Goal: Task Accomplishment & Management: Use online tool/utility

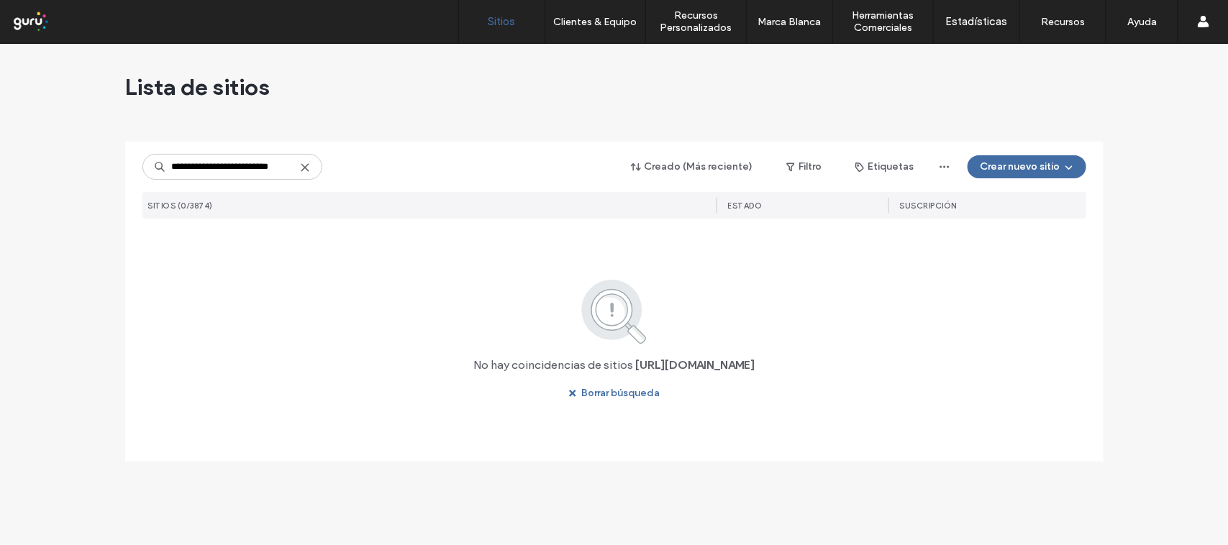
drag, startPoint x: 232, startPoint y: 170, endPoint x: 157, endPoint y: 170, distance: 75.6
click at [157, 170] on div "**********" at bounding box center [232, 167] width 180 height 26
click at [263, 178] on input "**********" at bounding box center [232, 167] width 180 height 26
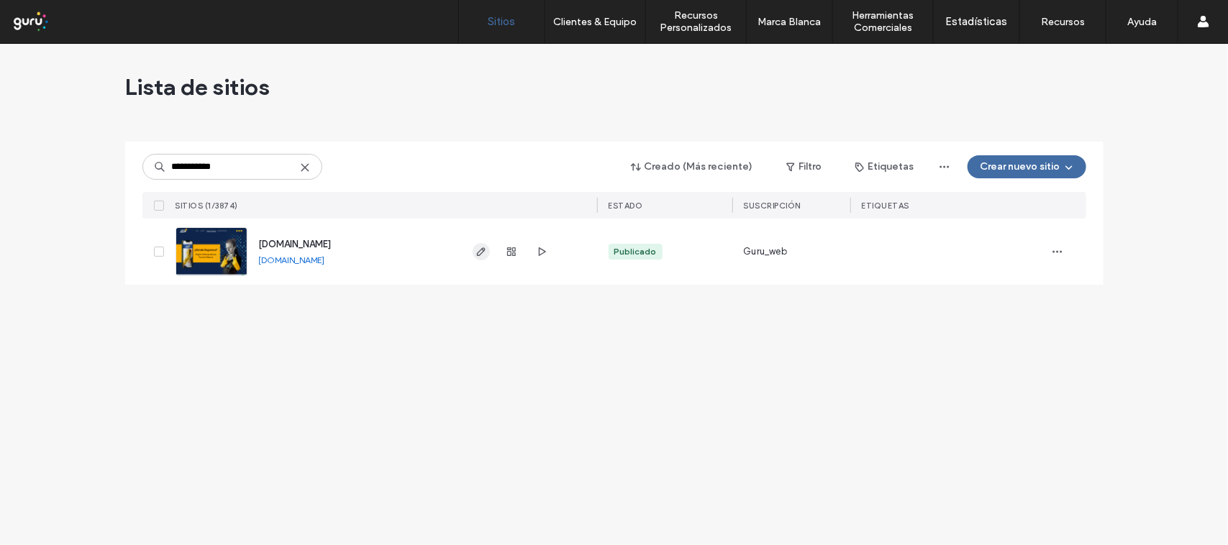
type input "**********"
click at [476, 252] on icon "button" at bounding box center [482, 252] width 12 height 12
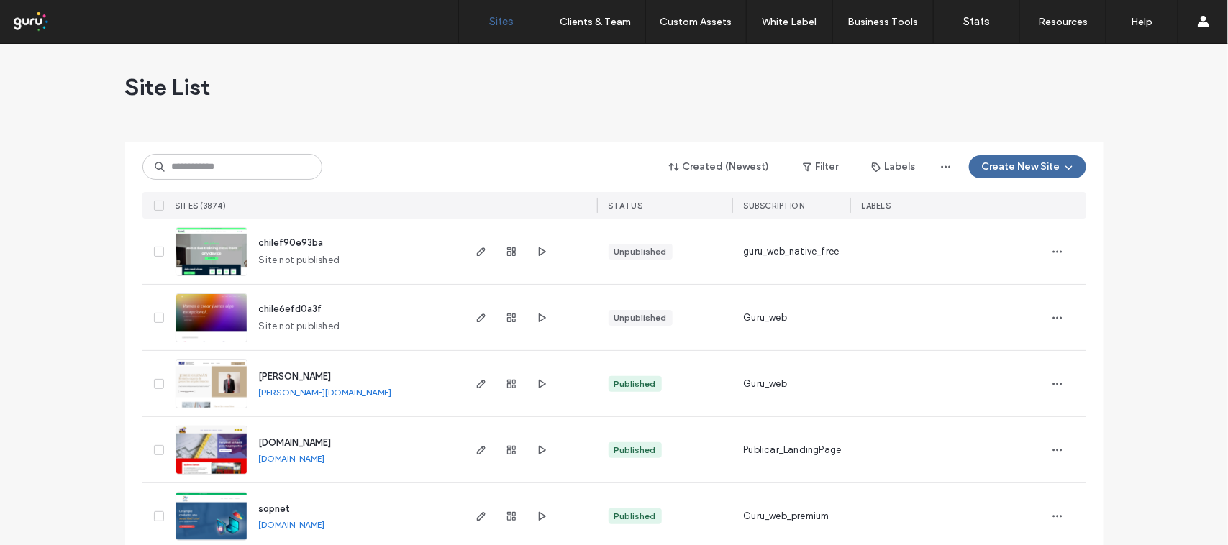
drag, startPoint x: 0, startPoint y: 0, endPoint x: 193, endPoint y: 173, distance: 258.9
click at [193, 173] on input at bounding box center [232, 167] width 180 height 26
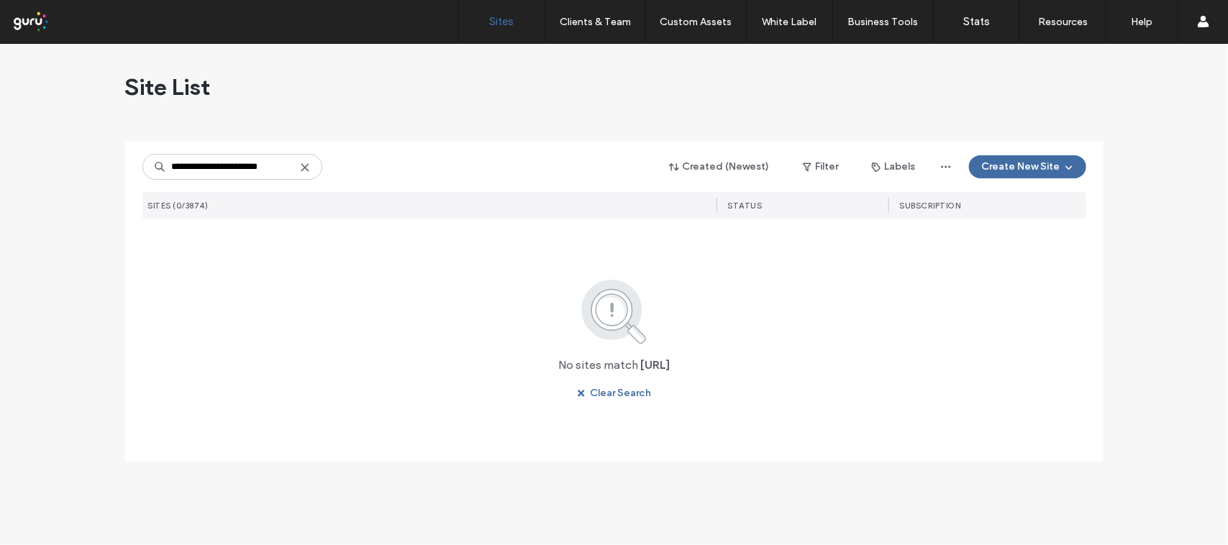
click at [235, 171] on input "**********" at bounding box center [232, 167] width 180 height 26
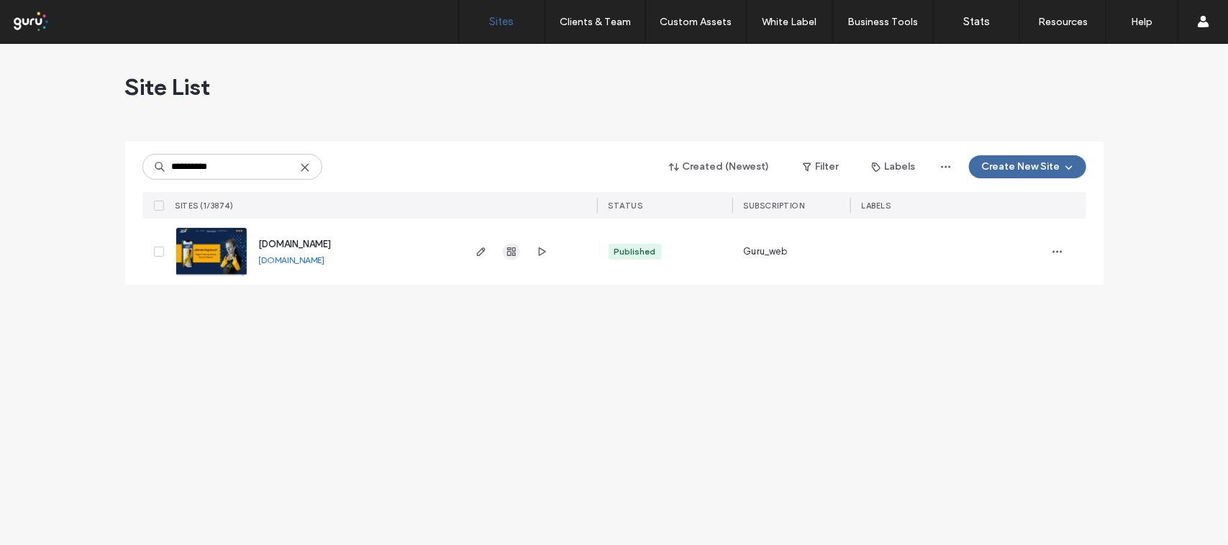
type input "**********"
click at [507, 252] on use "button" at bounding box center [511, 252] width 9 height 9
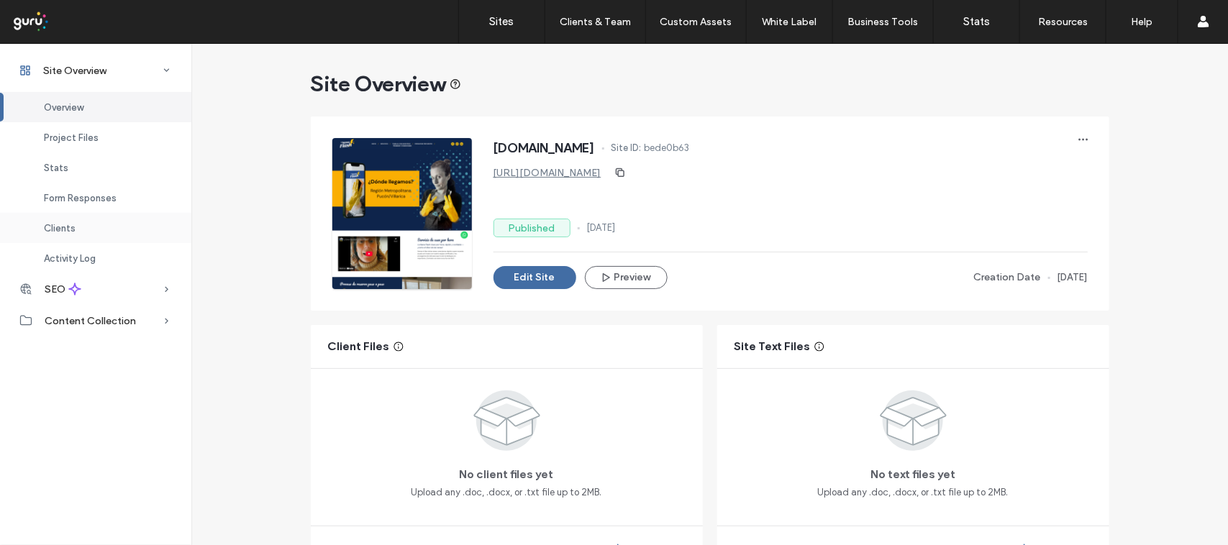
click at [55, 232] on span "Clients" at bounding box center [60, 228] width 32 height 11
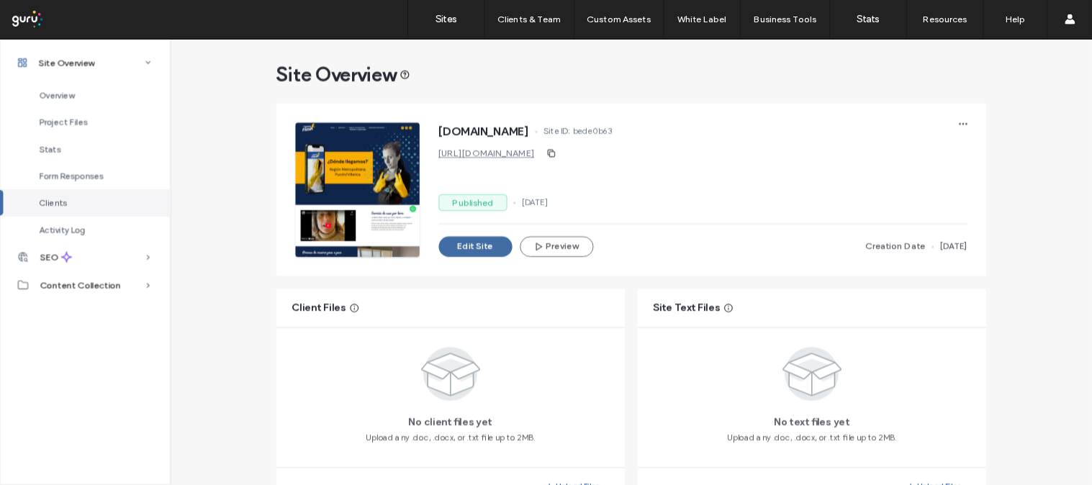
scroll to position [1168, 0]
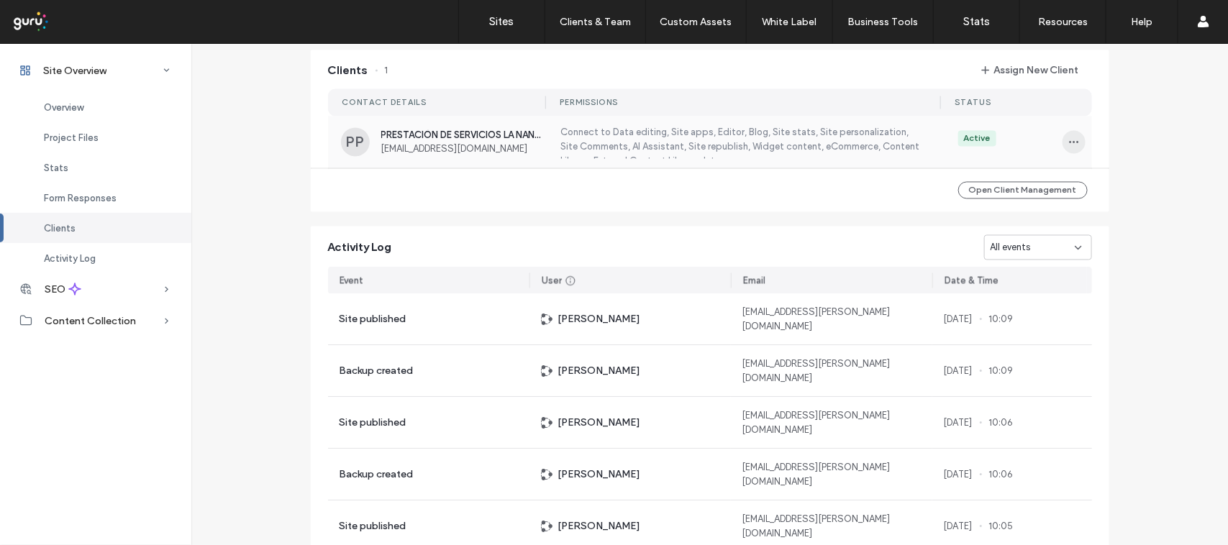
click at [1069, 137] on icon "button" at bounding box center [1075, 143] width 12 height 12
click at [1092, 201] on span "Manage Access" at bounding box center [1121, 208] width 68 height 14
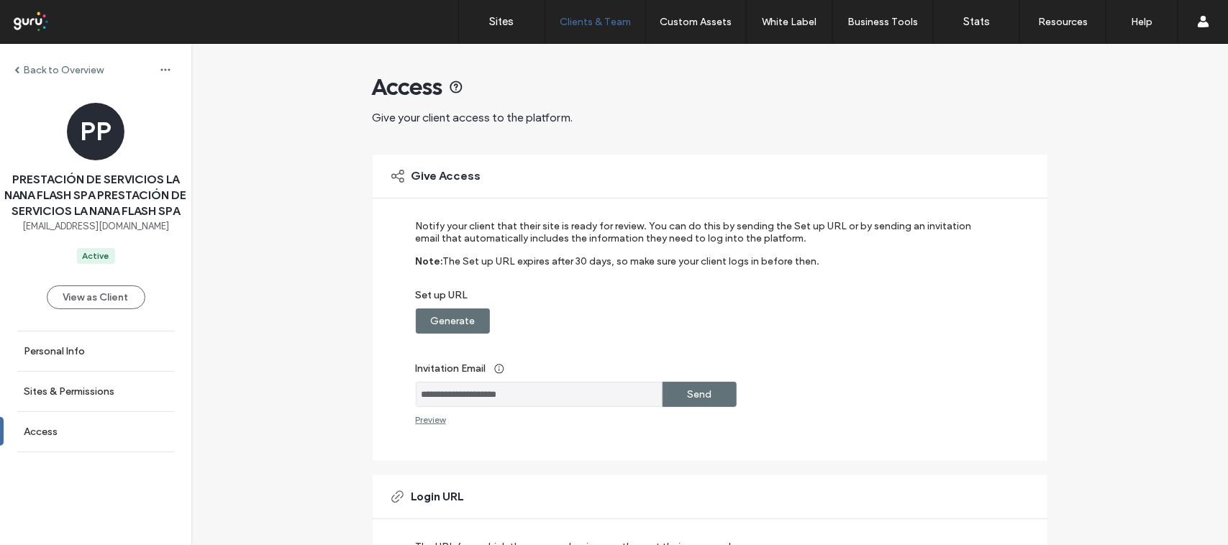
click at [436, 330] on label "Generate" at bounding box center [452, 321] width 45 height 27
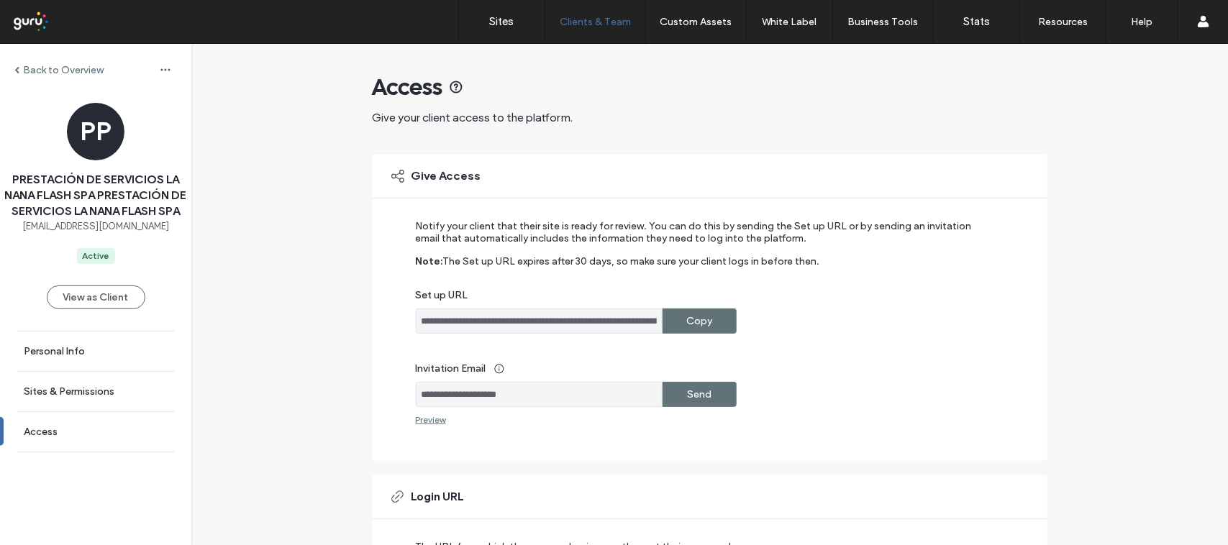
click at [699, 318] on label "Copy" at bounding box center [700, 321] width 26 height 27
click at [41, 73] on label "Back to Overview" at bounding box center [63, 70] width 81 height 12
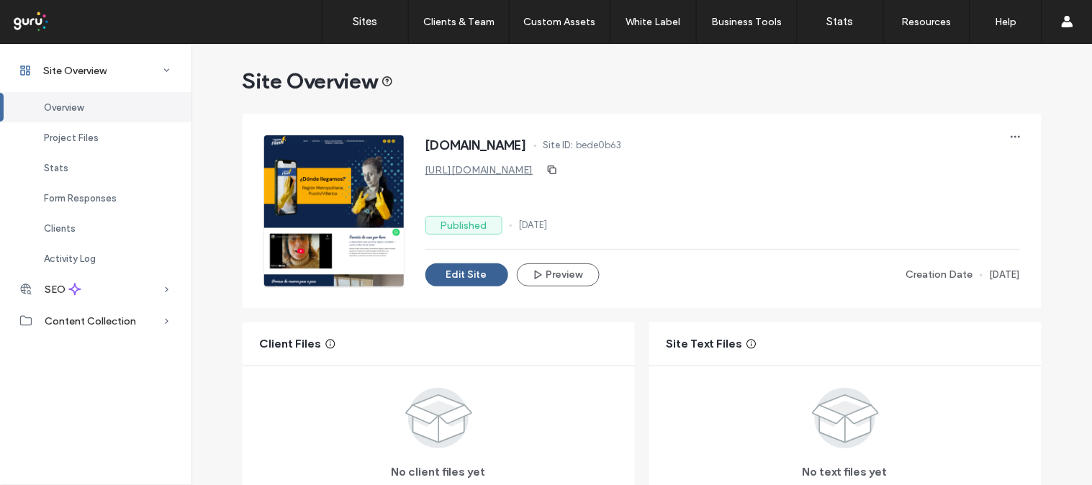
click at [478, 275] on button "Edit Site" at bounding box center [466, 274] width 83 height 23
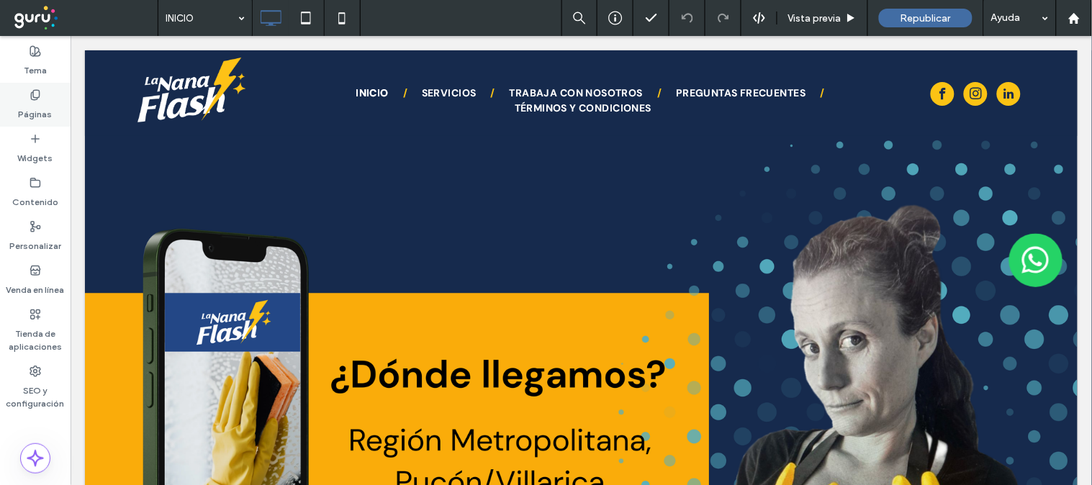
click at [36, 98] on icon at bounding box center [36, 95] width 12 height 12
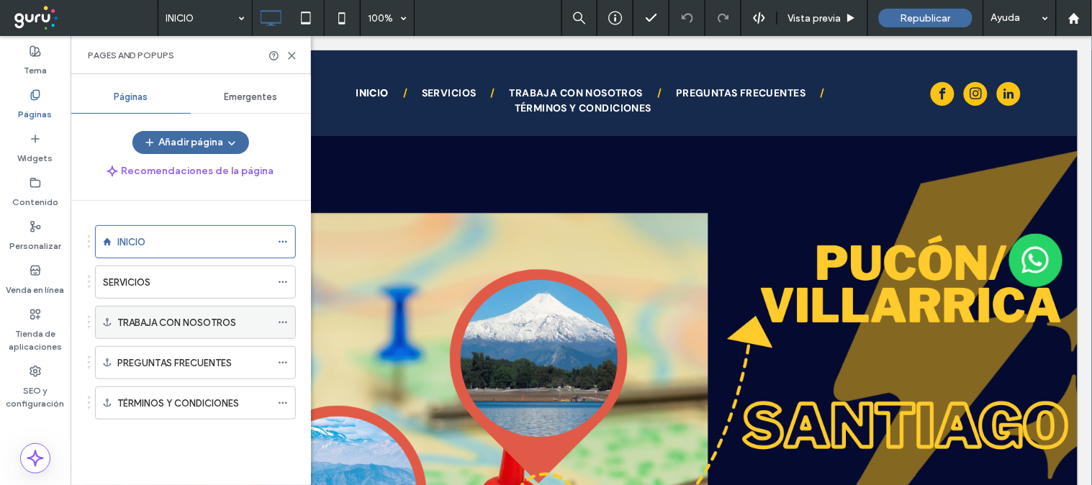
click at [175, 320] on label "TRABAJA CON NOSOTROS" at bounding box center [176, 322] width 119 height 25
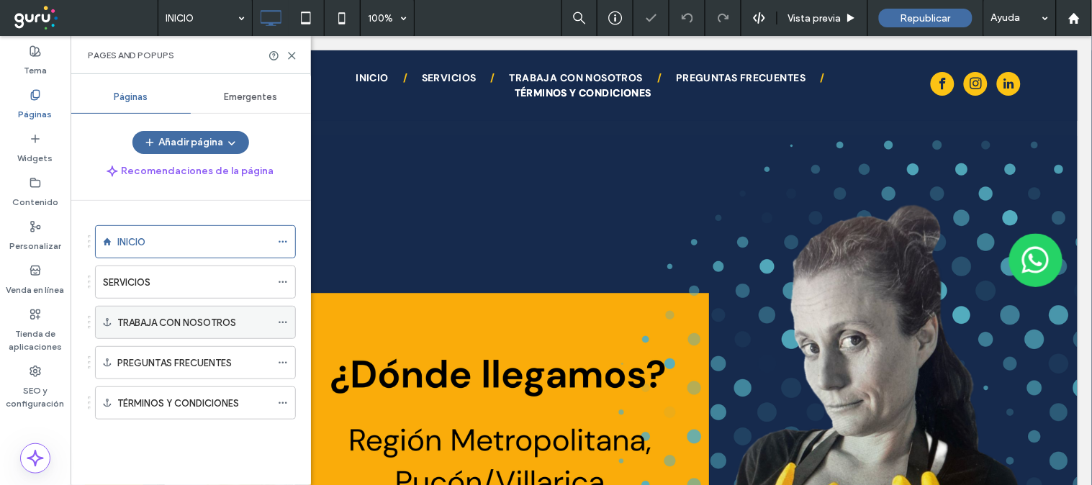
scroll to position [2790, 0]
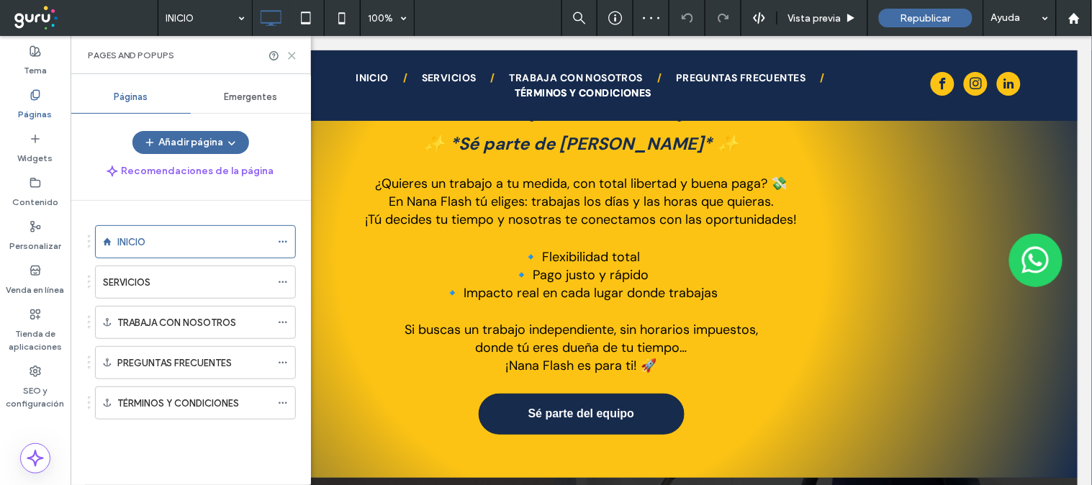
click at [289, 54] on icon at bounding box center [291, 55] width 11 height 11
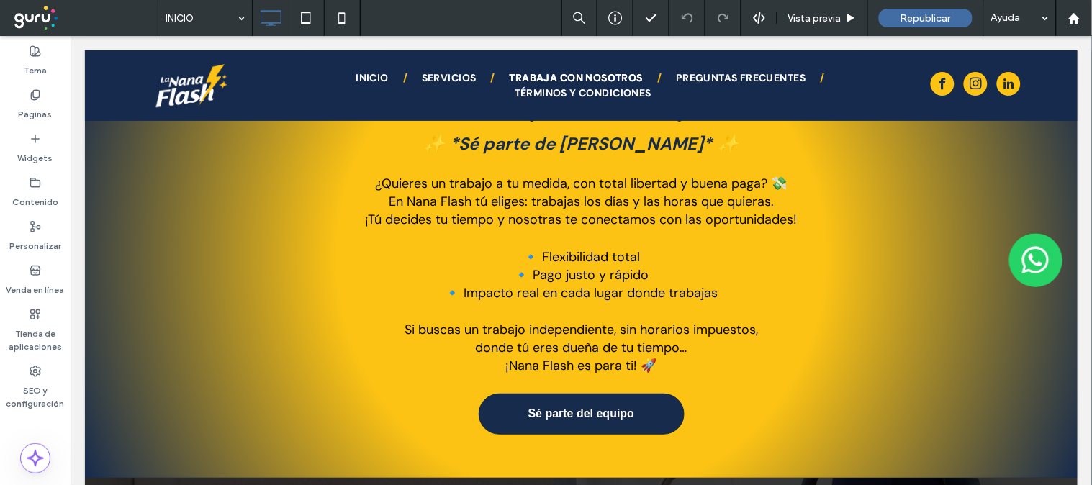
scroll to position [2631, 0]
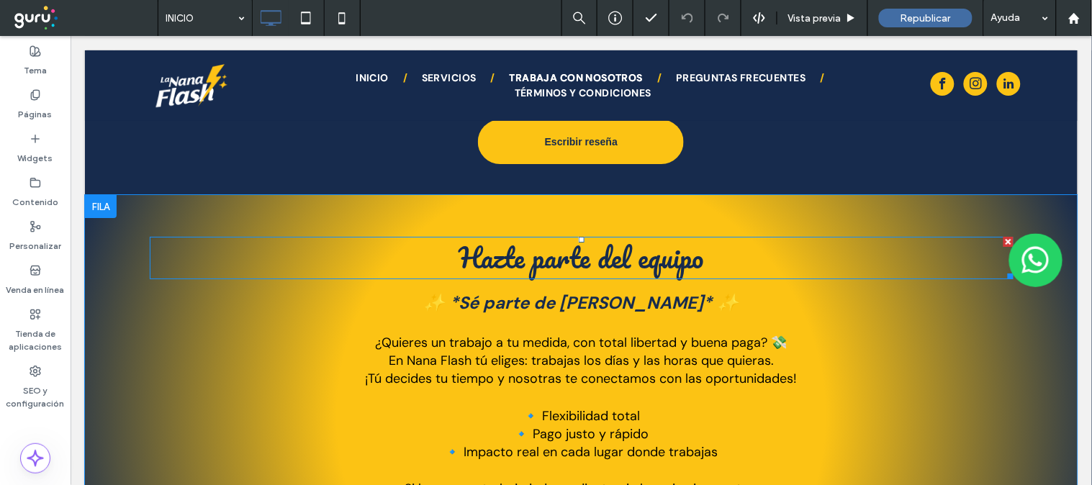
click at [707, 237] on h2 "Hazte parte del equipo" at bounding box center [581, 257] width 864 height 41
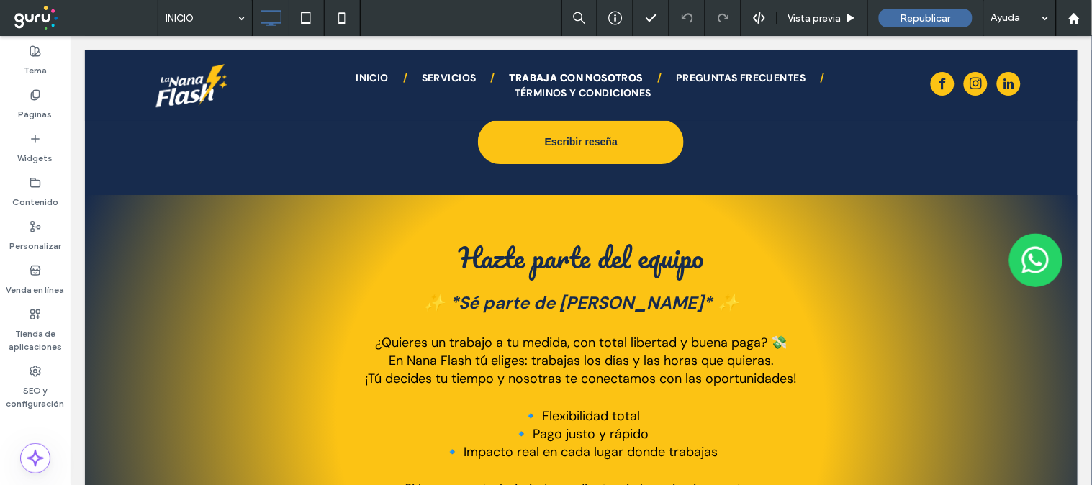
click at [707, 237] on h2 "Hazte parte del equipo" at bounding box center [581, 257] width 864 height 41
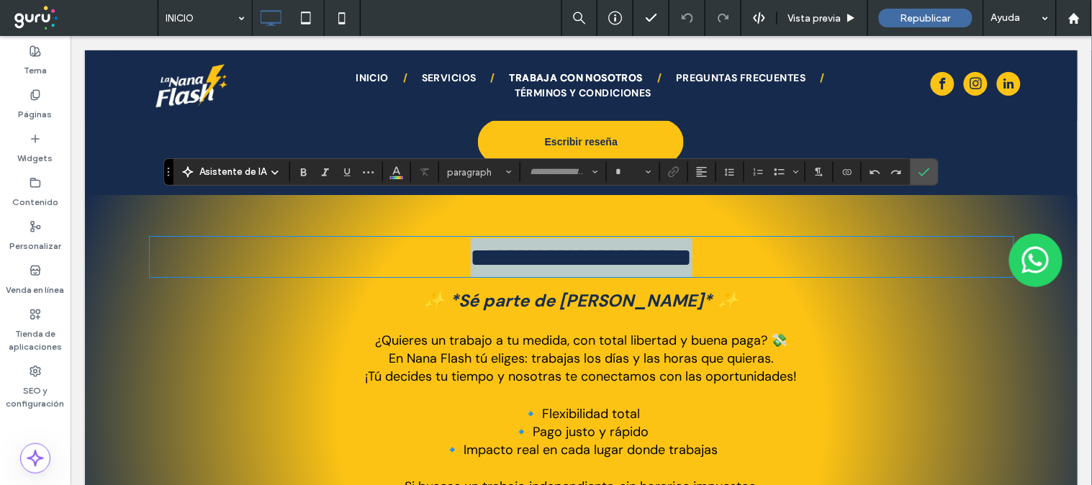
type input "********"
type input "**"
click at [707, 237] on h2 "**********" at bounding box center [581, 256] width 864 height 39
drag, startPoint x: 435, startPoint y: 219, endPoint x: 753, endPoint y: 227, distance: 317.5
click at [753, 237] on h2 "**********" at bounding box center [581, 256] width 864 height 39
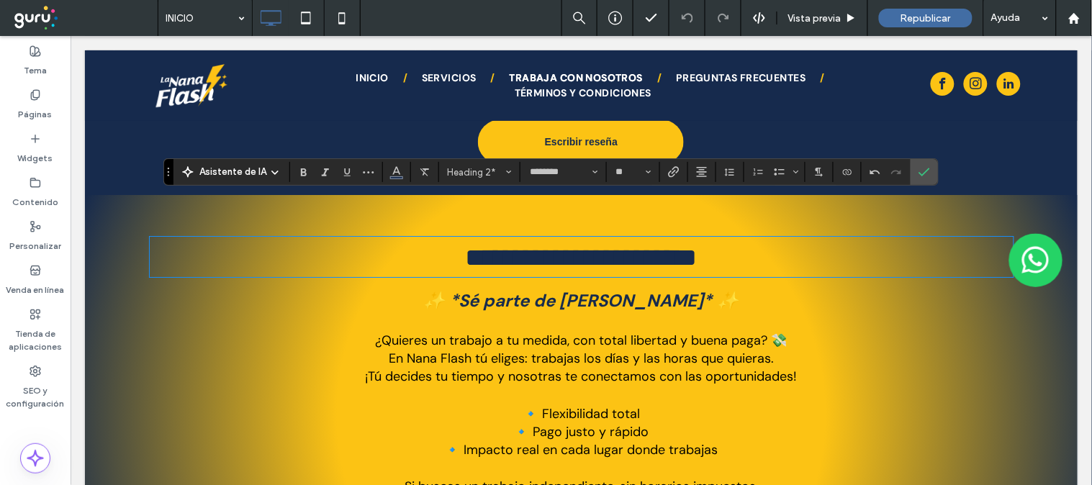
click at [653, 367] on span "¡Tú decides tu tiempo y nosotras te conectamos con las oportunidades!" at bounding box center [581, 375] width 432 height 17
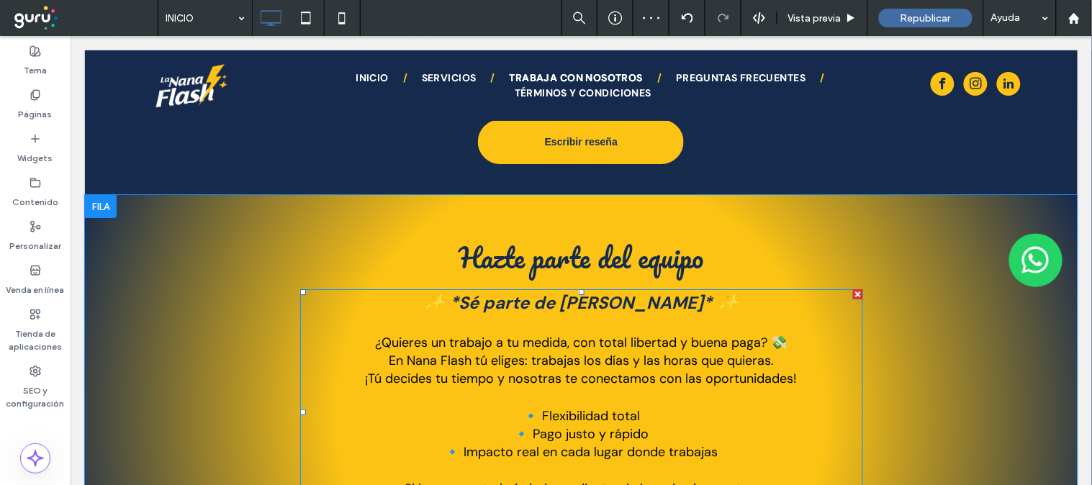
click at [741, 425] on p "🔹 Pago justo y rápido" at bounding box center [580, 434] width 563 height 18
click at [741, 384] on div "Hazte parte del equipo ✨ *Sé parte de Nana Flash* ✨ ¿Quieres un trabajo a tu me…" at bounding box center [581, 415] width 864 height 442
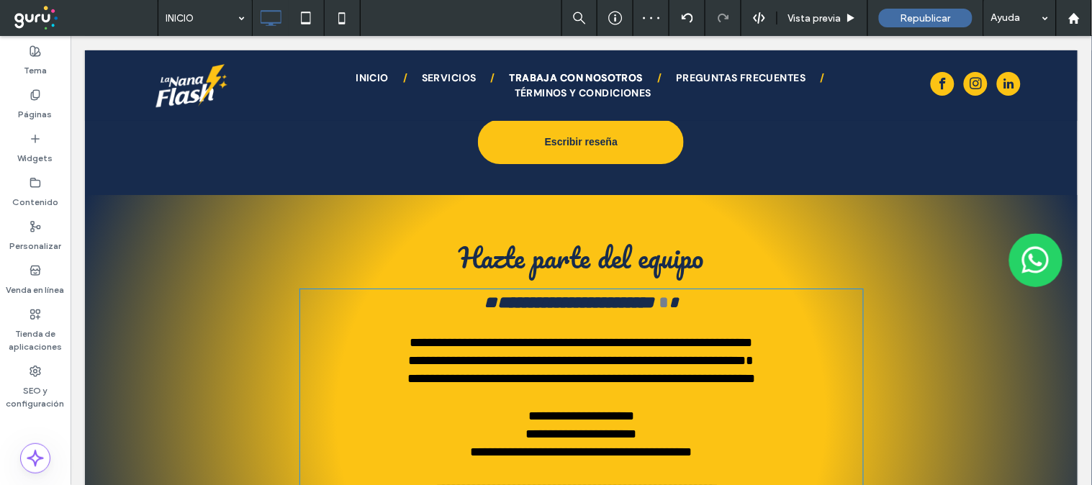
type input "*******"
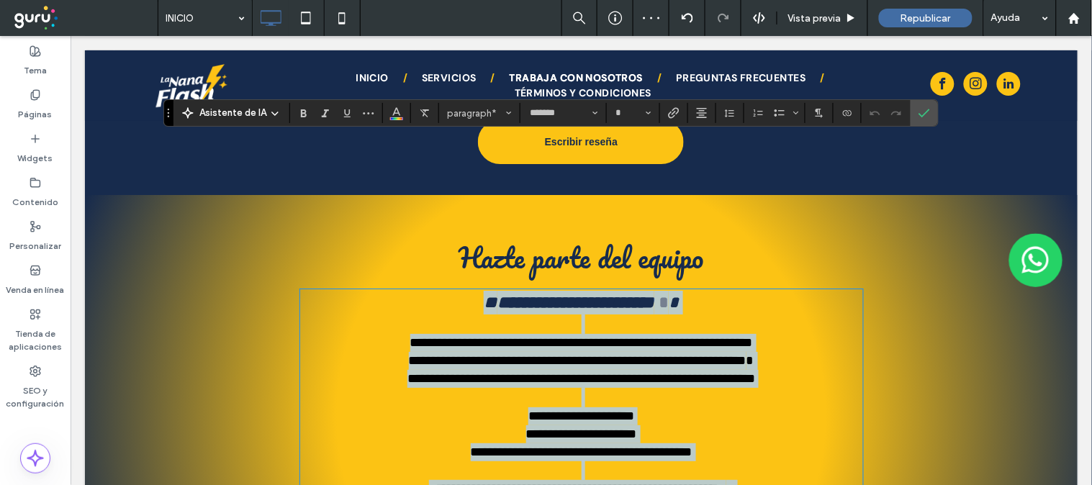
scroll to position [2743, 0]
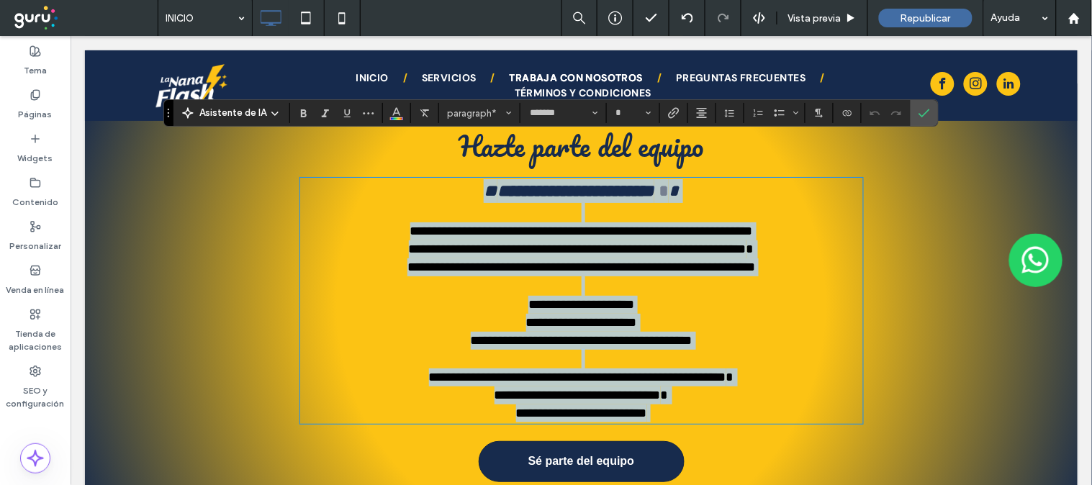
click at [695, 404] on p "**********" at bounding box center [580, 413] width 563 height 18
type input "**"
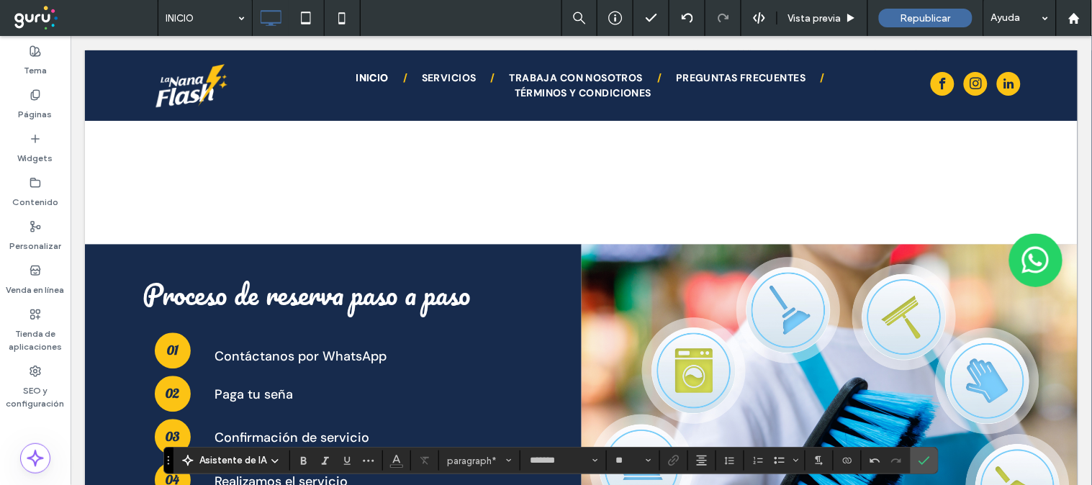
scroll to position [397, 0]
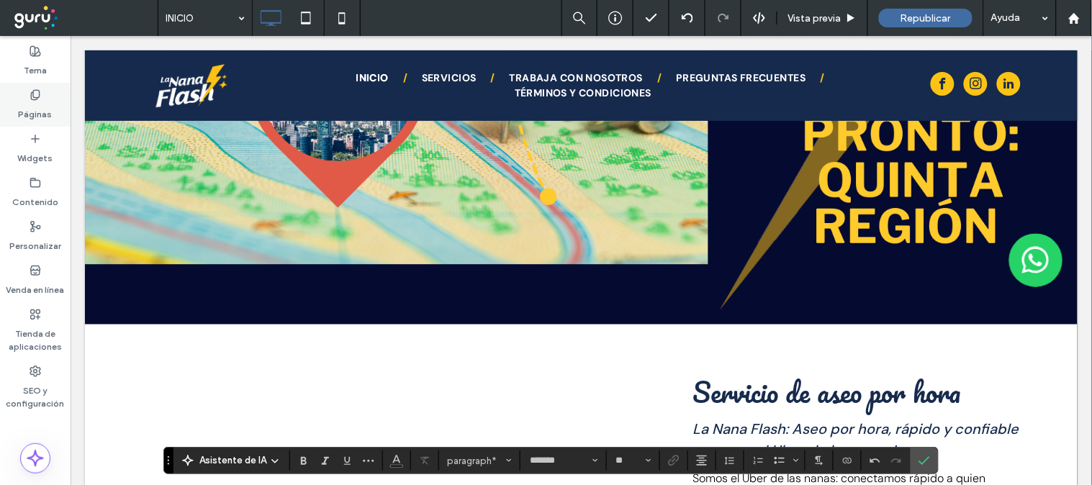
click at [31, 96] on use at bounding box center [35, 94] width 8 height 9
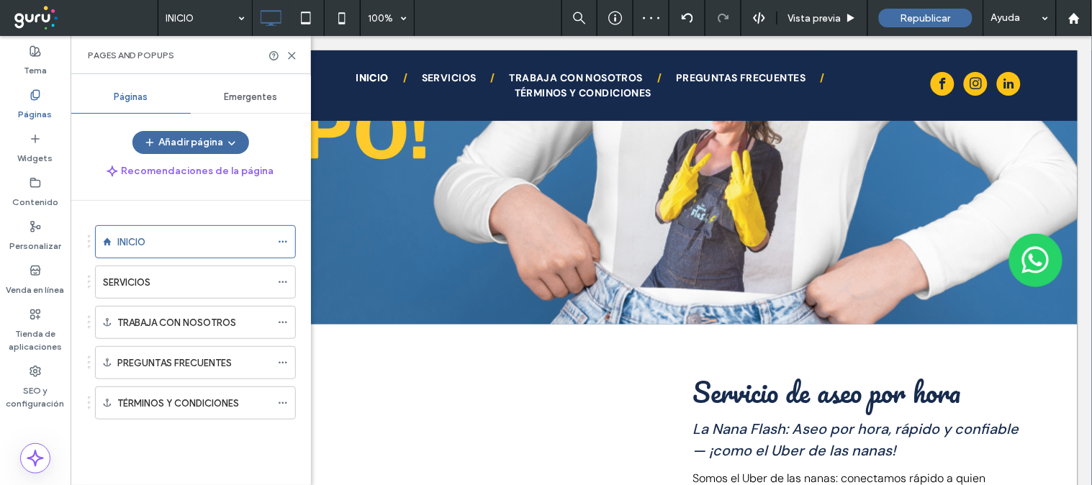
click at [151, 235] on div "INICIO" at bounding box center [193, 242] width 153 height 15
click at [295, 60] on icon at bounding box center [291, 55] width 11 height 11
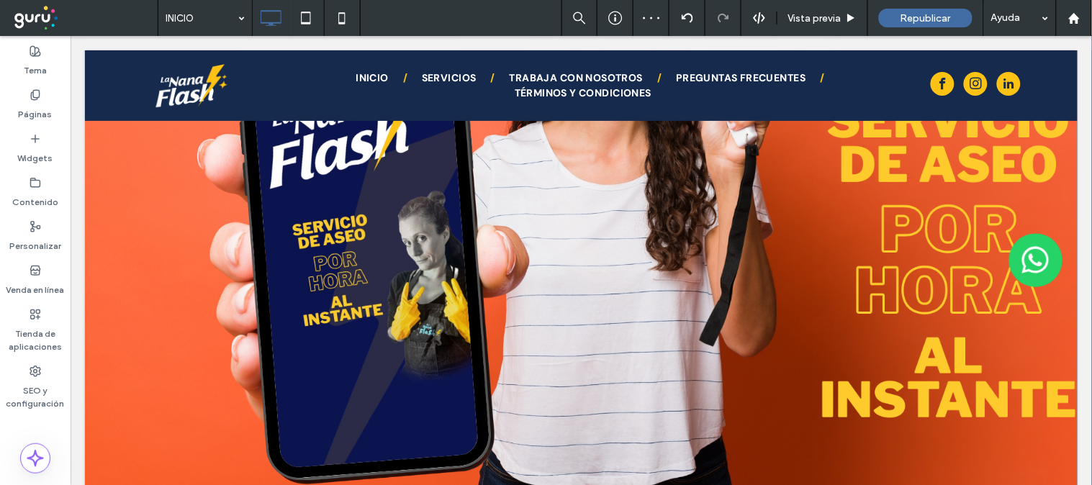
scroll to position [255, 0]
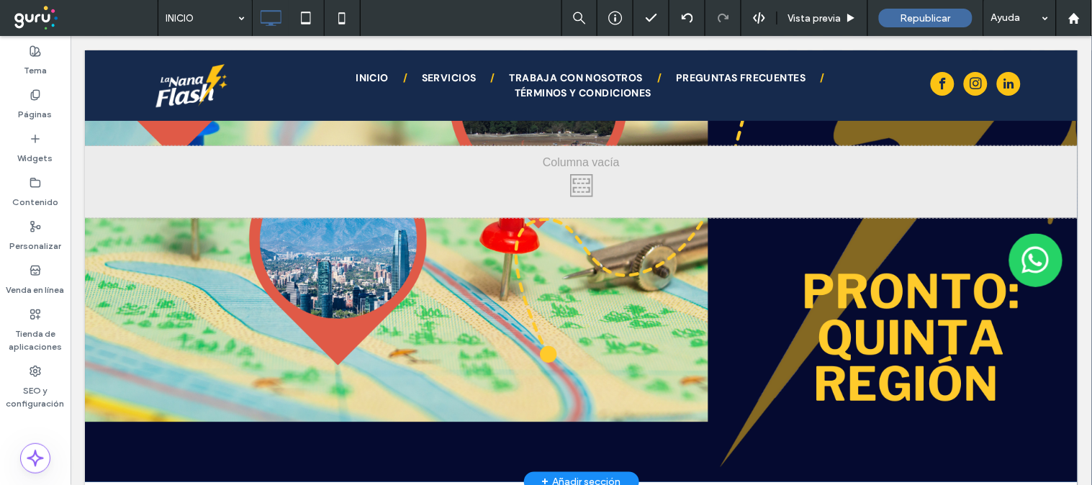
click at [342, 181] on div "Click To Paste" at bounding box center [580, 181] width 992 height 72
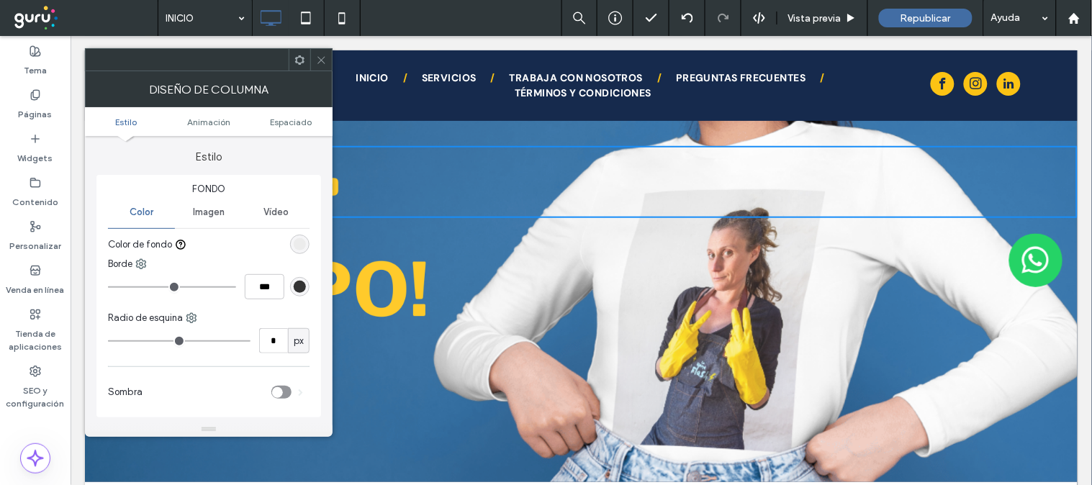
click at [613, 412] on div at bounding box center [580, 181] width 992 height 601
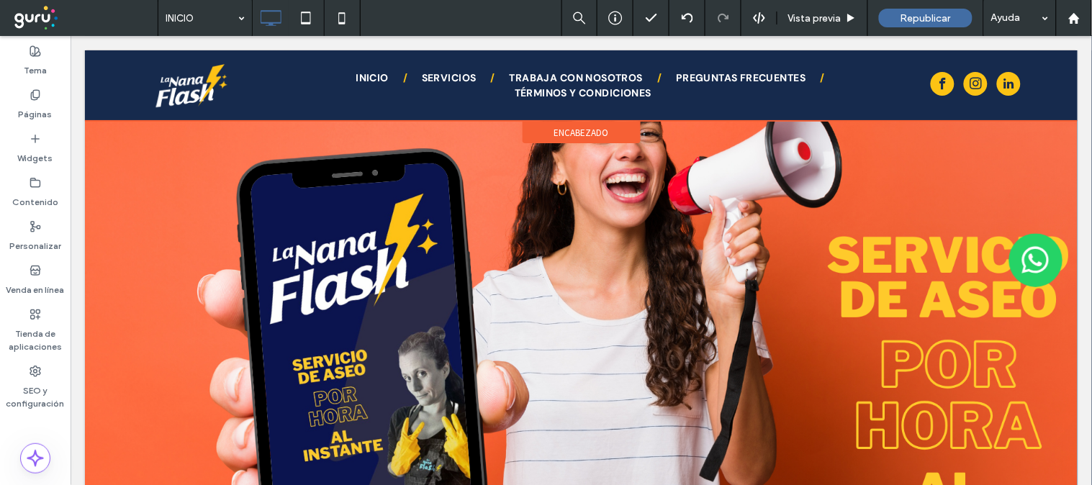
scroll to position [176, 0]
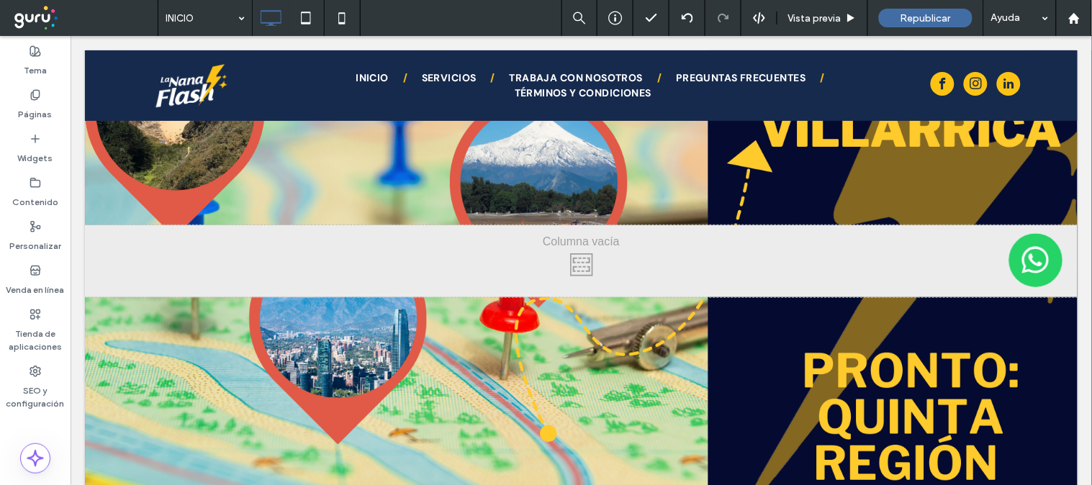
click at [908, 201] on div at bounding box center [580, 260] width 992 height 601
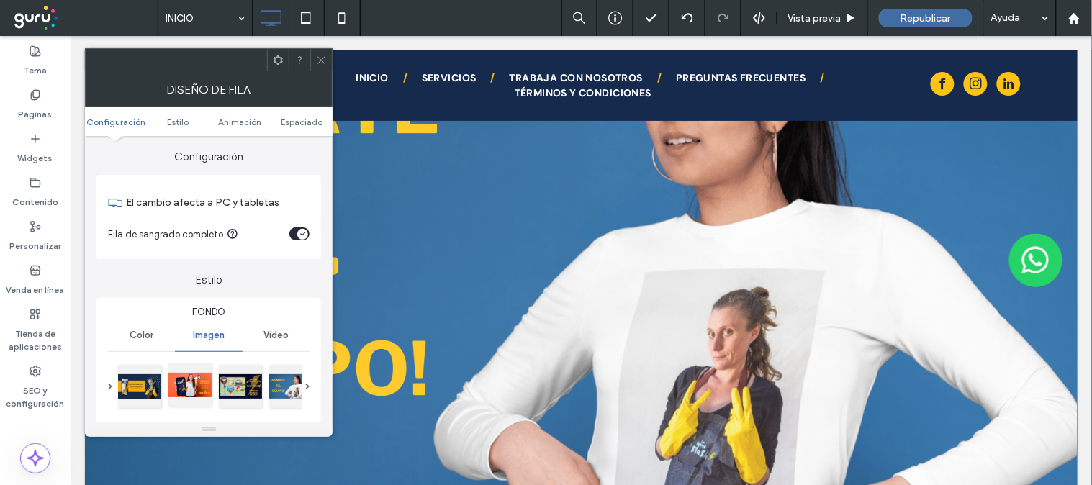
click at [185, 383] on div at bounding box center [189, 384] width 43 height 43
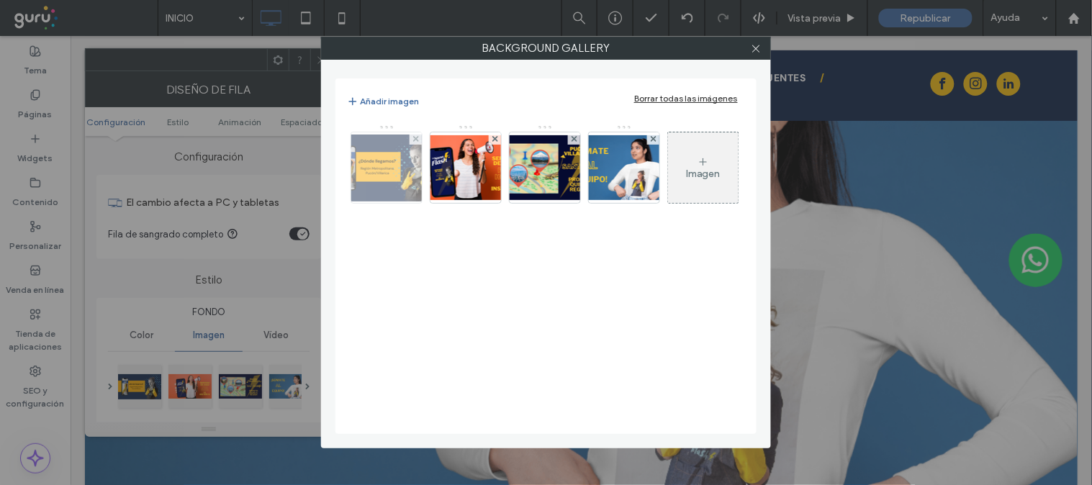
click at [372, 176] on img at bounding box center [386, 168] width 115 height 67
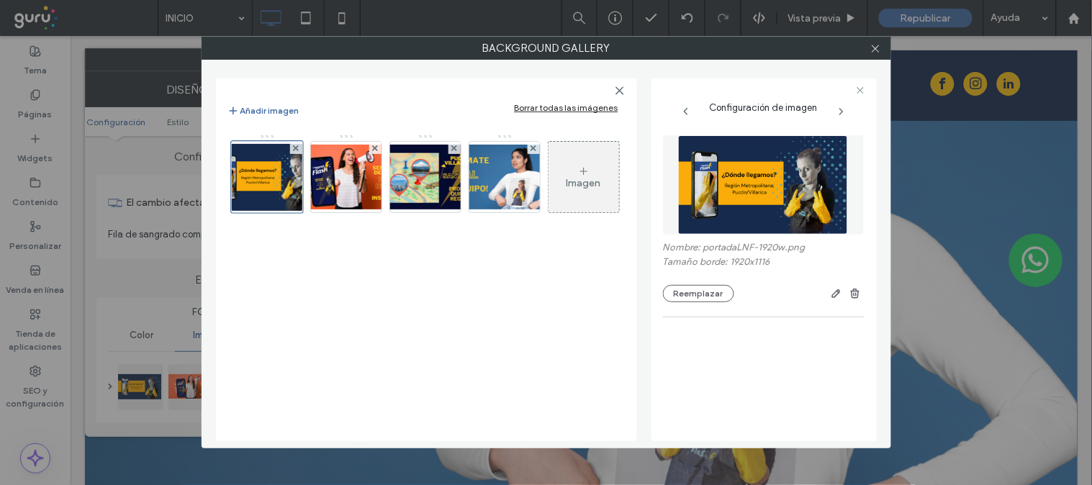
click at [735, 176] on img at bounding box center [763, 184] width 170 height 99
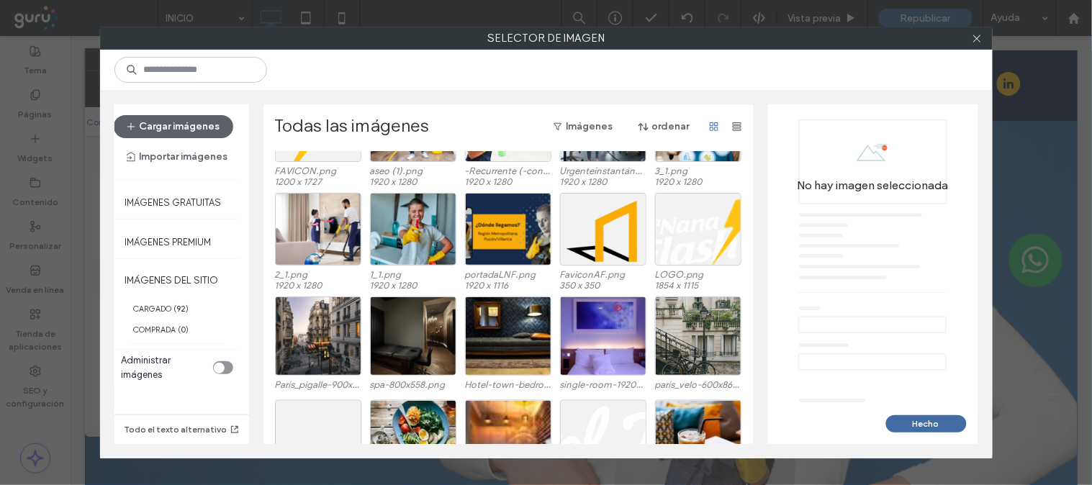
scroll to position [552, 0]
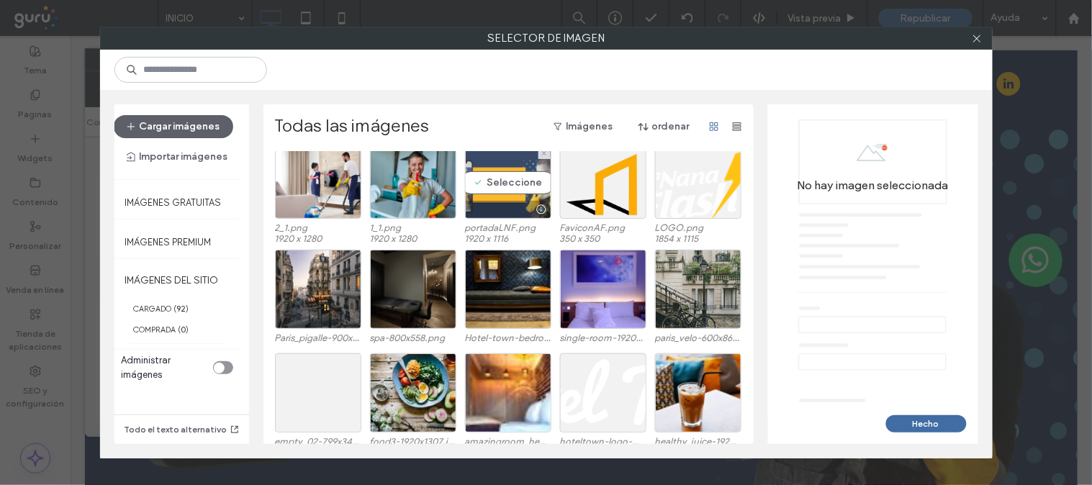
click at [499, 194] on div "Seleccione" at bounding box center [508, 182] width 86 height 73
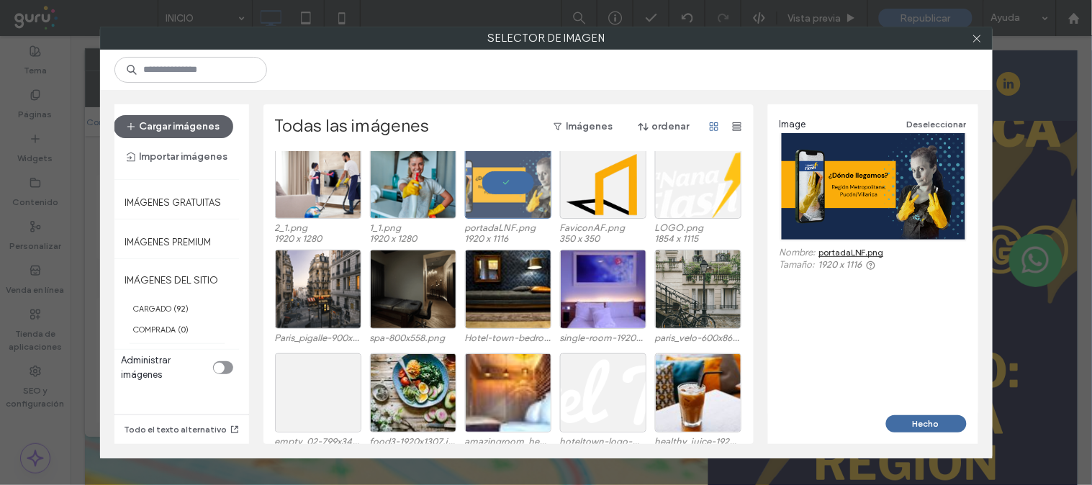
click at [858, 195] on div at bounding box center [873, 186] width 187 height 107
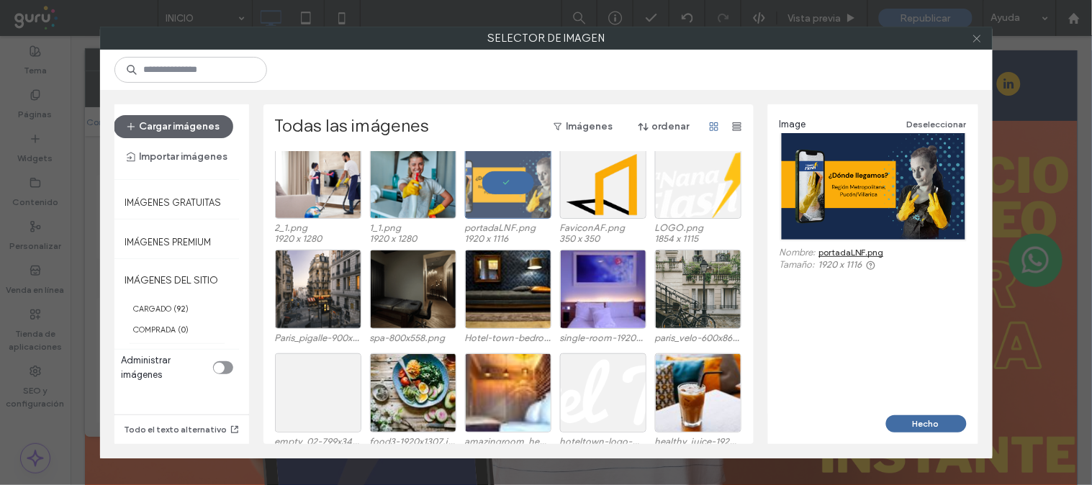
drag, startPoint x: 858, startPoint y: 195, endPoint x: 977, endPoint y: 38, distance: 197.2
click at [977, 40] on icon at bounding box center [977, 38] width 11 height 11
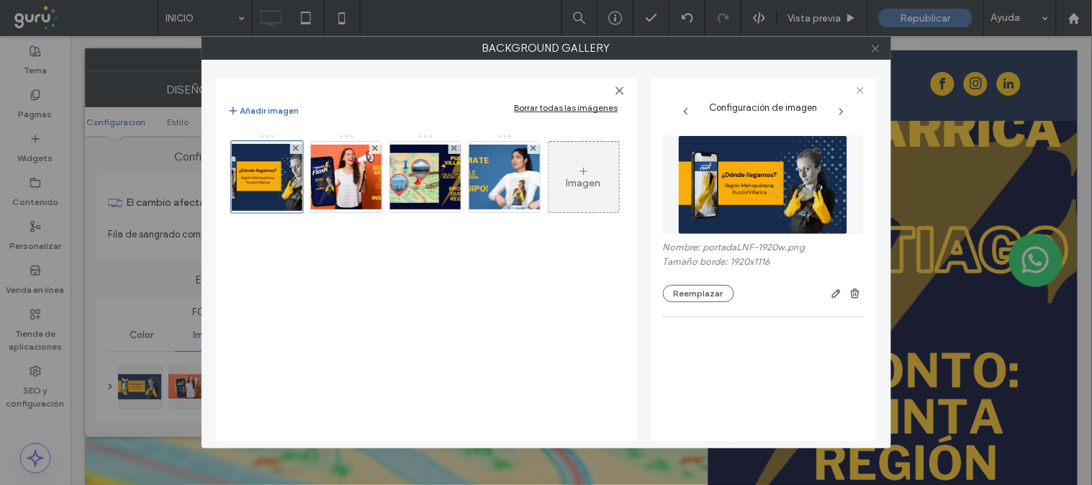
click at [873, 49] on icon at bounding box center [875, 48] width 11 height 11
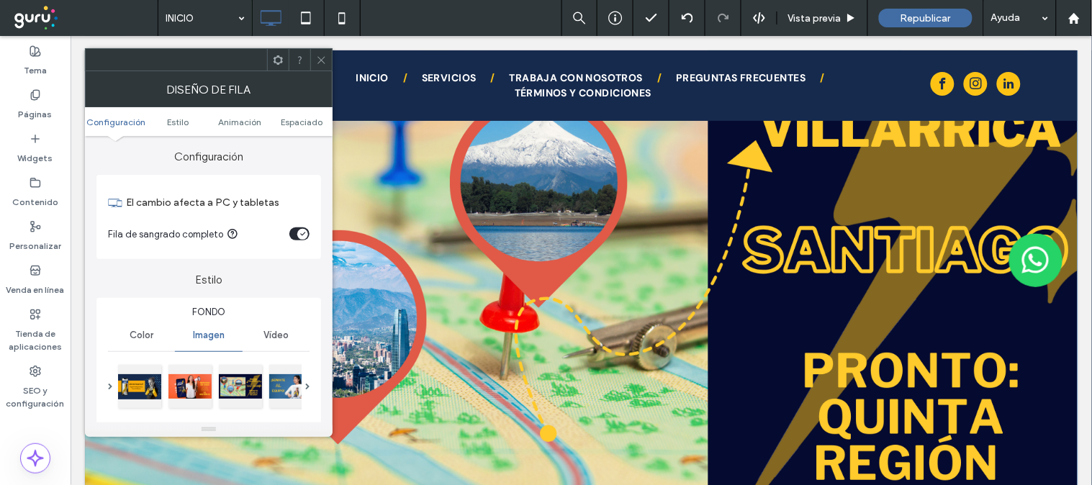
click at [325, 68] on span at bounding box center [321, 60] width 11 height 22
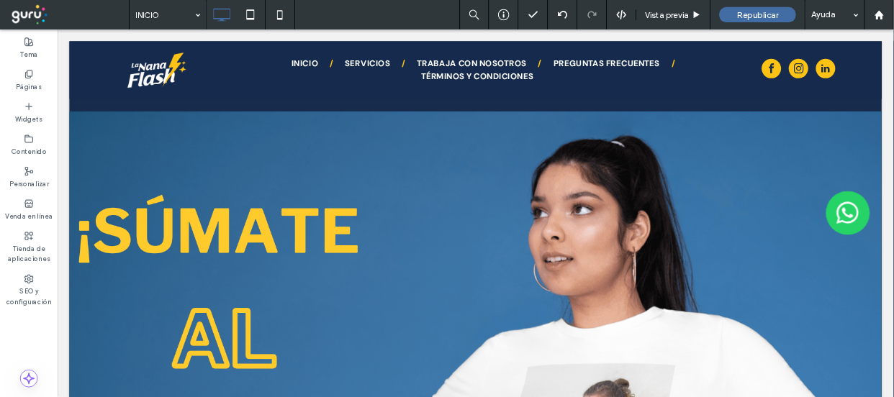
scroll to position [214, 0]
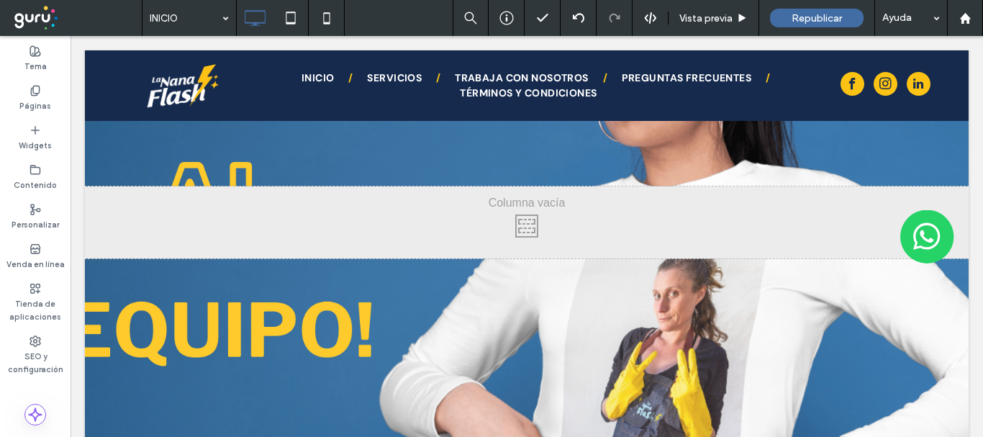
click at [937, 194] on div "Click To Paste" at bounding box center [527, 222] width 884 height 72
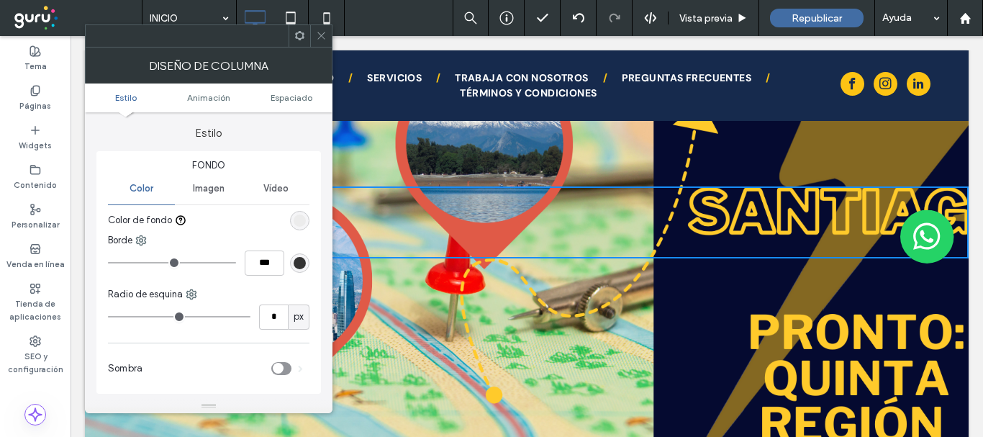
click at [323, 37] on icon at bounding box center [321, 35] width 11 height 11
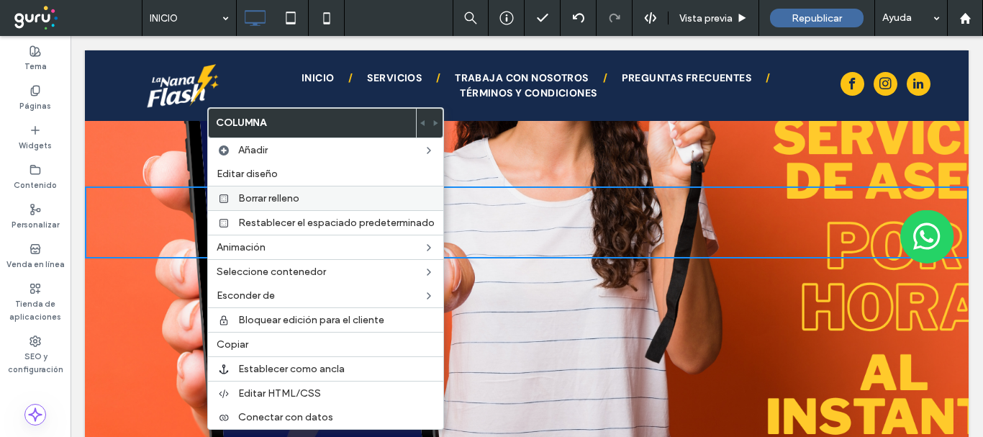
click at [273, 196] on span "Borrar relleno" at bounding box center [268, 198] width 61 height 12
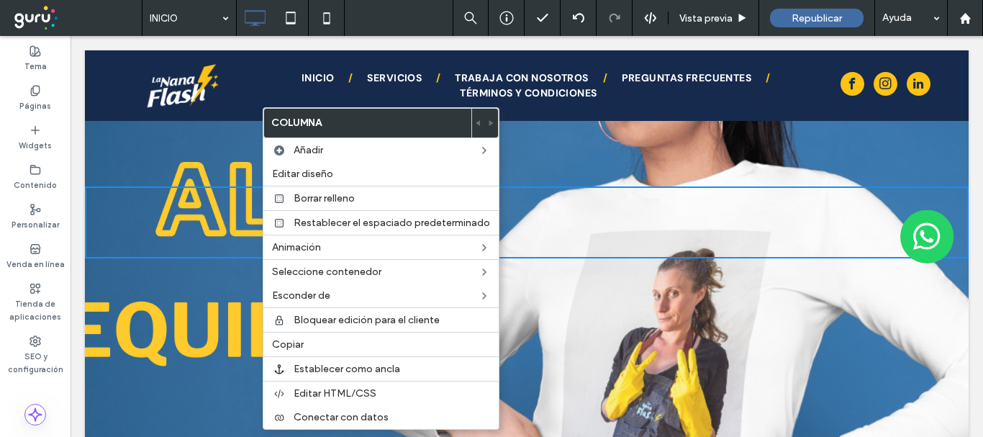
click at [905, 213] on img at bounding box center [927, 236] width 54 height 54
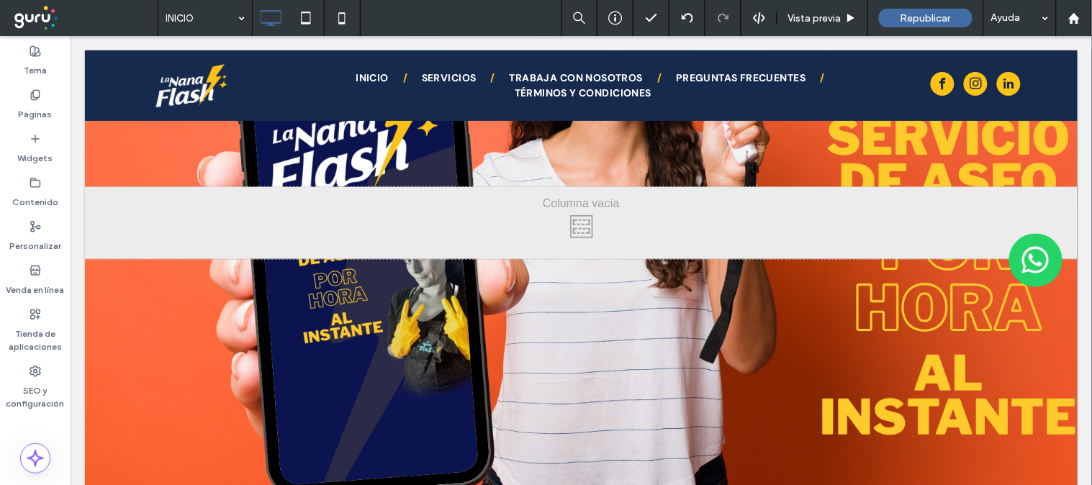
scroll to position [214, 0]
click at [1054, 191] on div "Click To Paste" at bounding box center [580, 222] width 992 height 72
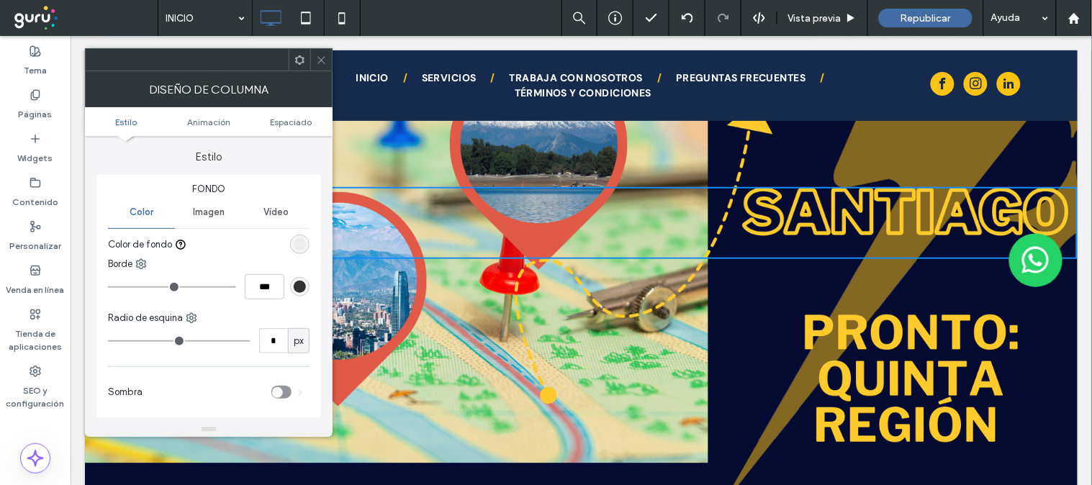
click at [1059, 194] on div "Click To Paste" at bounding box center [580, 222] width 992 height 72
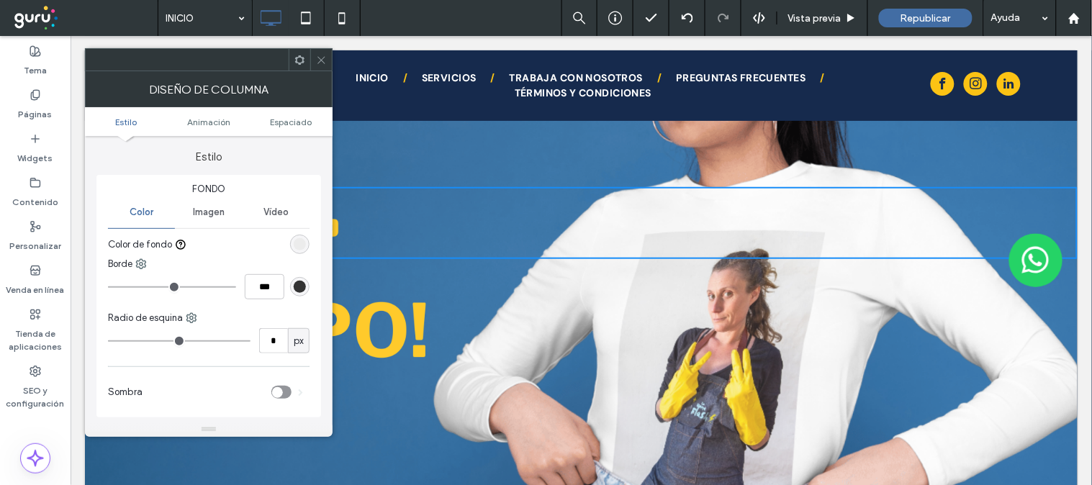
click at [325, 59] on icon at bounding box center [321, 60] width 11 height 11
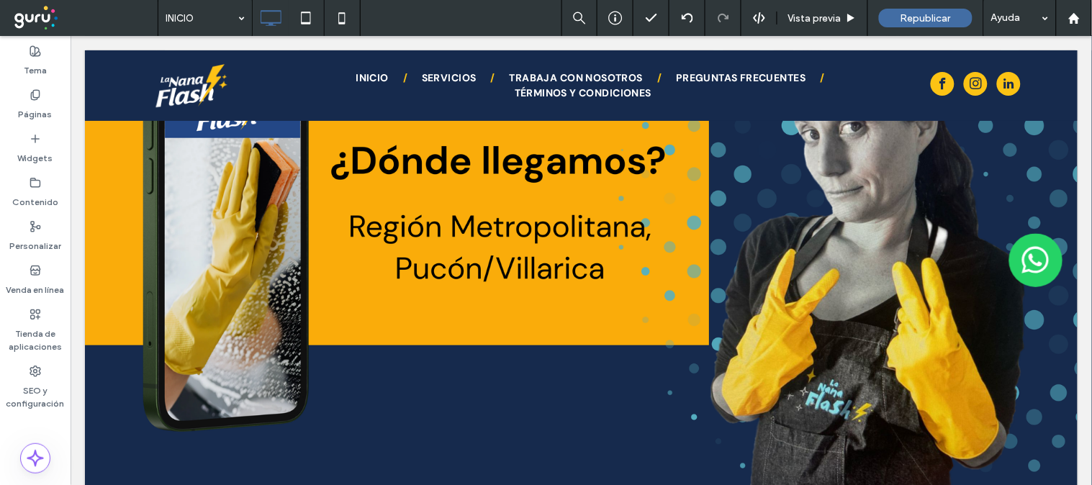
click at [475, 341] on div at bounding box center [580, 222] width 992 height 601
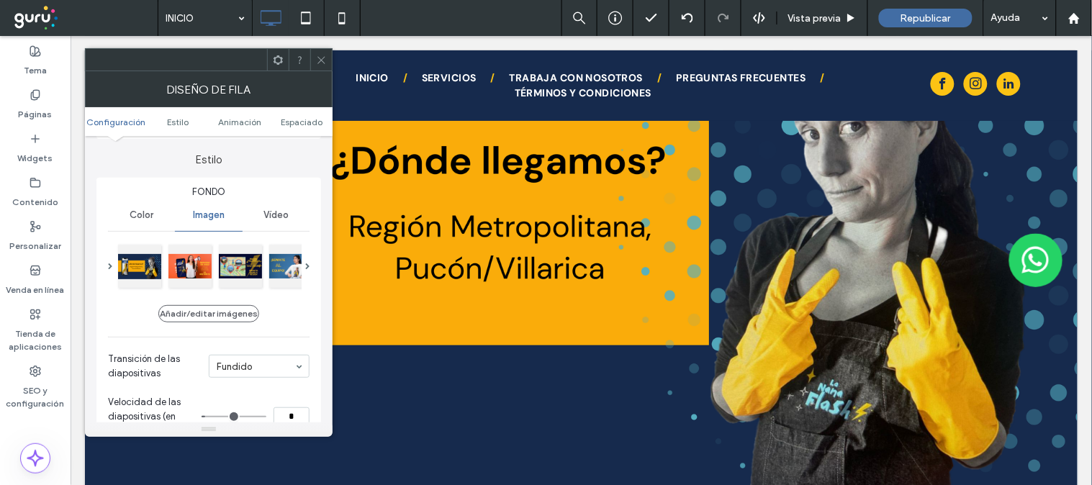
scroll to position [127, 0]
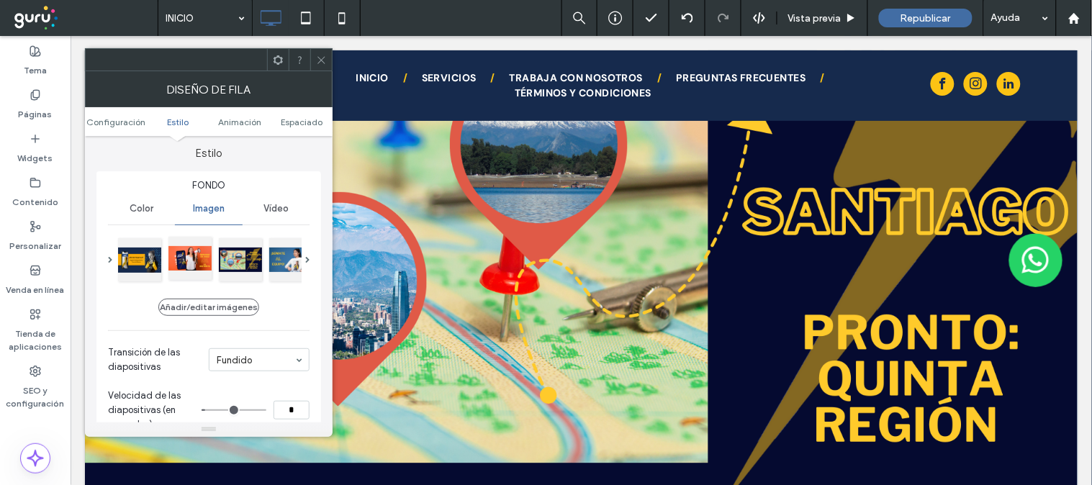
click at [189, 253] on div at bounding box center [189, 258] width 43 height 43
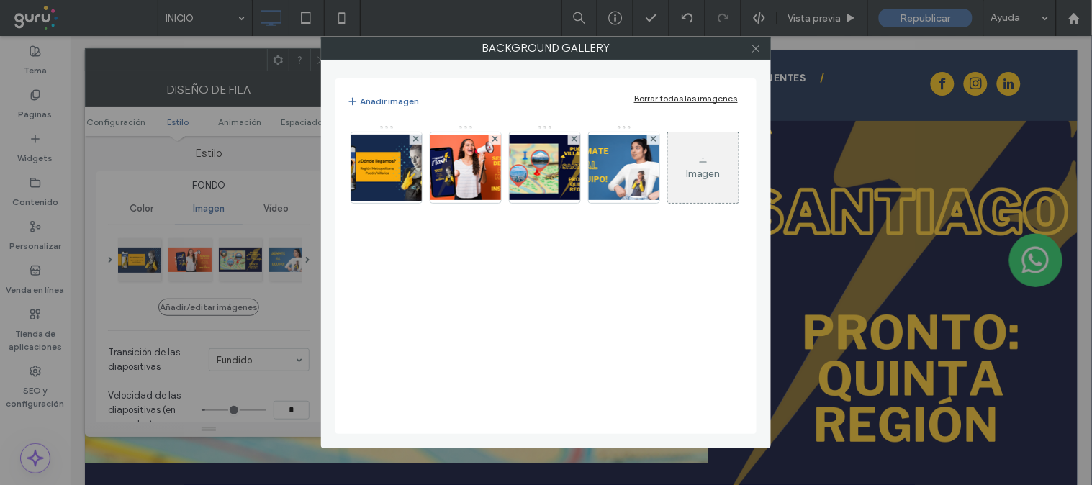
click at [751, 46] on icon at bounding box center [756, 48] width 11 height 11
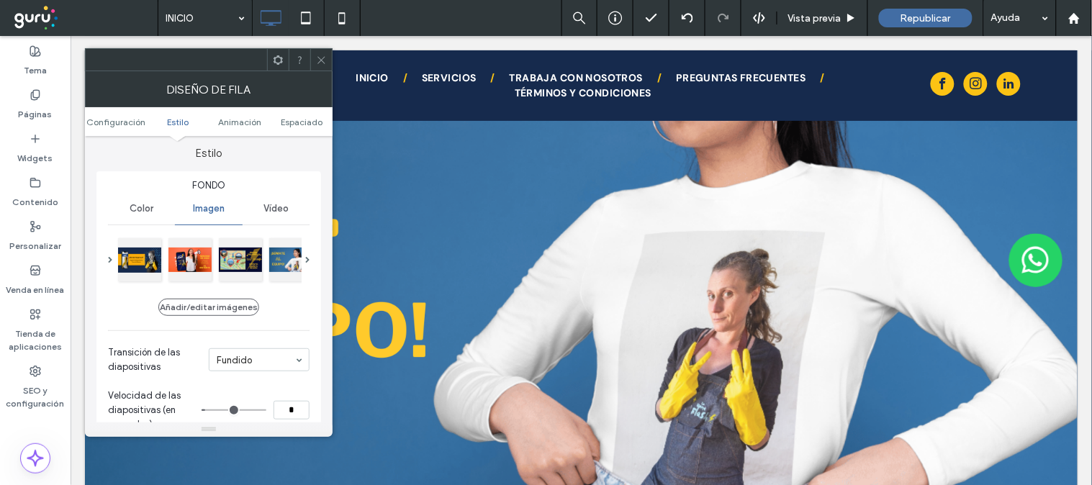
click at [320, 63] on icon at bounding box center [321, 60] width 11 height 11
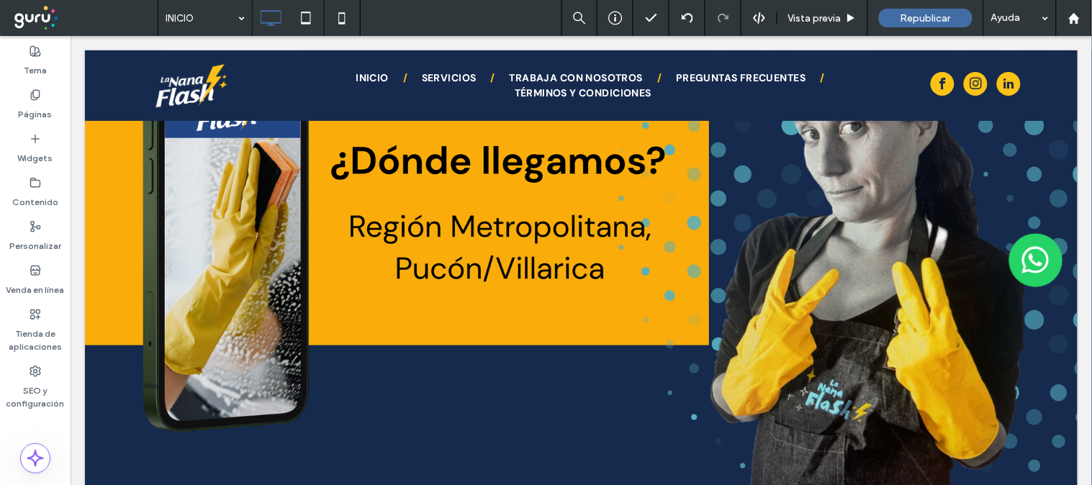
click at [320, 149] on div at bounding box center [580, 222] width 992 height 601
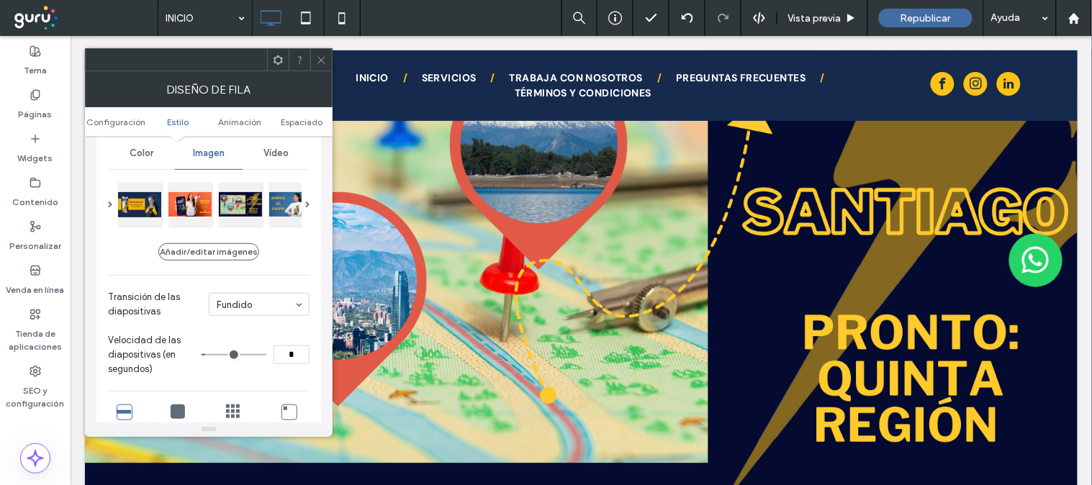
scroll to position [74, 0]
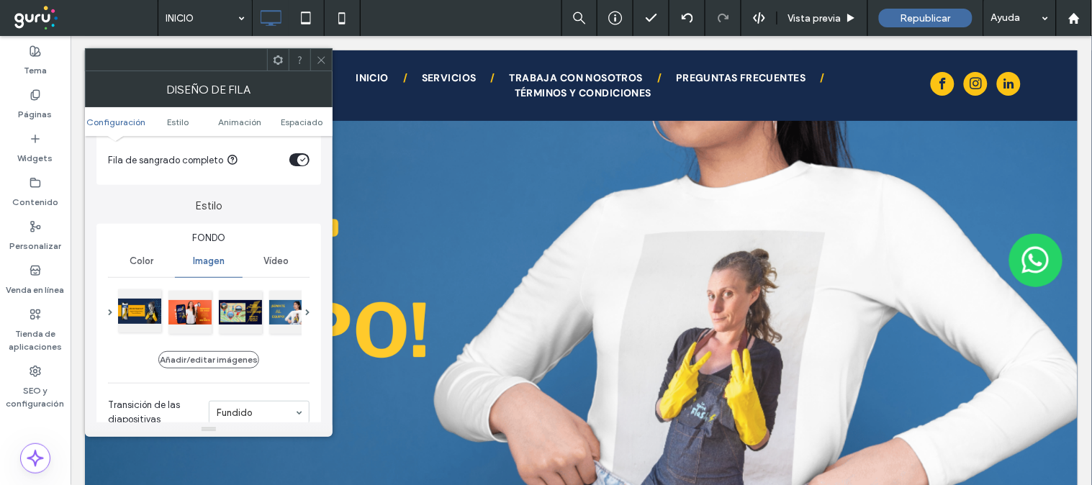
click at [132, 309] on div at bounding box center [139, 310] width 43 height 43
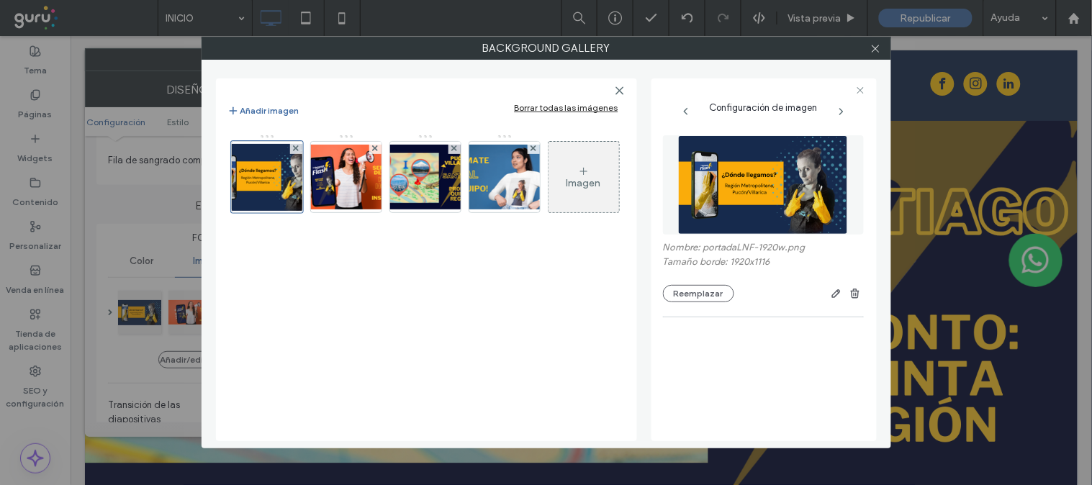
click at [728, 193] on img at bounding box center [763, 184] width 170 height 99
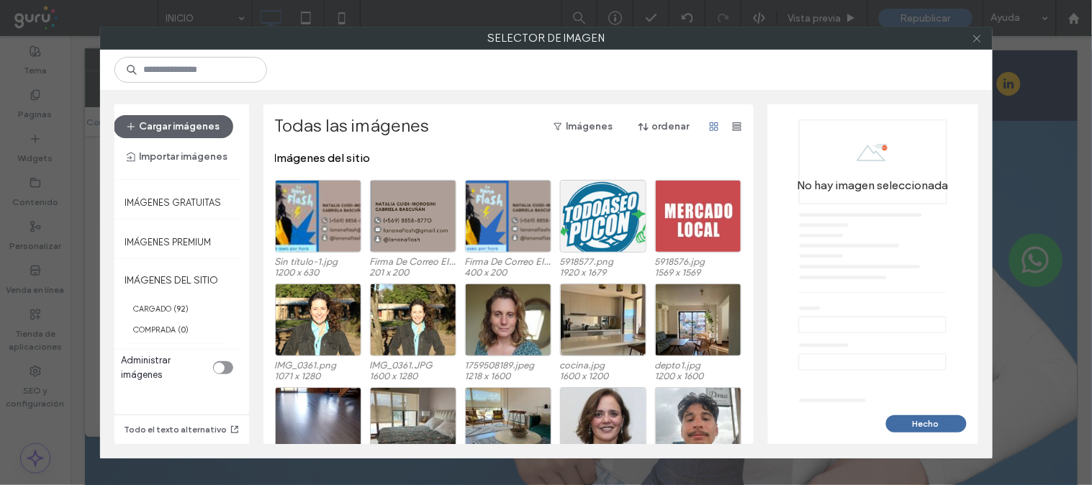
click at [977, 39] on use at bounding box center [976, 38] width 7 height 7
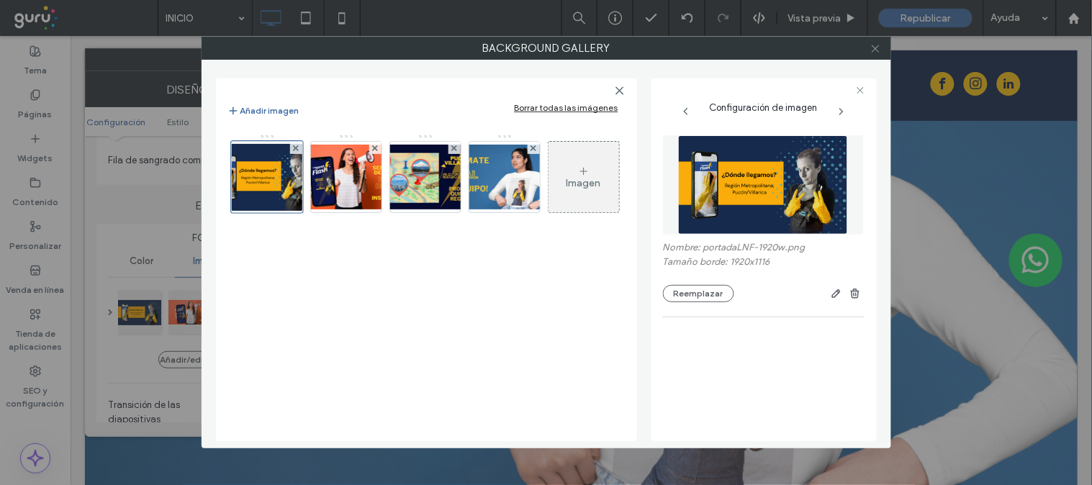
click at [871, 48] on icon at bounding box center [875, 48] width 11 height 11
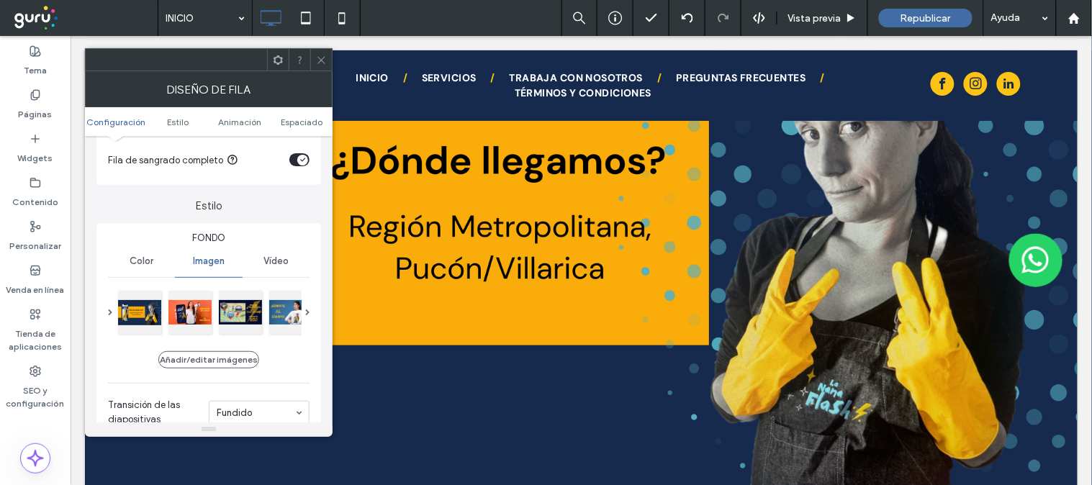
click at [322, 58] on icon at bounding box center [321, 60] width 11 height 11
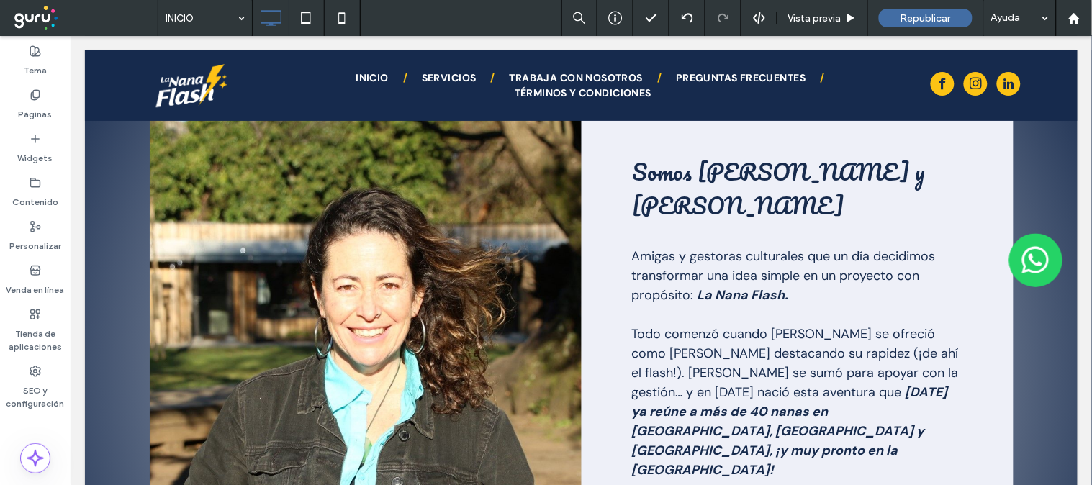
scroll to position [1586, 0]
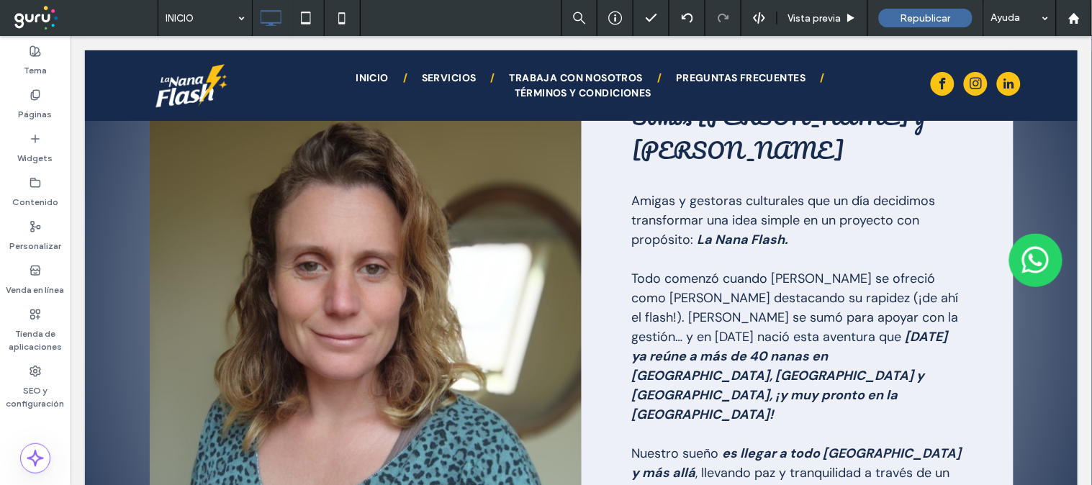
click at [328, 384] on div at bounding box center [365, 311] width 432 height 574
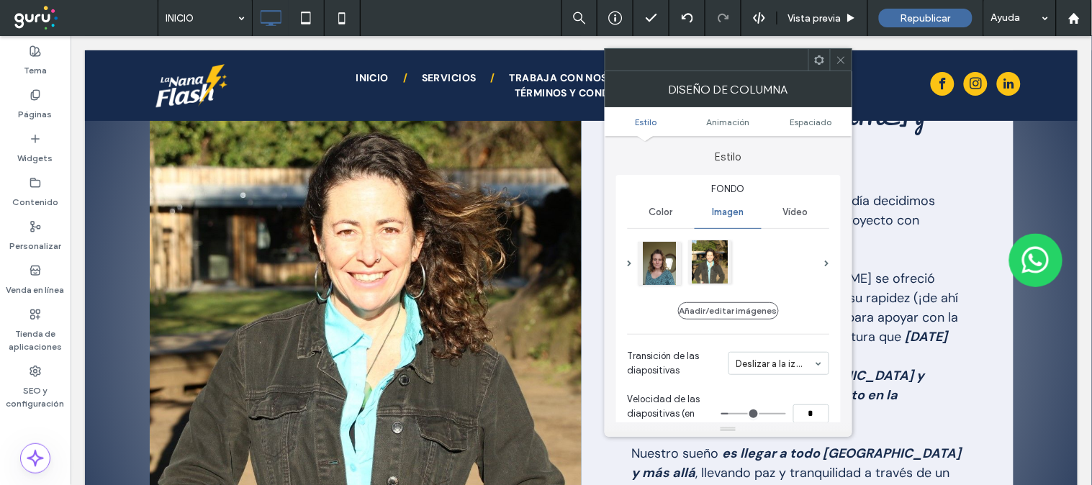
click at [720, 265] on div at bounding box center [709, 261] width 43 height 43
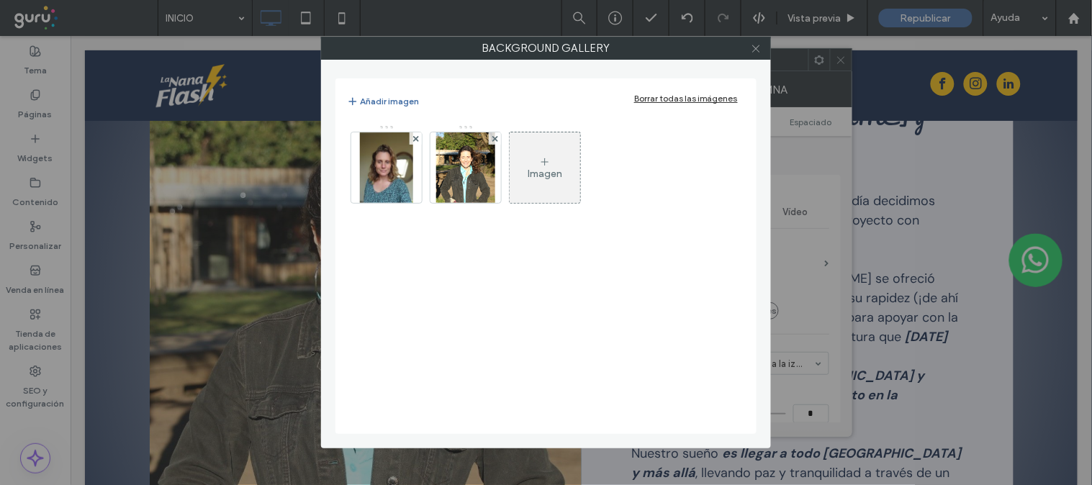
click at [756, 45] on icon at bounding box center [756, 48] width 11 height 11
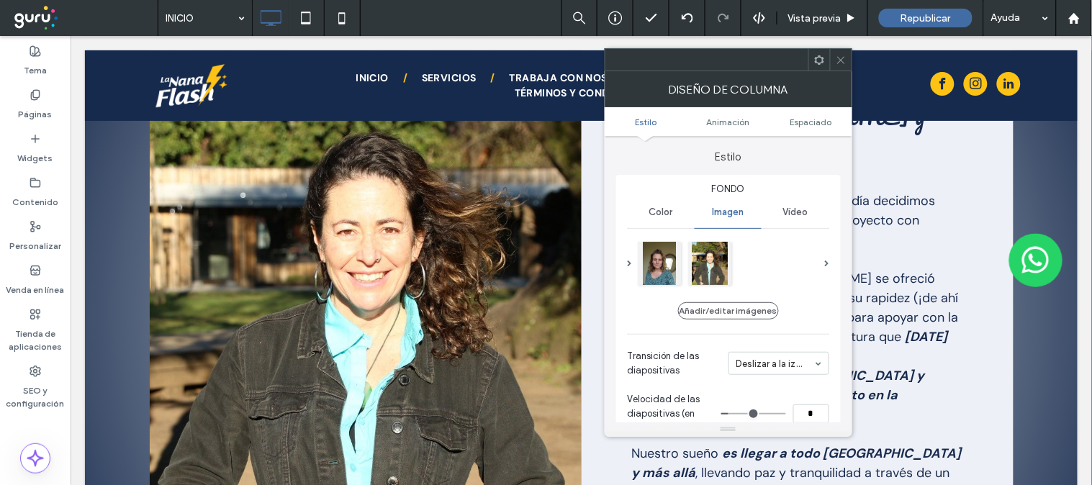
click at [841, 53] on span at bounding box center [840, 60] width 11 height 22
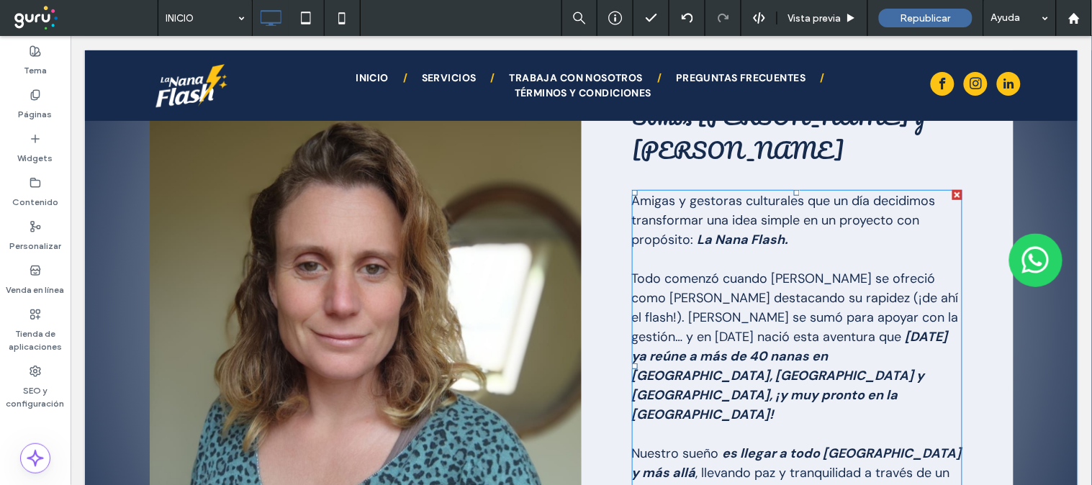
click at [798, 329] on strong "hoy ya reúne a más de 40 nanas en Pucón, Villarrica y Santiago, ¡y muy pronto e…" at bounding box center [789, 374] width 316 height 95
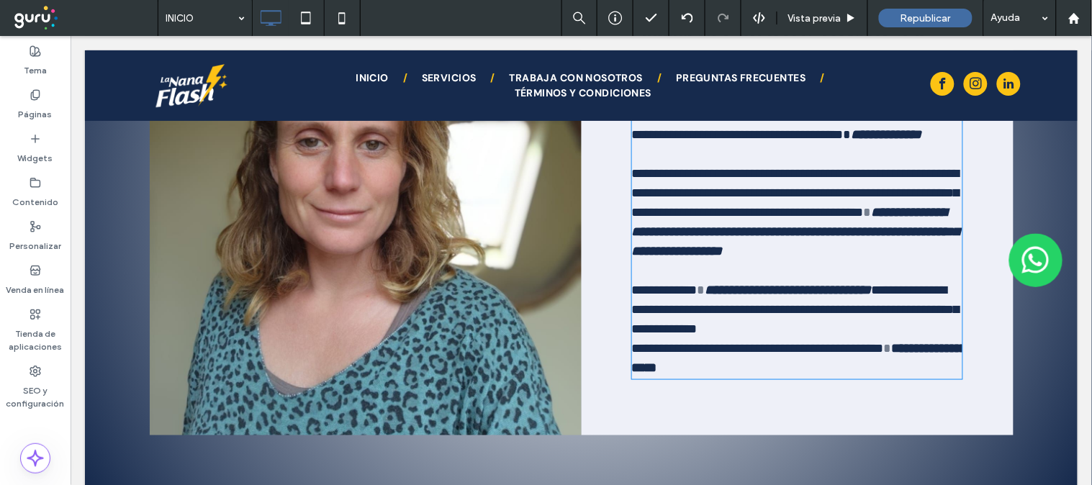
type input "*******"
type input "**"
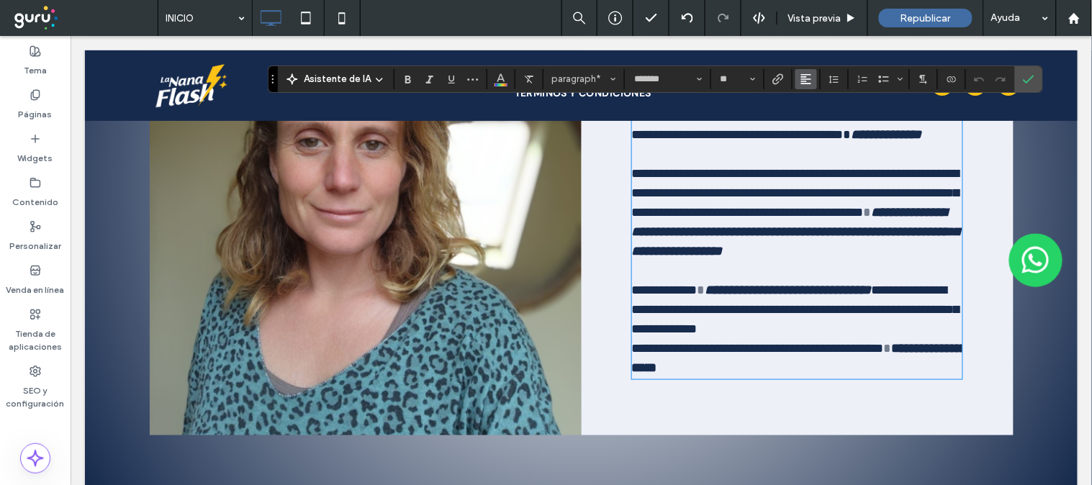
click at [808, 71] on span "Alineación" at bounding box center [806, 79] width 12 height 19
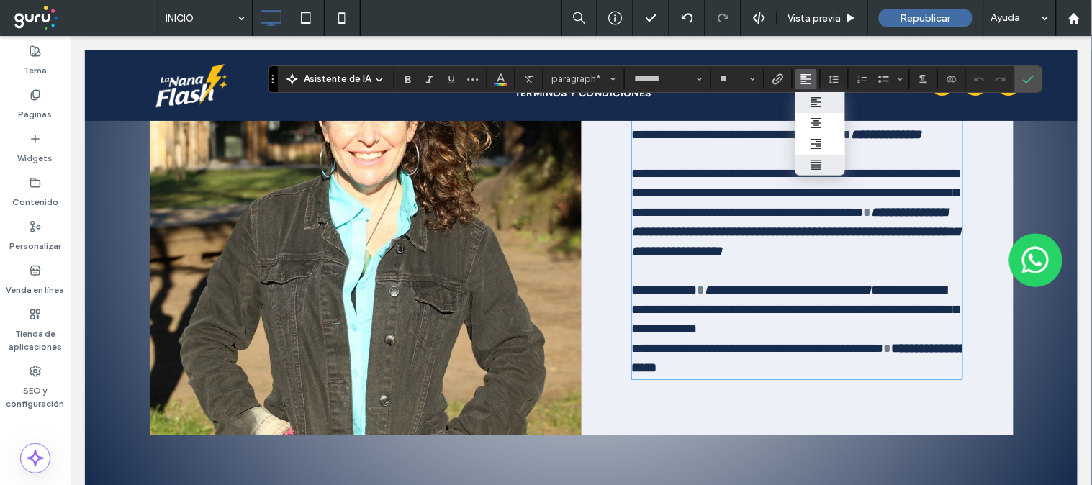
click at [814, 164] on use "ui.textEditor.alignment.justify" at bounding box center [817, 165] width 10 height 10
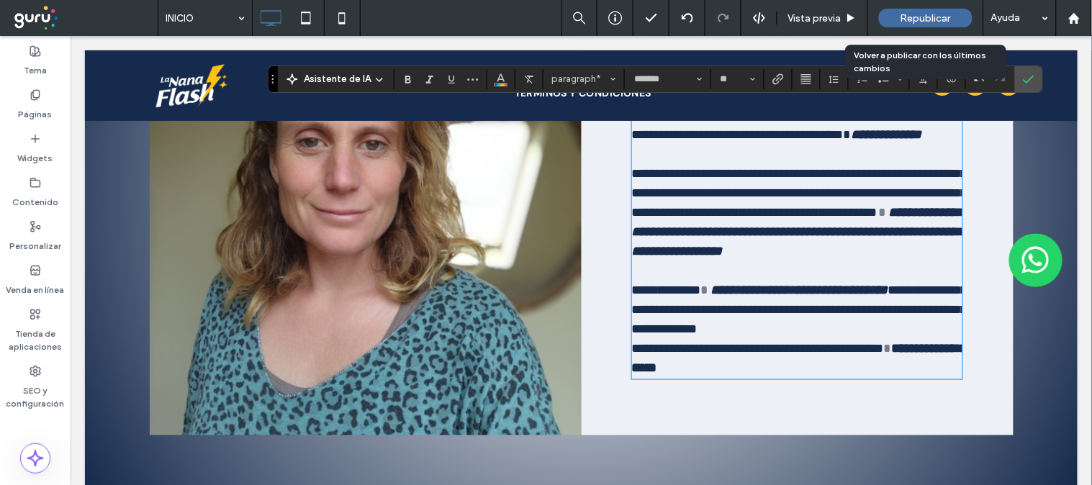
click at [907, 15] on span "Republicar" at bounding box center [925, 18] width 50 height 12
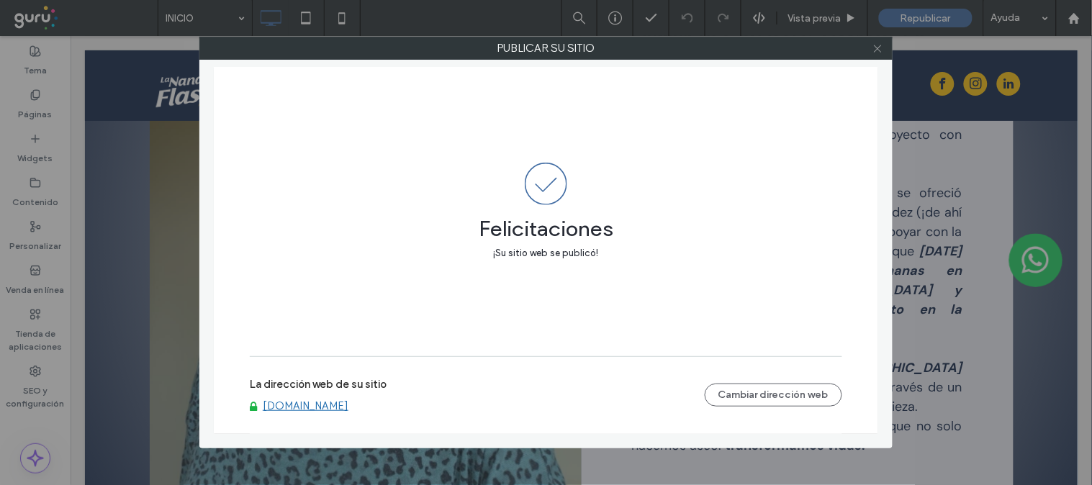
click at [877, 47] on icon at bounding box center [877, 48] width 11 height 11
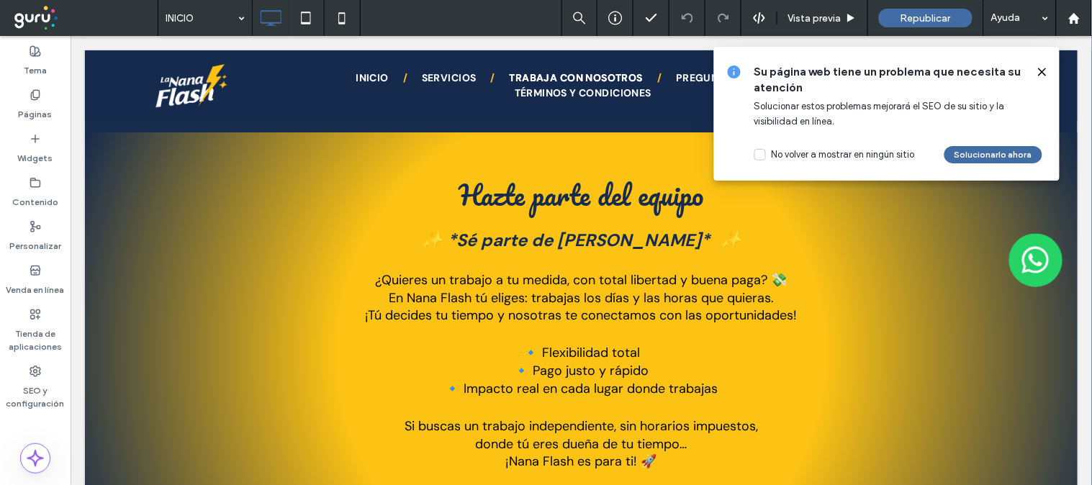
scroll to position [2717, 0]
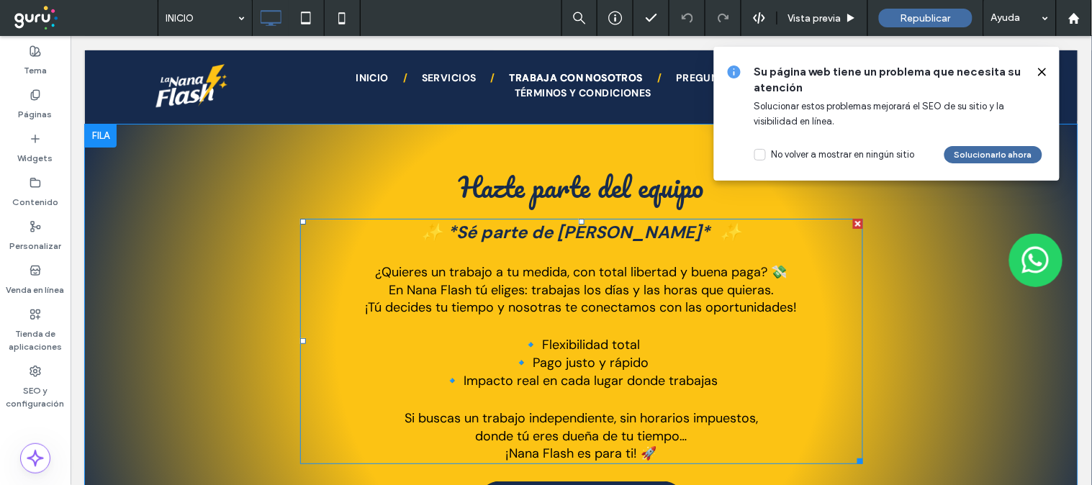
click at [566, 335] on span "🔹 Flexibilidad total" at bounding box center [580, 343] width 117 height 17
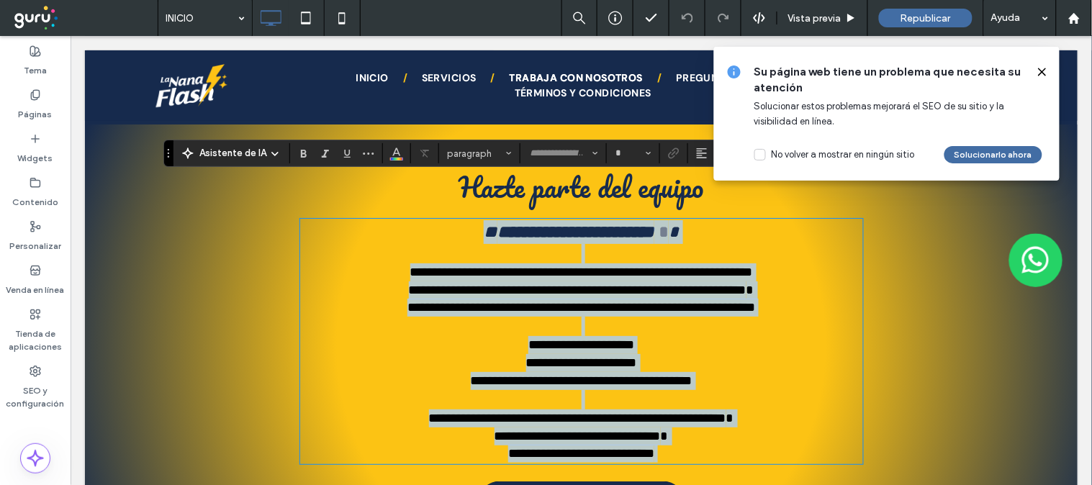
type input "*******"
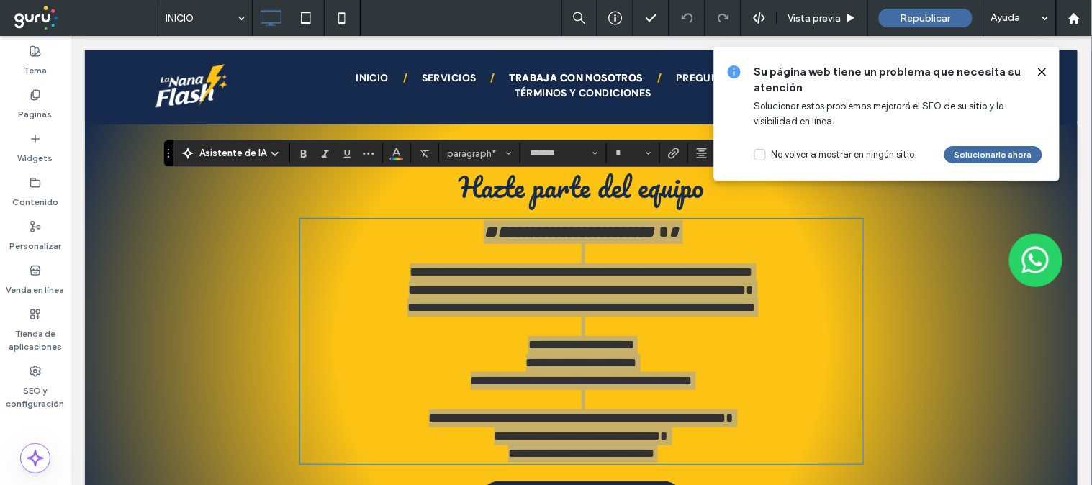
click at [1045, 70] on icon at bounding box center [1042, 72] width 12 height 12
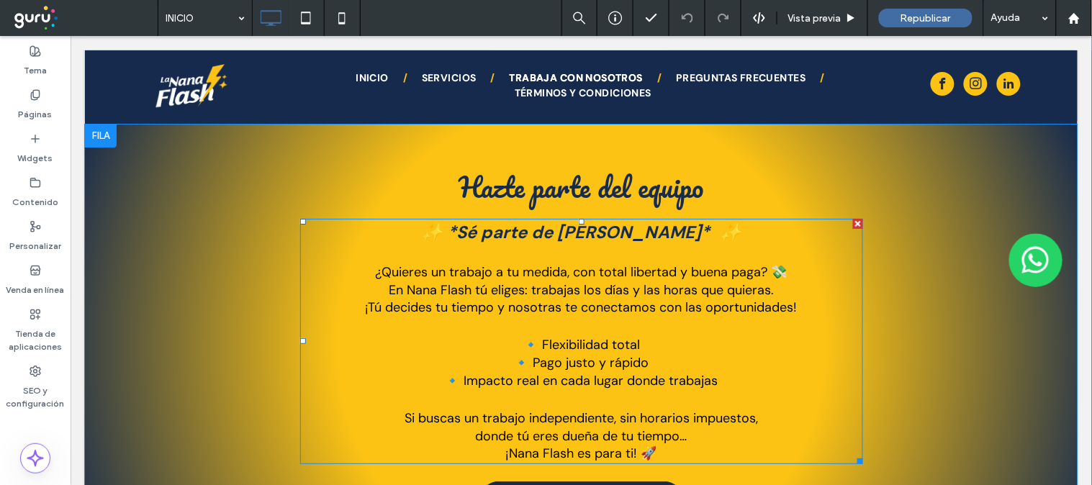
click at [699, 243] on p at bounding box center [580, 252] width 563 height 19
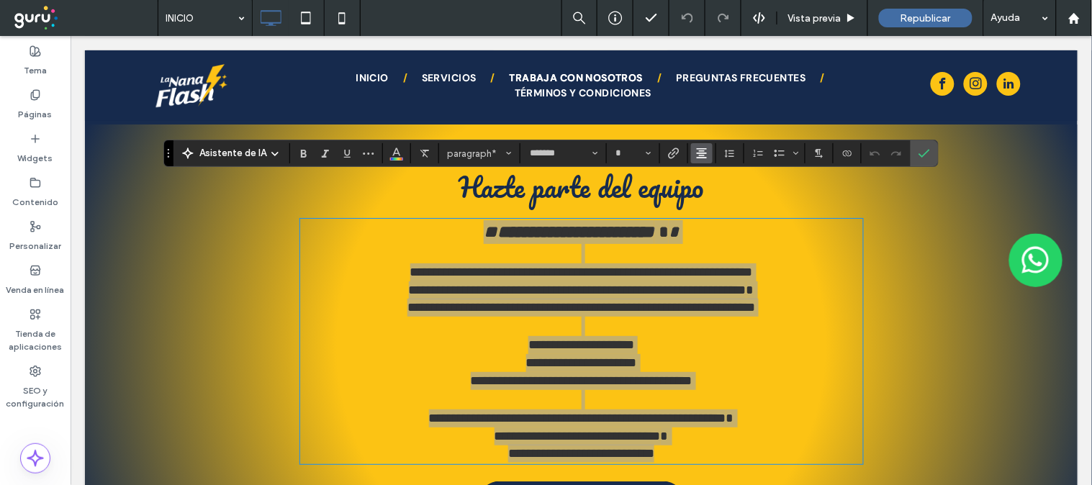
click at [696, 155] on icon "Alineación" at bounding box center [702, 154] width 12 height 12
click at [713, 237] on use "ui.textEditor.alignment.justify" at bounding box center [712, 240] width 10 height 10
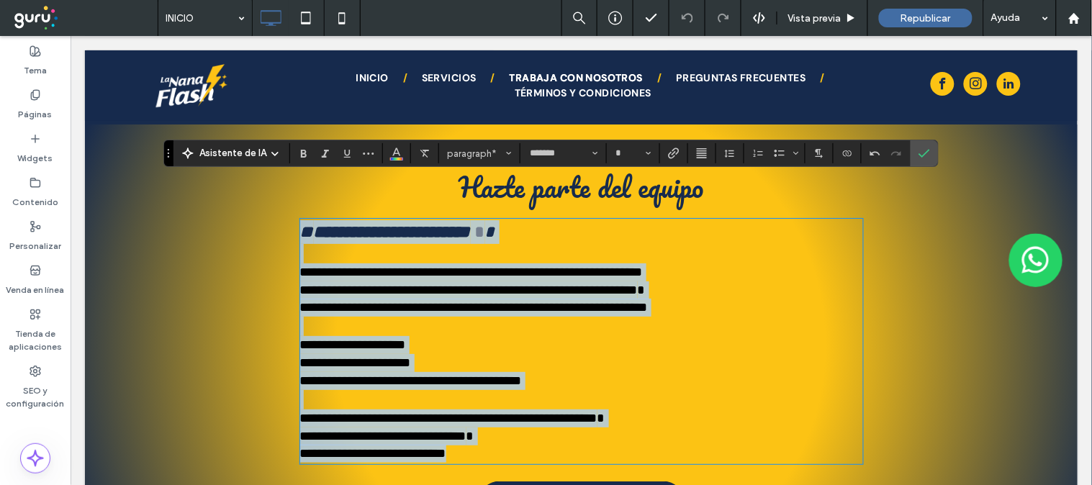
click at [507, 243] on p at bounding box center [580, 252] width 563 height 19
click at [597, 219] on p "**********" at bounding box center [580, 231] width 563 height 24
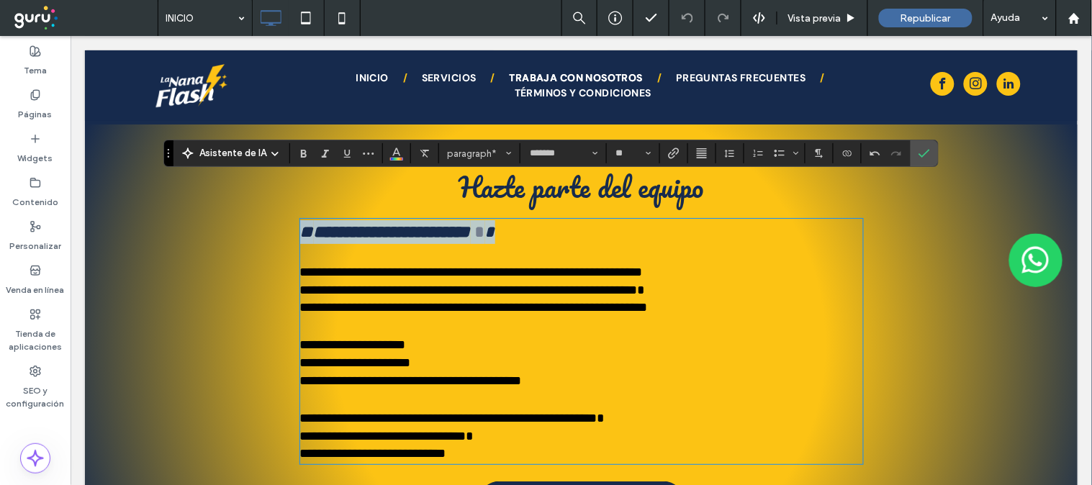
drag, startPoint x: 573, startPoint y: 195, endPoint x: 262, endPoint y: 182, distance: 311.2
click at [262, 182] on div "**********" at bounding box center [581, 345] width 864 height 442
click at [702, 146] on span "Alineación" at bounding box center [702, 153] width 12 height 19
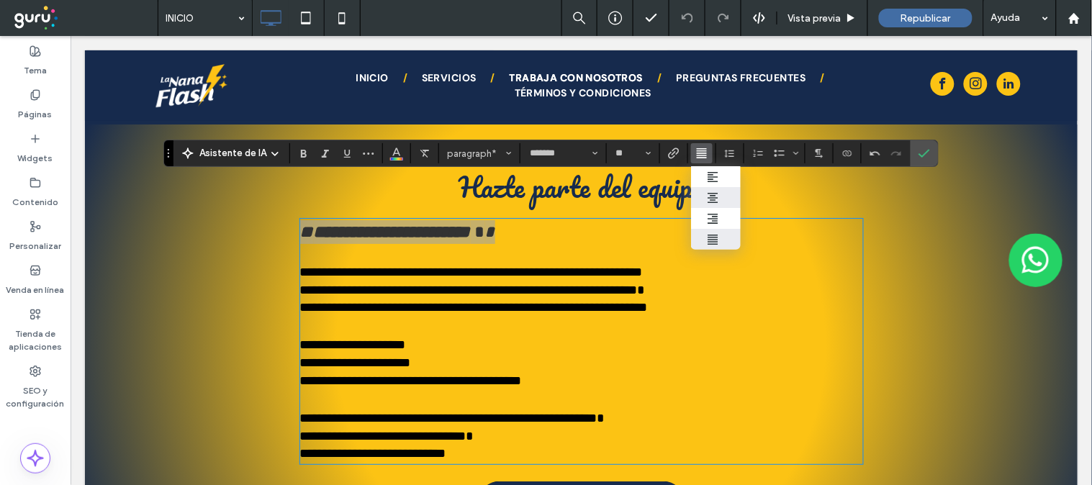
click at [712, 196] on icon "ui.textEditor.alignment.center" at bounding box center [713, 198] width 12 height 12
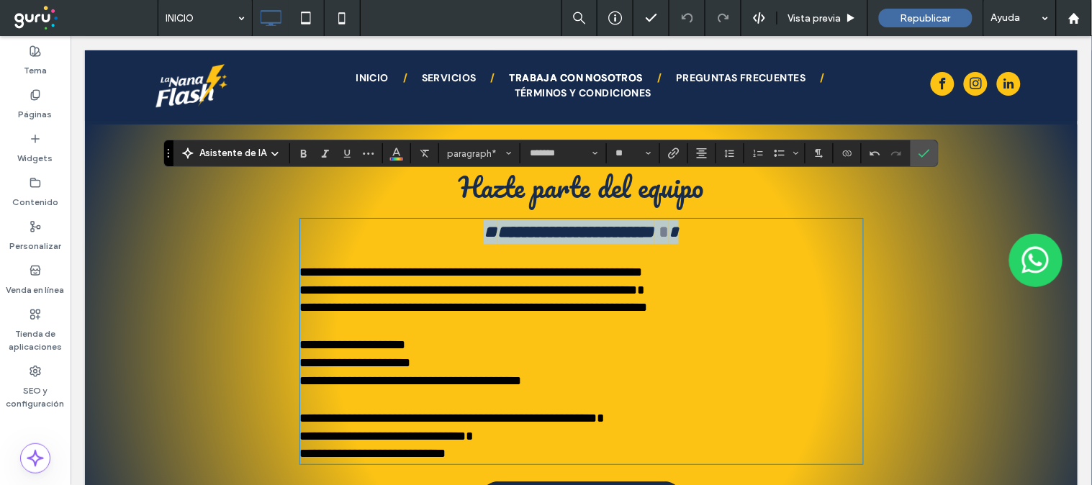
type input "**"
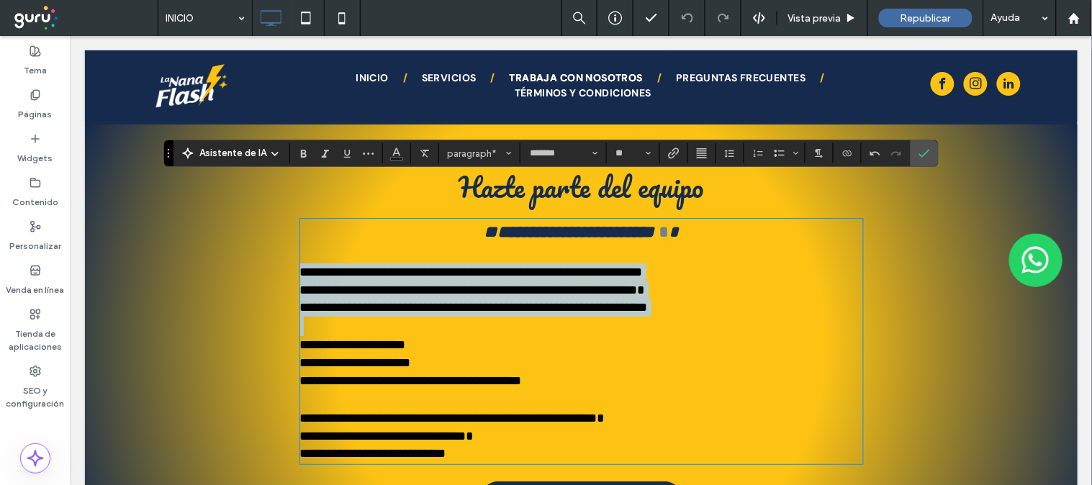
drag, startPoint x: 293, startPoint y: 230, endPoint x: 792, endPoint y: 277, distance: 500.9
click at [792, 277] on div "**********" at bounding box center [580, 340] width 563 height 243
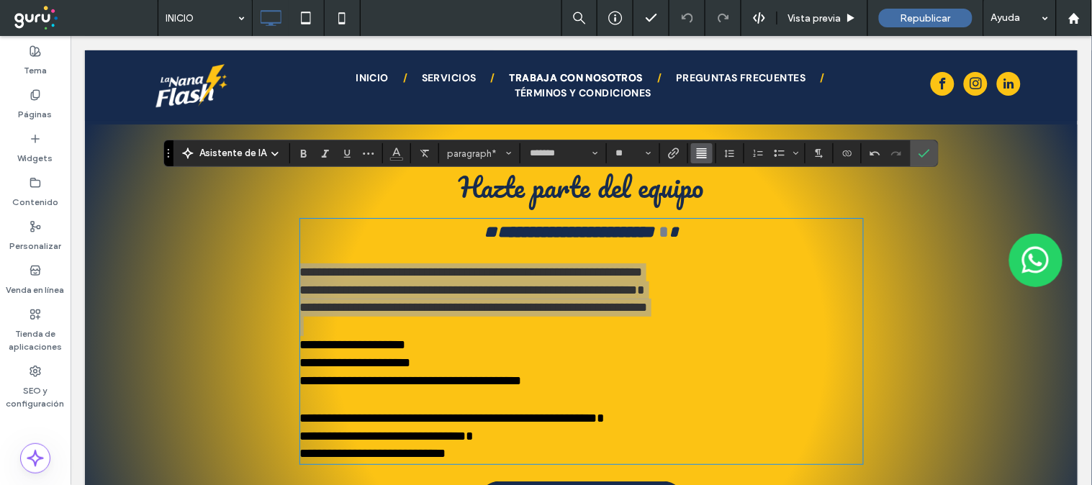
click at [709, 155] on button "Alineación" at bounding box center [702, 153] width 22 height 20
click at [715, 197] on use "ui.textEditor.alignment.center" at bounding box center [712, 198] width 10 height 10
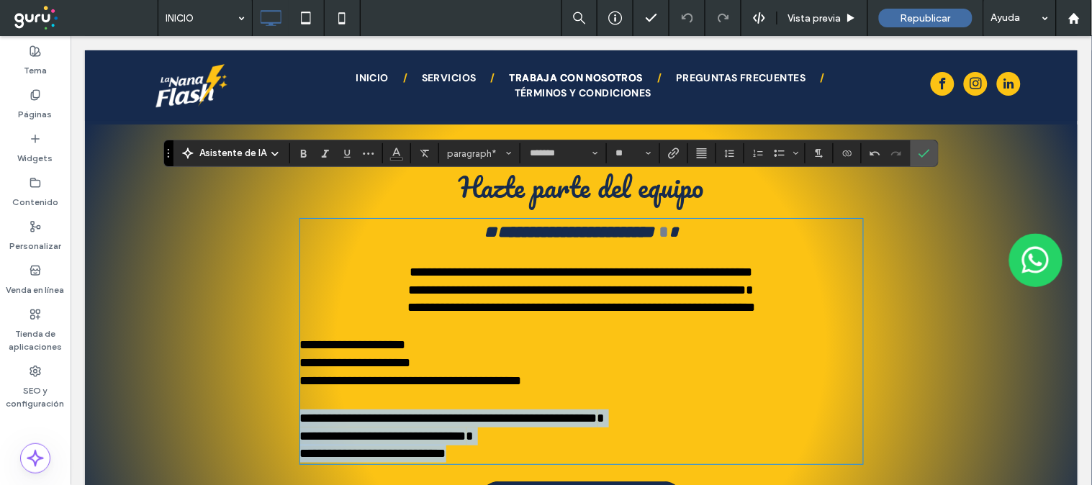
drag, startPoint x: 295, startPoint y: 376, endPoint x: 486, endPoint y: 415, distance: 194.6
click at [486, 415] on div "**********" at bounding box center [580, 340] width 563 height 243
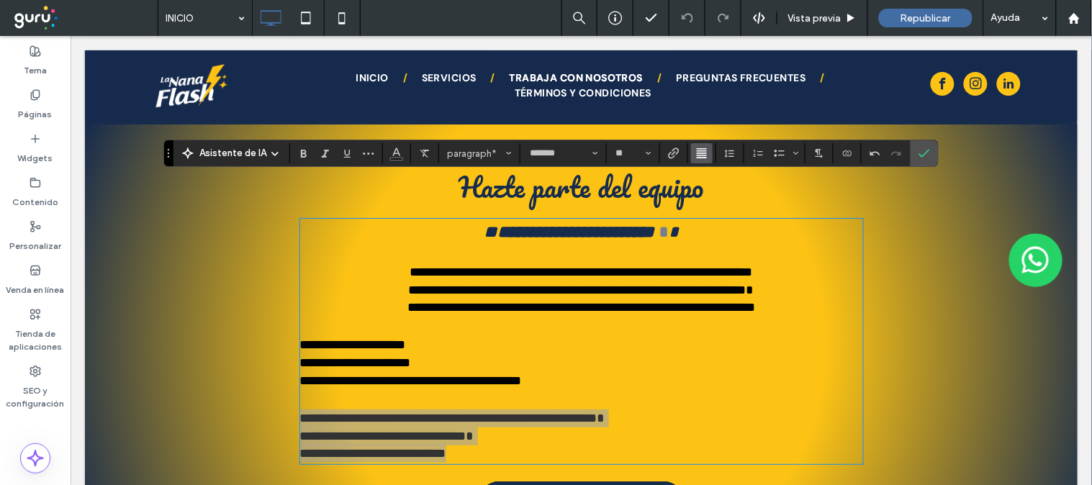
click at [699, 153] on use "Alineación" at bounding box center [702, 153] width 10 height 10
click at [715, 196] on icon "ui.textEditor.alignment.center" at bounding box center [713, 198] width 12 height 12
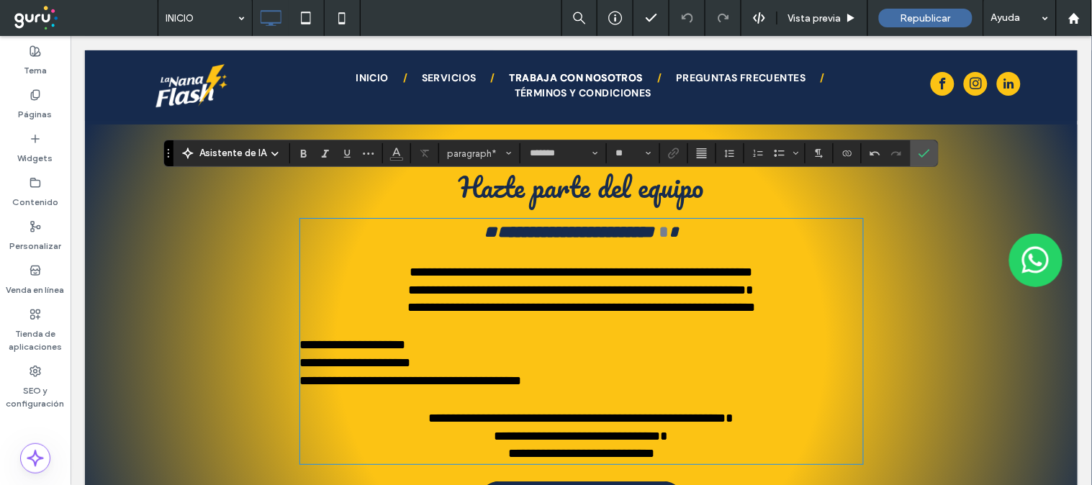
drag, startPoint x: 657, startPoint y: 310, endPoint x: 635, endPoint y: 299, distance: 24.8
click at [656, 335] on p "**********" at bounding box center [580, 344] width 563 height 18
click at [299, 338] on span "**********" at bounding box center [352, 344] width 106 height 13
click at [299, 355] on span "**********" at bounding box center [354, 361] width 111 height 13
click at [299, 373] on span "**********" at bounding box center [410, 379] width 222 height 13
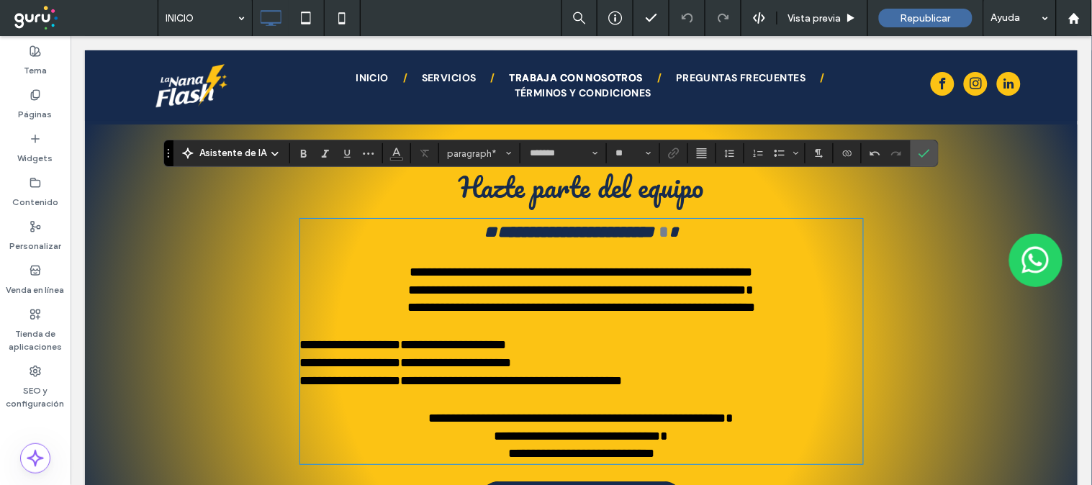
click at [361, 338] on span "**********" at bounding box center [402, 344] width 207 height 13
click at [362, 355] on span "**********" at bounding box center [405, 361] width 212 height 13
click at [363, 373] on span "**********" at bounding box center [460, 379] width 322 height 13
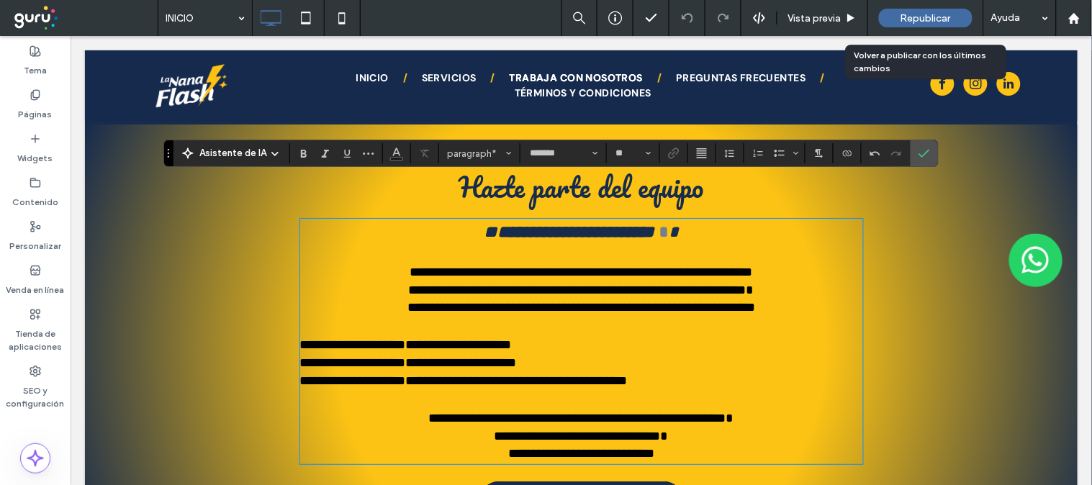
click at [925, 16] on span "Republicar" at bounding box center [925, 18] width 50 height 12
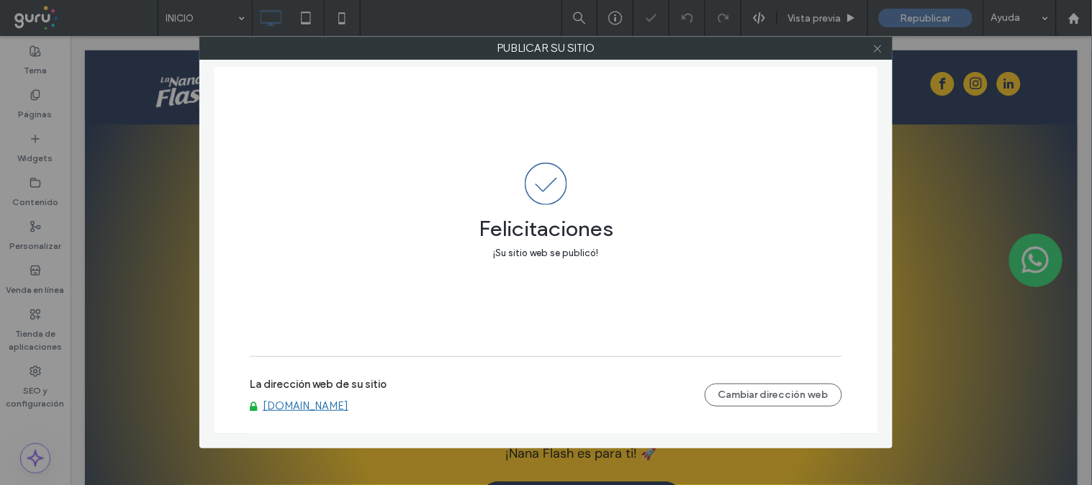
click at [879, 47] on icon at bounding box center [877, 48] width 11 height 11
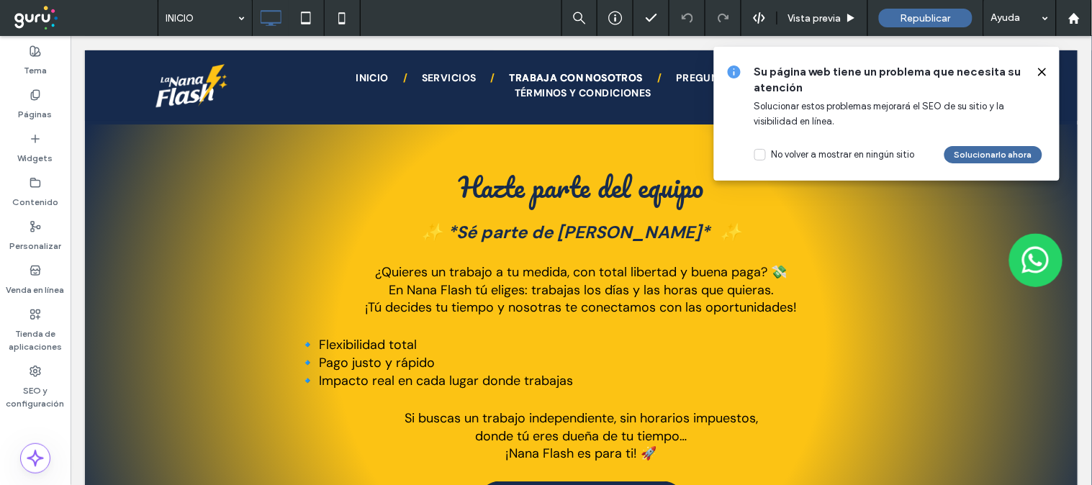
click at [1044, 69] on use at bounding box center [1041, 71] width 6 height 6
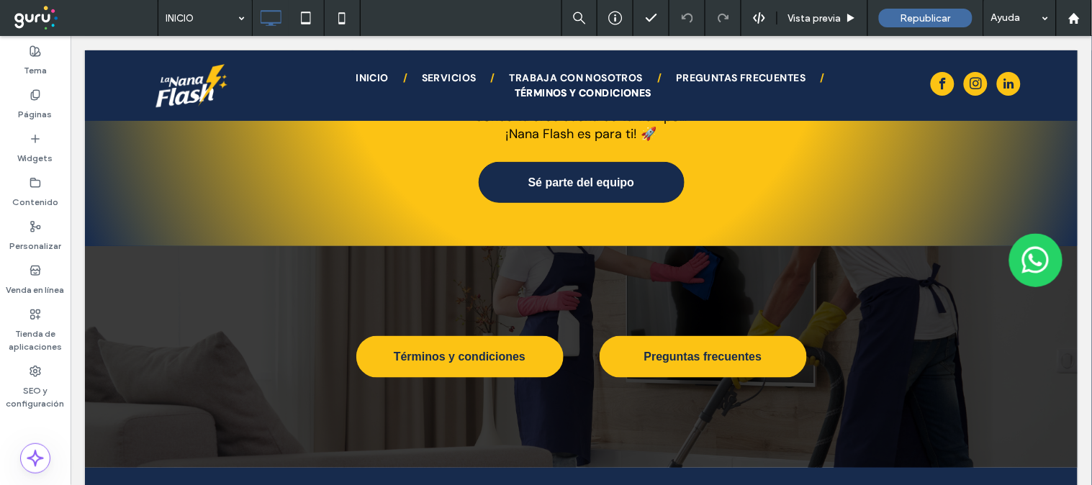
scroll to position [3172, 0]
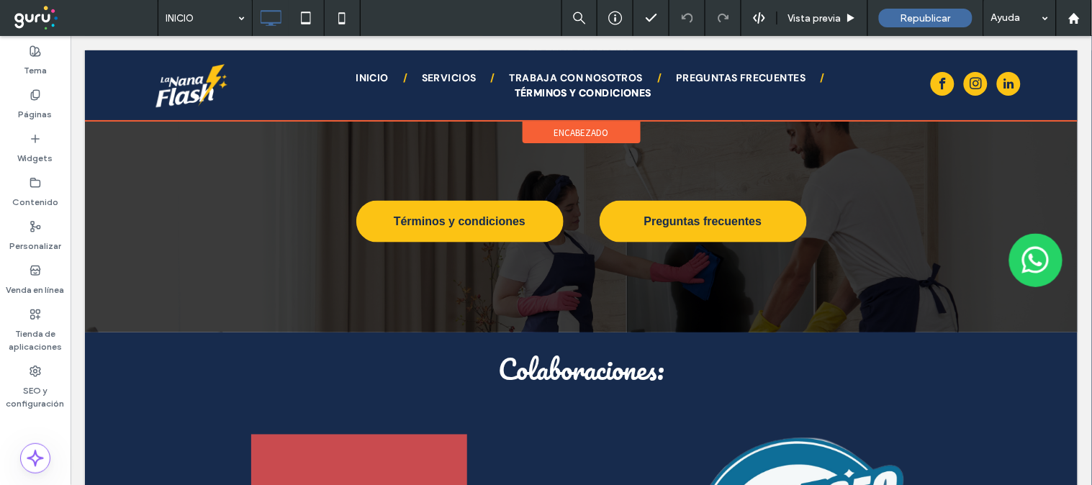
click at [742, 72] on div at bounding box center [580, 85] width 992 height 71
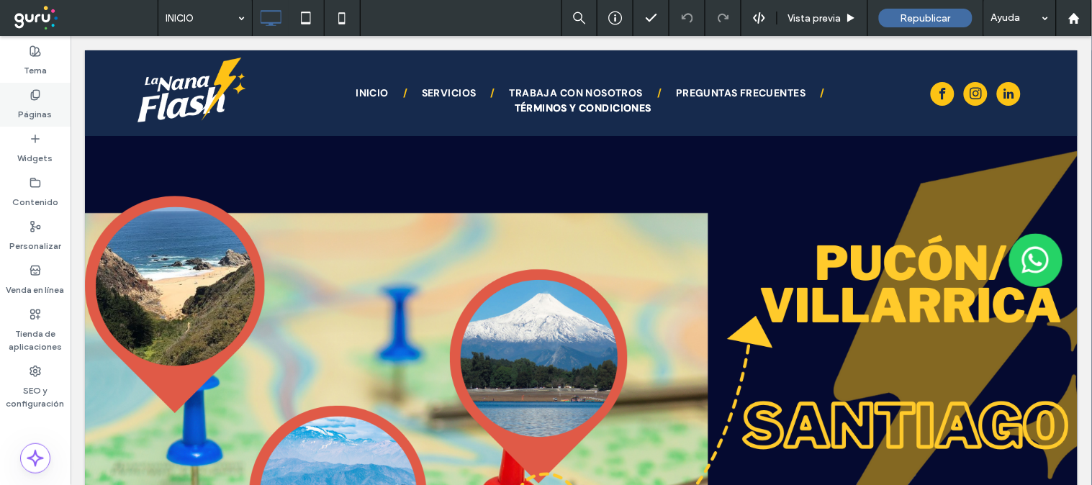
click at [37, 107] on label "Páginas" at bounding box center [36, 111] width 34 height 20
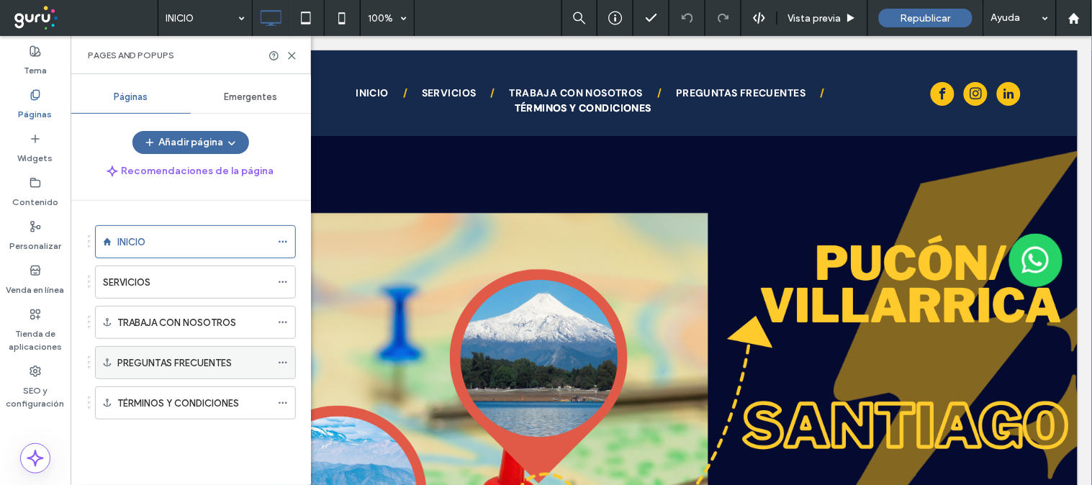
click at [181, 356] on label "PREGUNTAS FRECUENTES" at bounding box center [174, 362] width 114 height 25
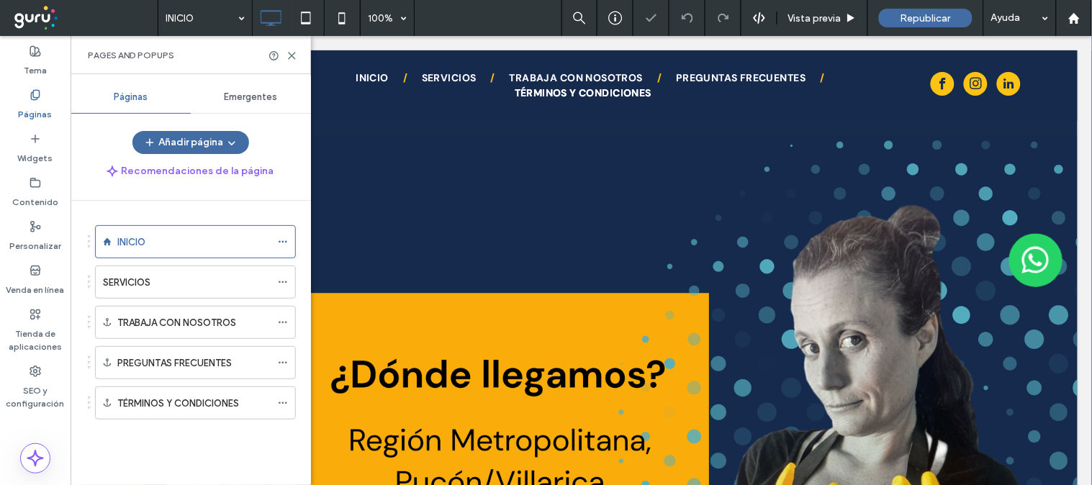
scroll to position [3122, 0]
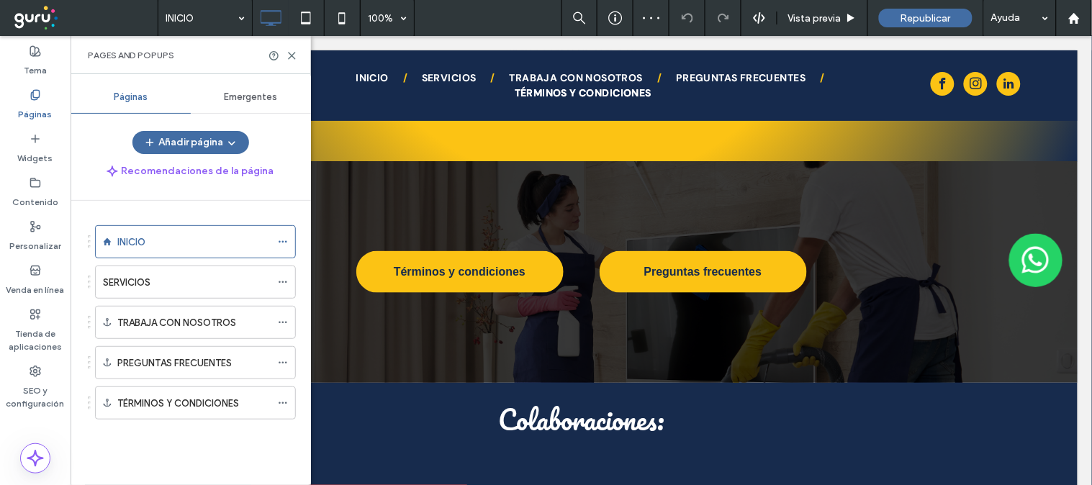
click at [289, 48] on div "Pages and Popups" at bounding box center [191, 55] width 240 height 38
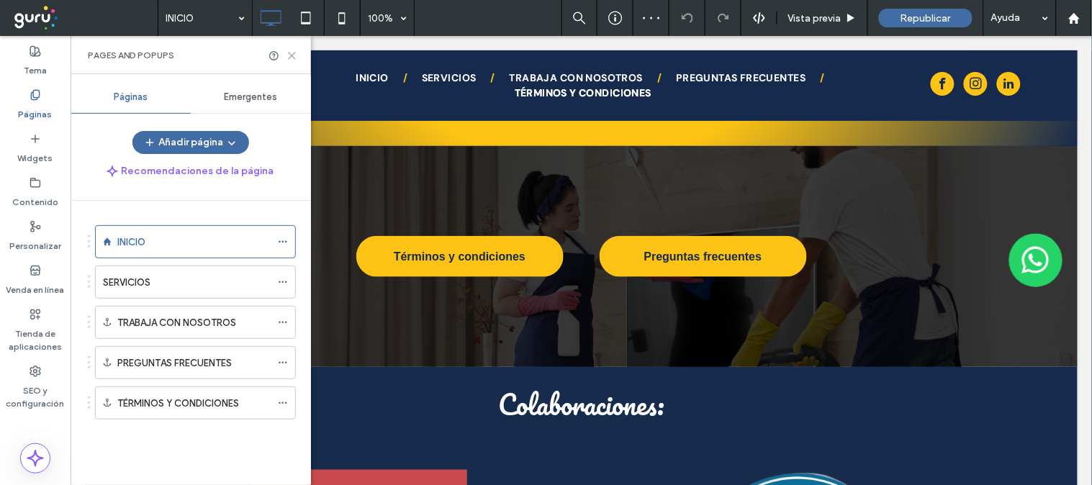
click at [292, 58] on icon at bounding box center [291, 55] width 11 height 11
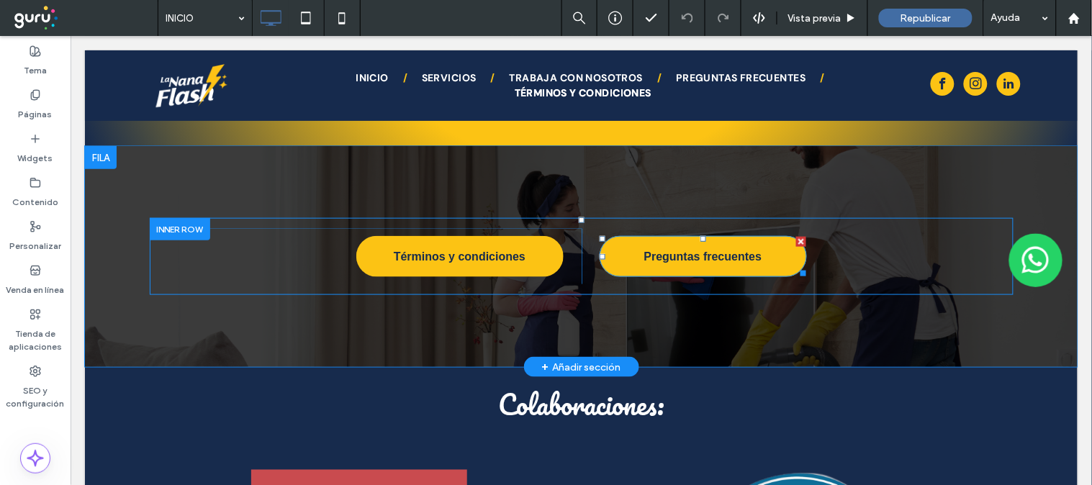
click at [725, 250] on span "Preguntas frecuentes" at bounding box center [702, 256] width 118 height 13
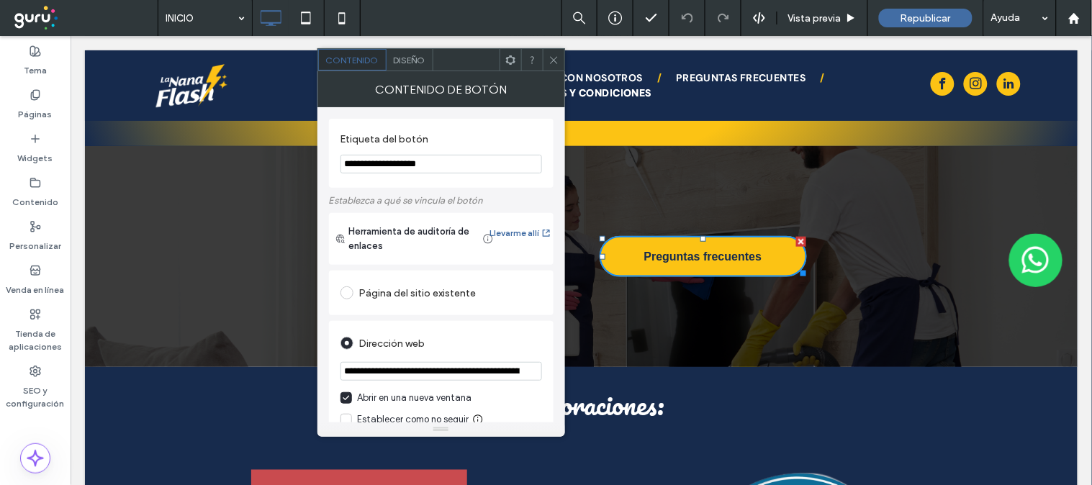
click at [551, 55] on icon at bounding box center [553, 60] width 11 height 11
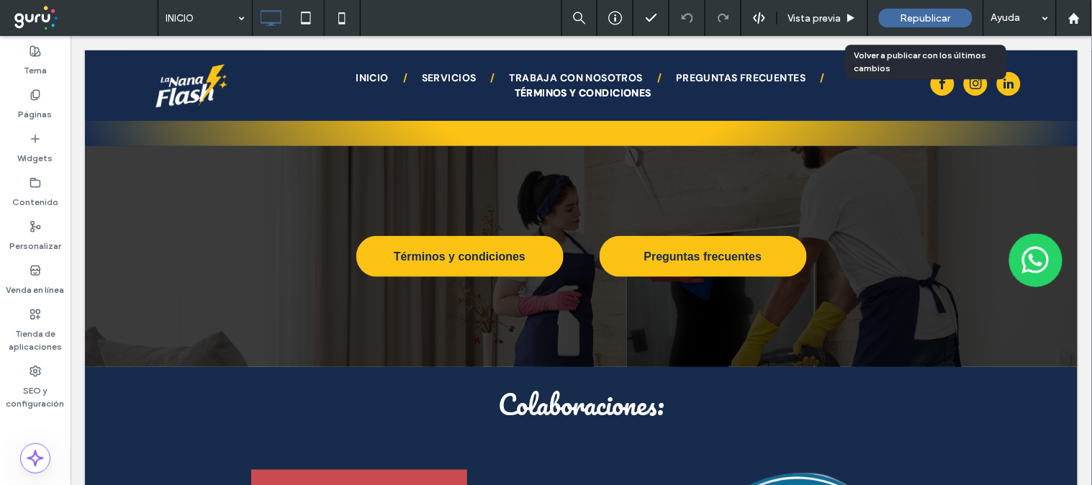
click at [904, 17] on span "Republicar" at bounding box center [925, 18] width 50 height 12
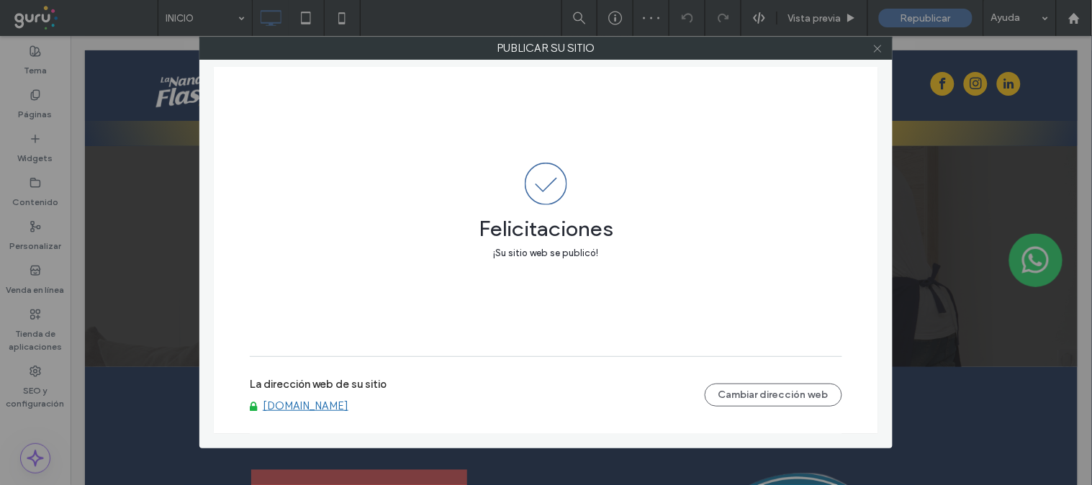
click at [876, 51] on icon at bounding box center [877, 48] width 11 height 11
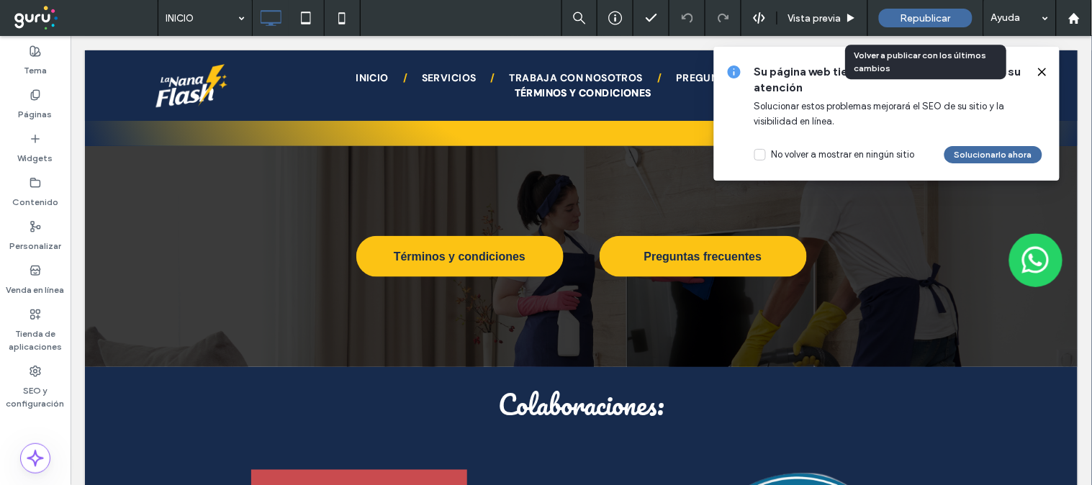
click at [925, 9] on div "Republicar" at bounding box center [926, 18] width 94 height 19
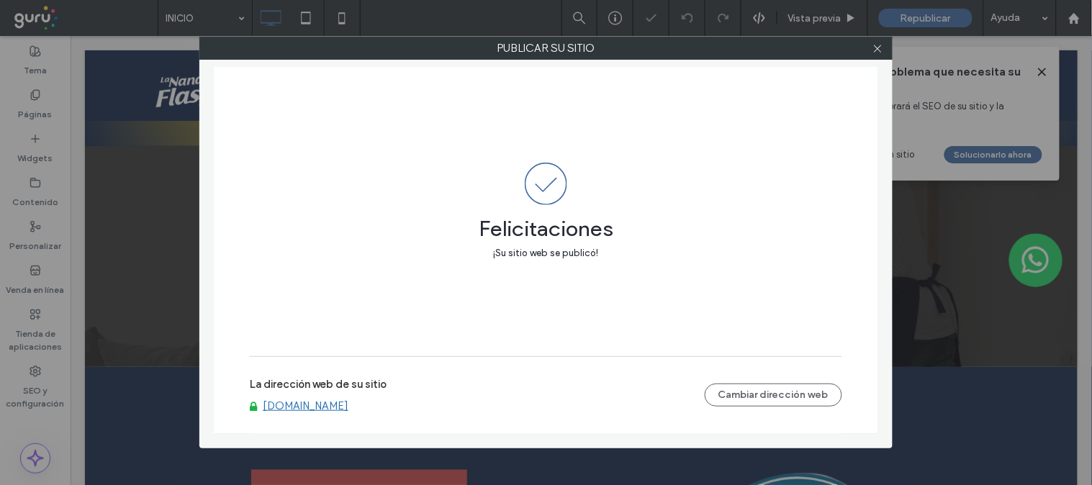
click at [281, 403] on link "[DOMAIN_NAME]" at bounding box center [306, 405] width 86 height 13
click at [877, 51] on icon at bounding box center [877, 48] width 11 height 11
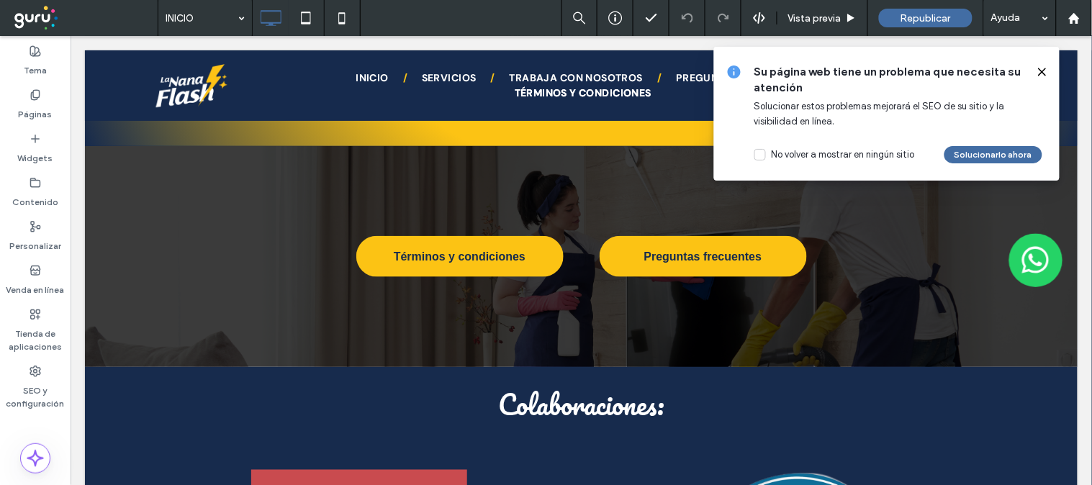
click at [1048, 61] on div "Su página web tiene un problema que necesita su atención Solucionar estos probl…" at bounding box center [886, 114] width 345 height 134
click at [1038, 73] on icon at bounding box center [1042, 72] width 12 height 12
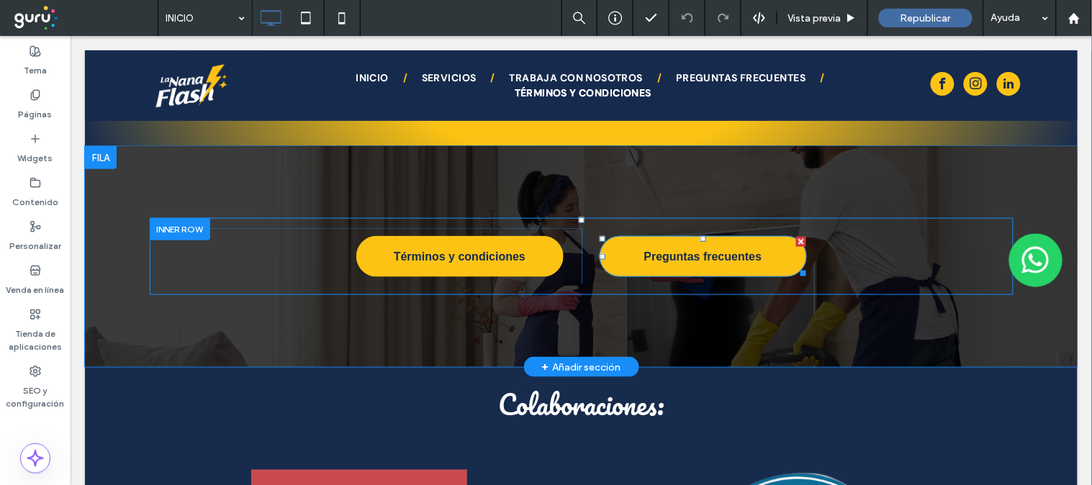
click at [695, 235] on link "Preguntas frecuentes" at bounding box center [702, 255] width 207 height 41
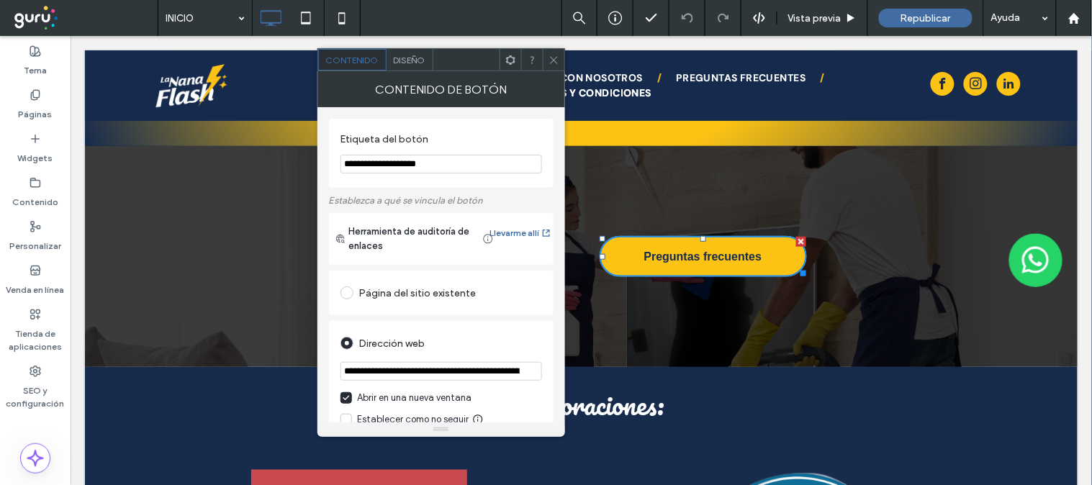
click at [554, 58] on icon at bounding box center [553, 60] width 11 height 11
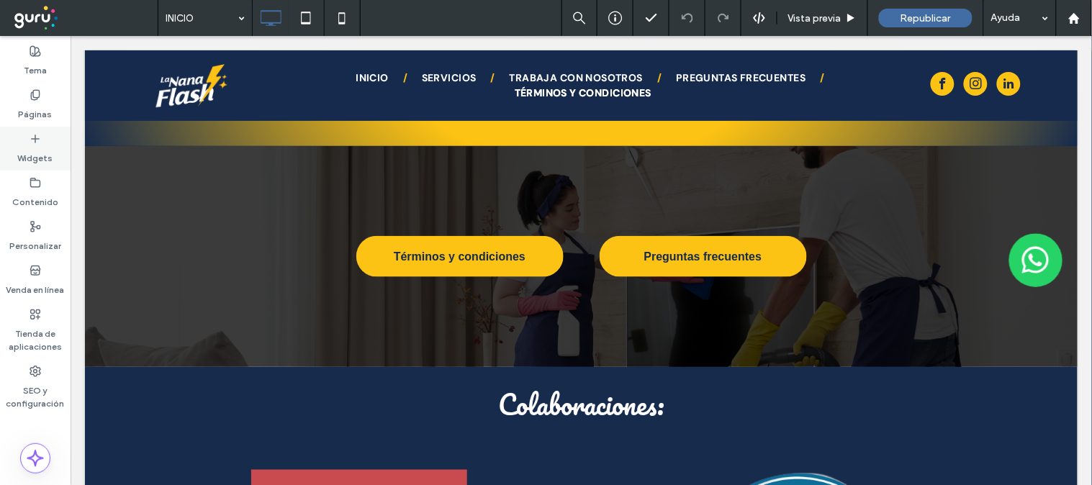
click at [33, 144] on icon at bounding box center [36, 139] width 12 height 12
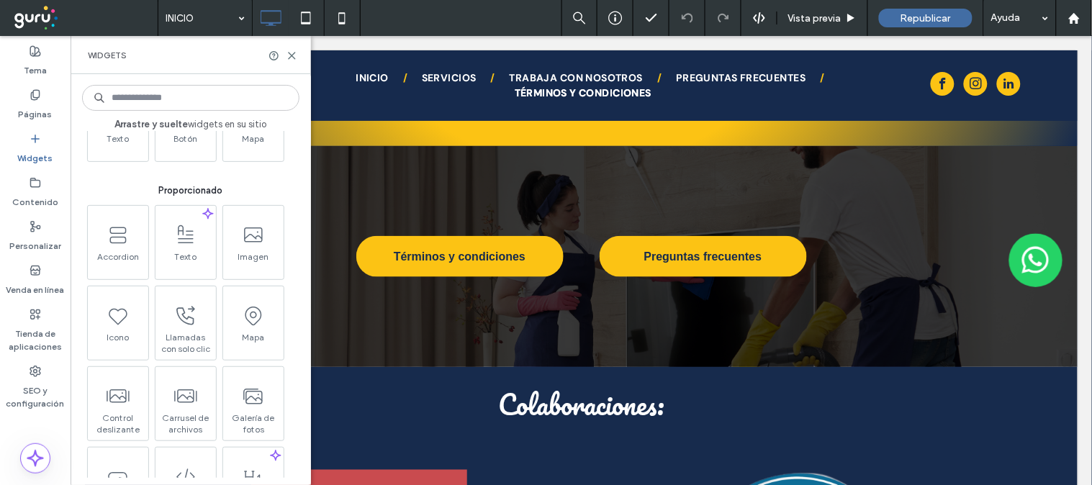
scroll to position [214, 0]
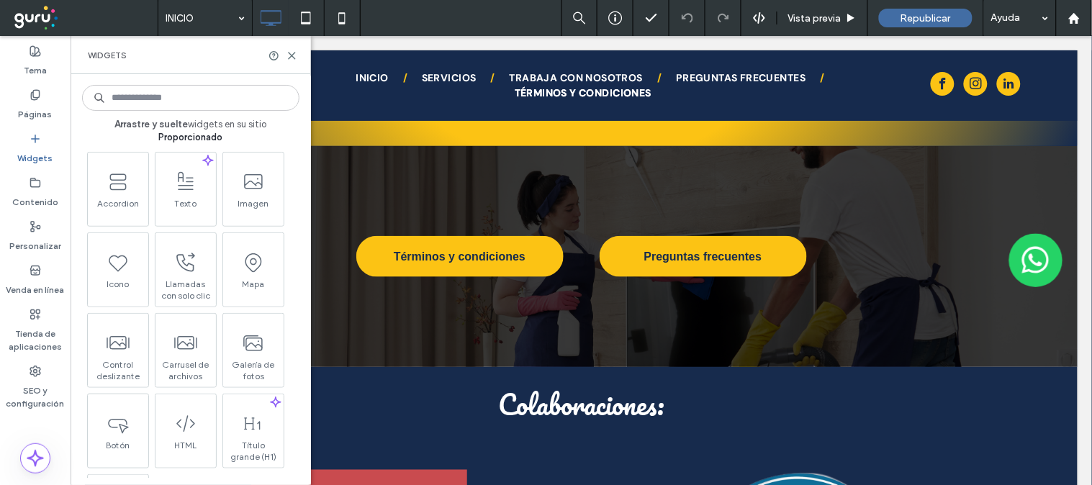
click at [173, 107] on input at bounding box center [190, 98] width 217 height 26
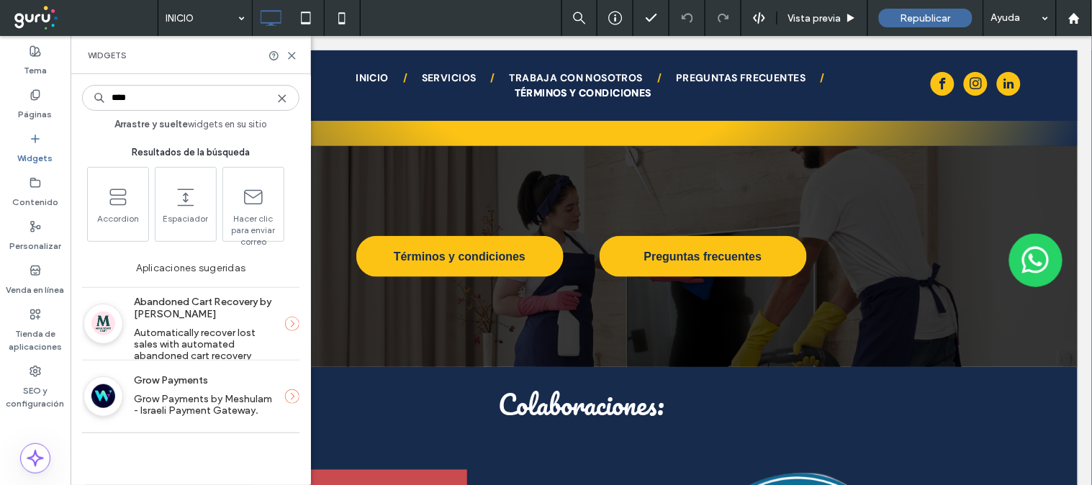
scroll to position [0, 0]
type input "****"
click at [117, 209] on span at bounding box center [116, 195] width 60 height 32
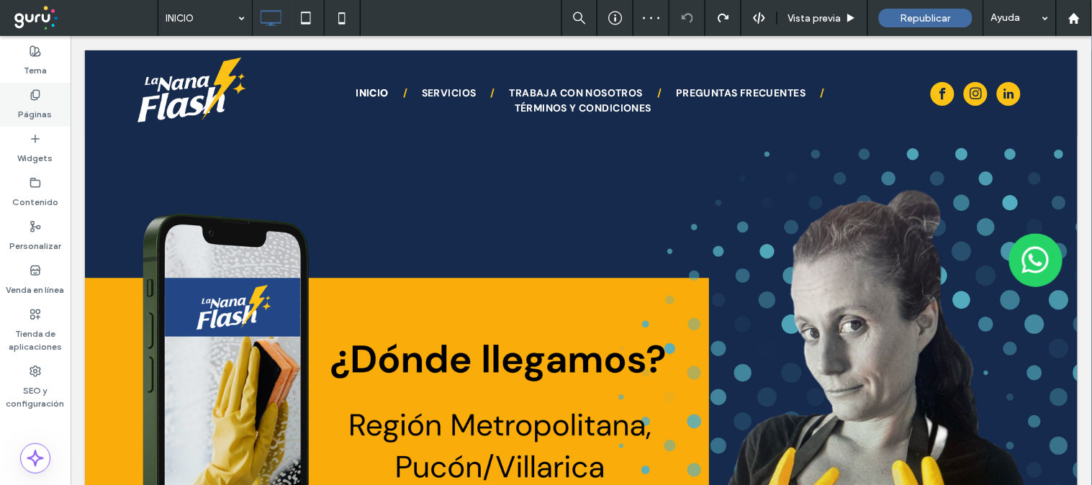
click at [37, 105] on label "Páginas" at bounding box center [36, 111] width 34 height 20
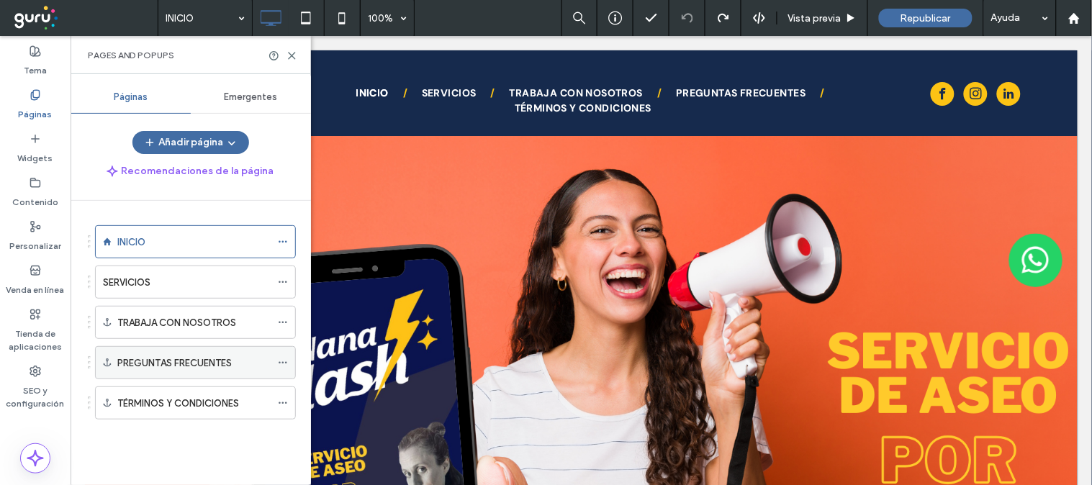
click at [157, 357] on label "PREGUNTAS FRECUENTES" at bounding box center [174, 362] width 114 height 25
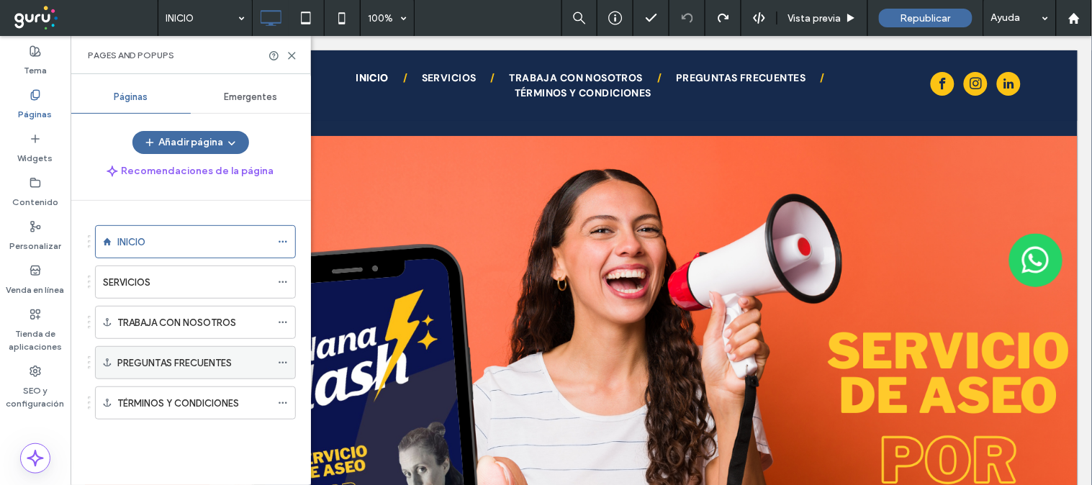
scroll to position [3207, 0]
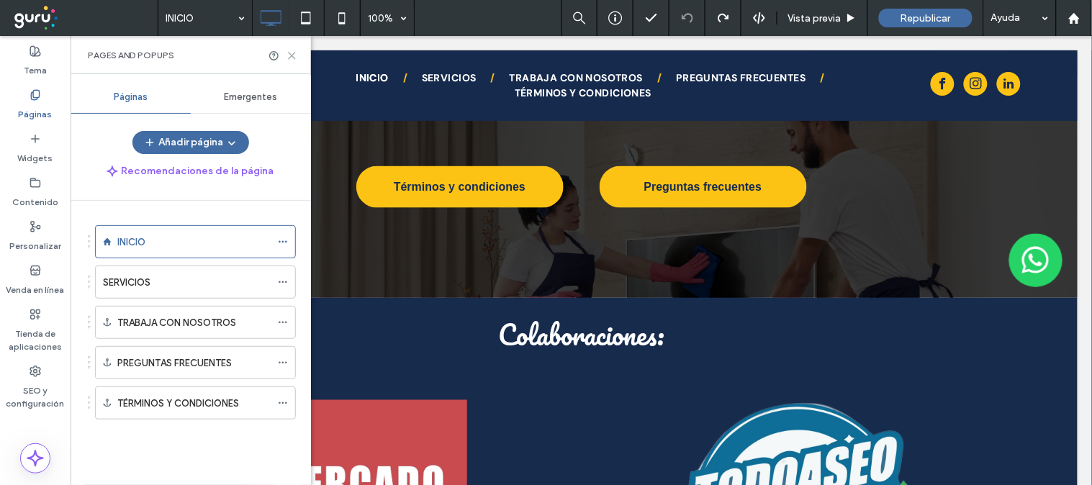
drag, startPoint x: 291, startPoint y: 55, endPoint x: 345, endPoint y: 65, distance: 54.8
click at [291, 55] on use at bounding box center [292, 56] width 6 height 6
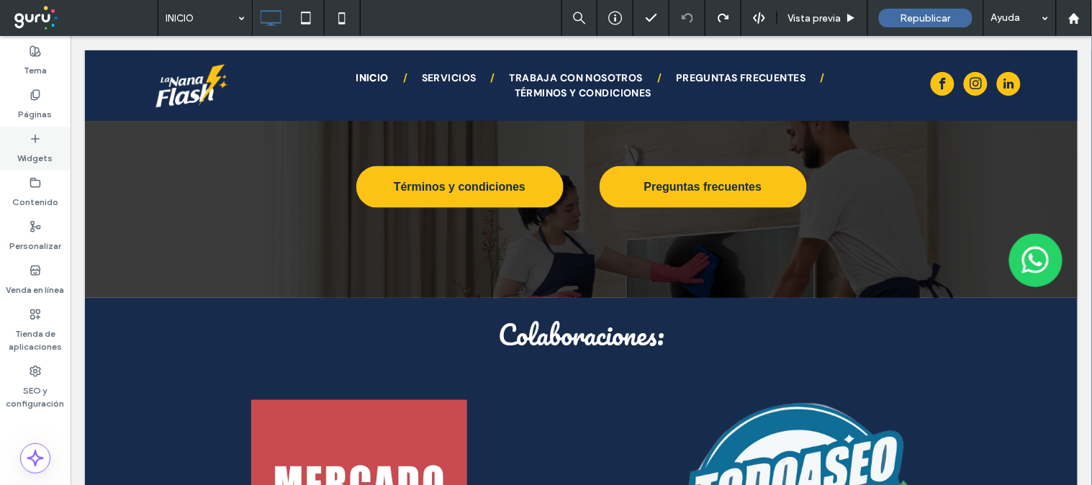
click at [35, 148] on label "Widgets" at bounding box center [35, 155] width 35 height 20
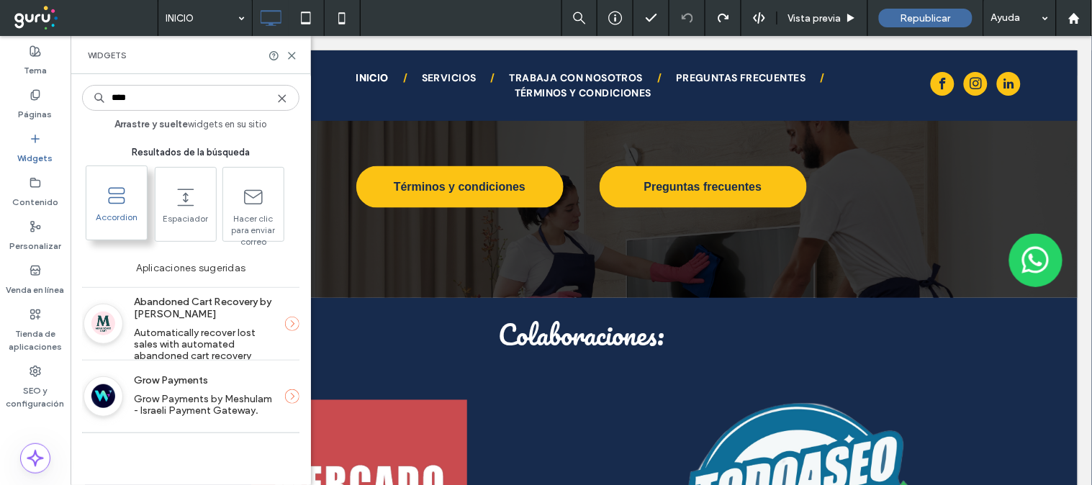
type input "****"
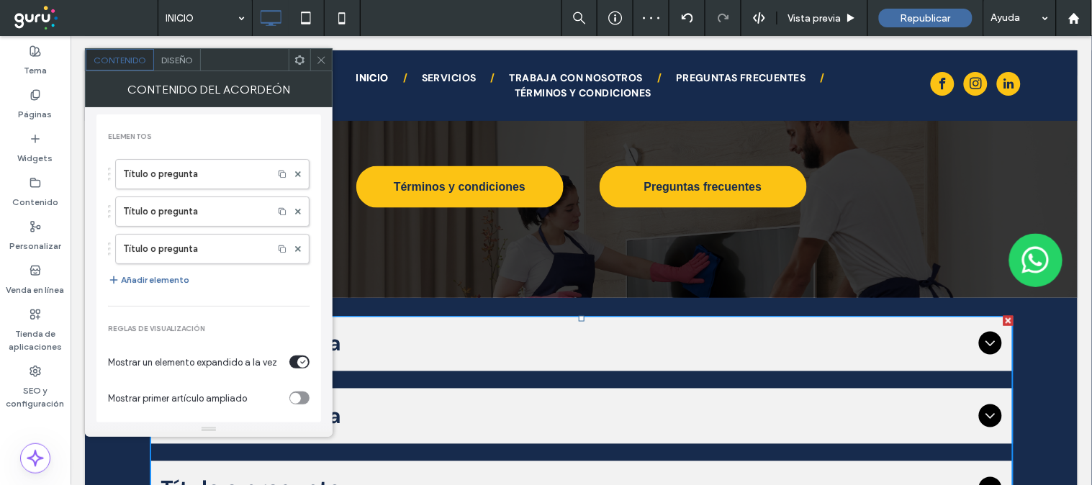
click at [321, 63] on icon at bounding box center [321, 60] width 11 height 11
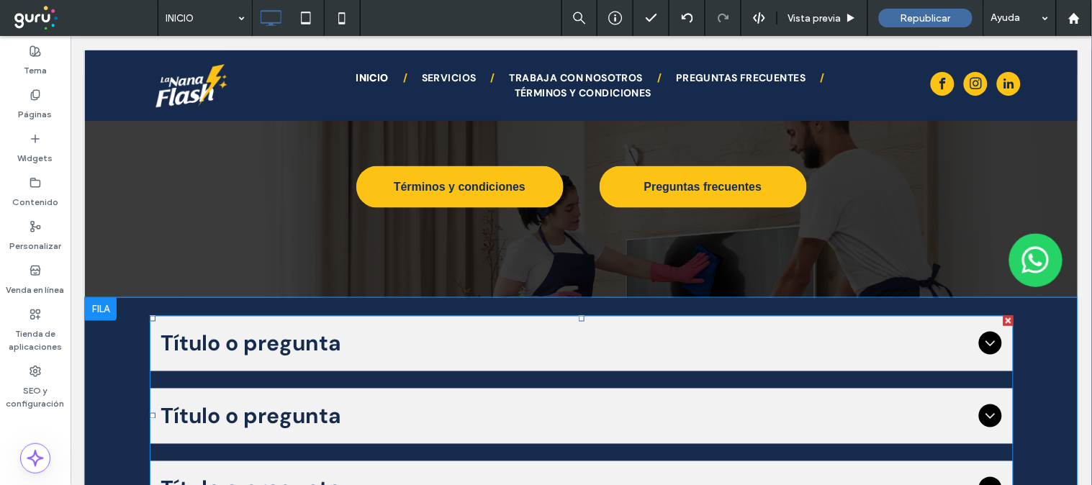
click at [987, 334] on icon at bounding box center [989, 342] width 17 height 17
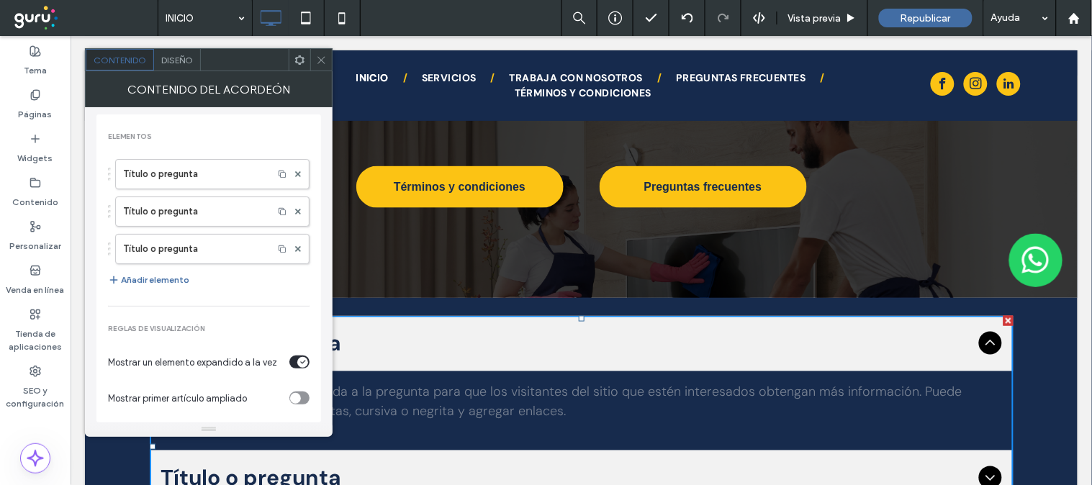
click at [318, 56] on use at bounding box center [320, 59] width 7 height 7
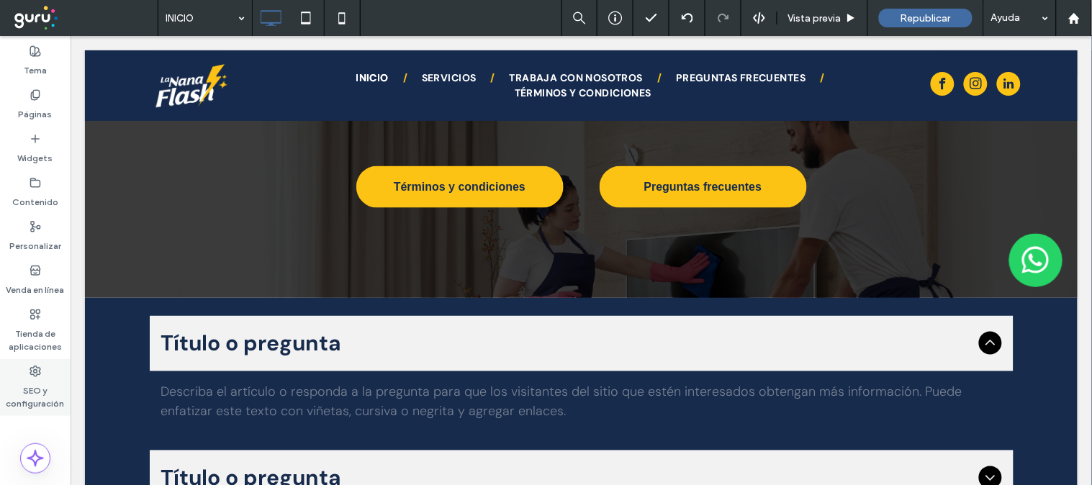
click at [30, 386] on label "SEO y configuración" at bounding box center [35, 393] width 71 height 33
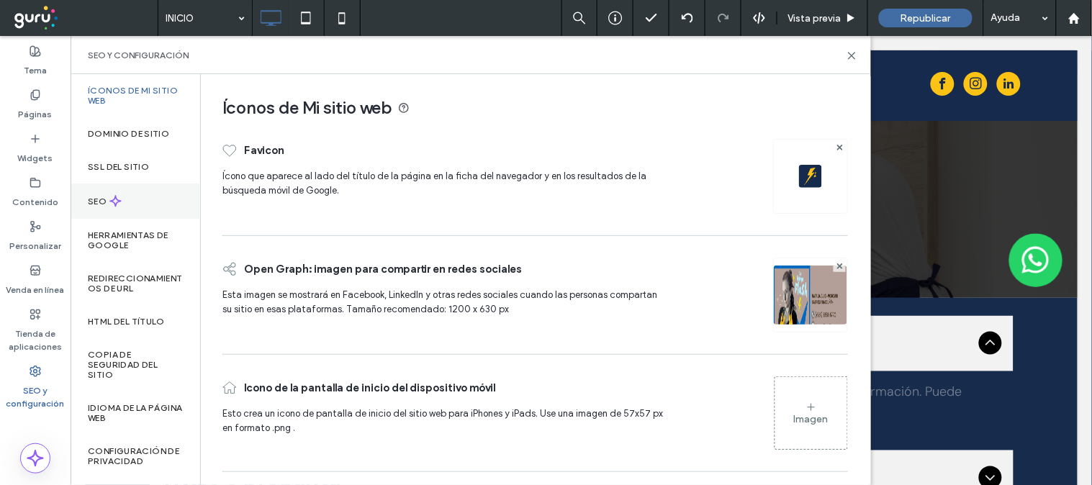
click at [138, 197] on div "SEO" at bounding box center [136, 201] width 130 height 35
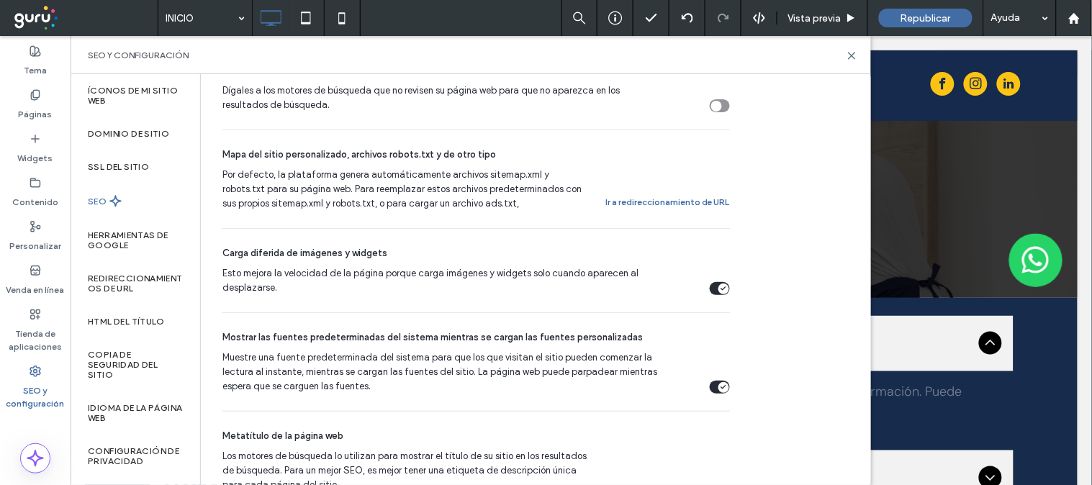
scroll to position [639, 0]
click at [89, 198] on label "SEO" at bounding box center [99, 201] width 22 height 10
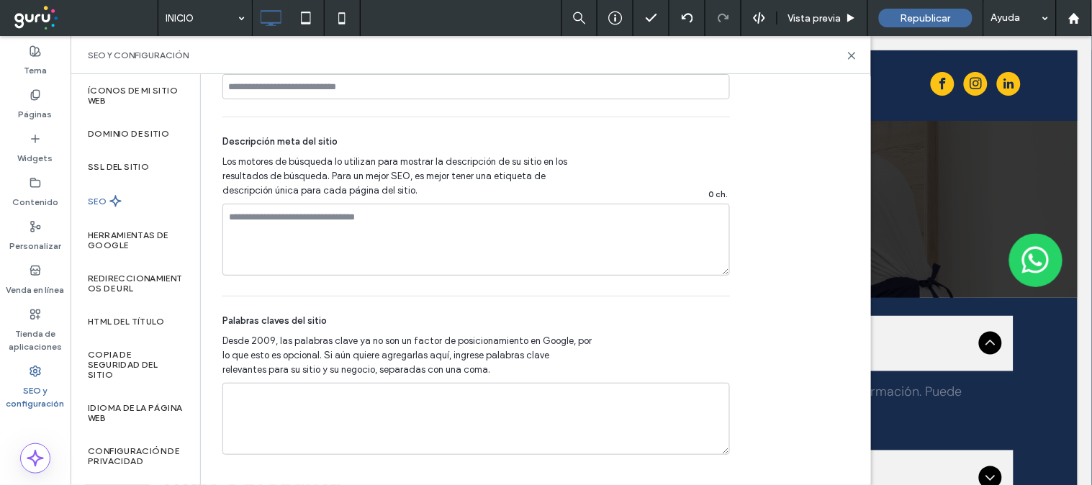
scroll to position [0, 0]
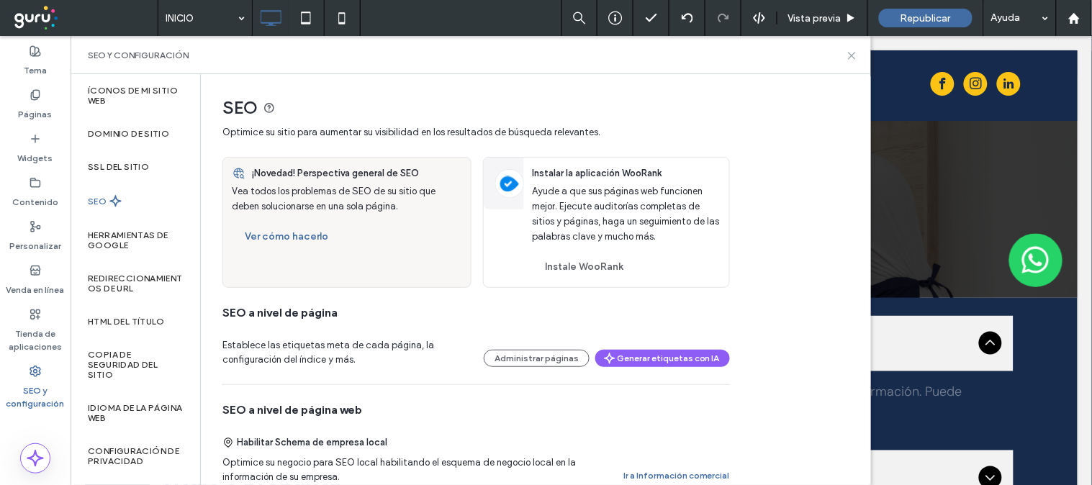
click at [847, 54] on icon at bounding box center [851, 55] width 11 height 11
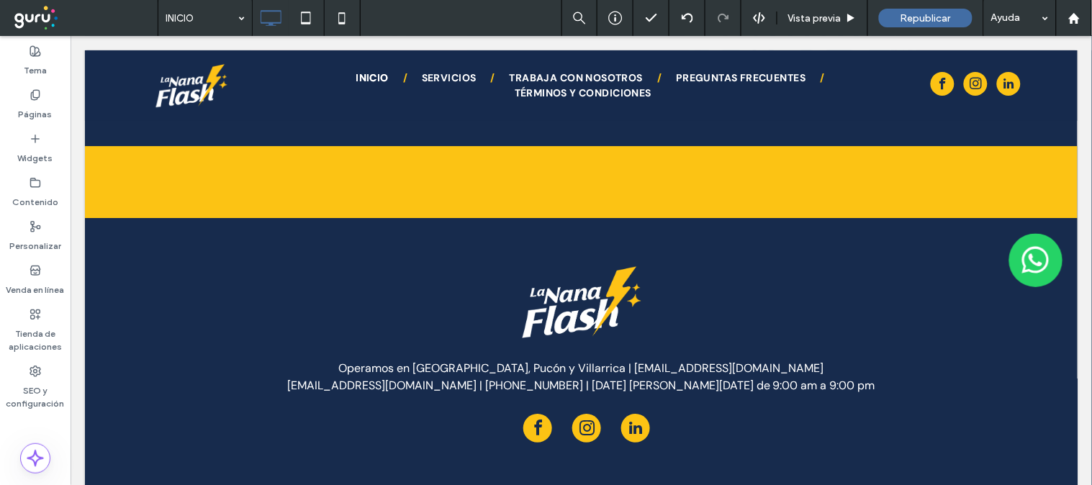
scroll to position [4042, 0]
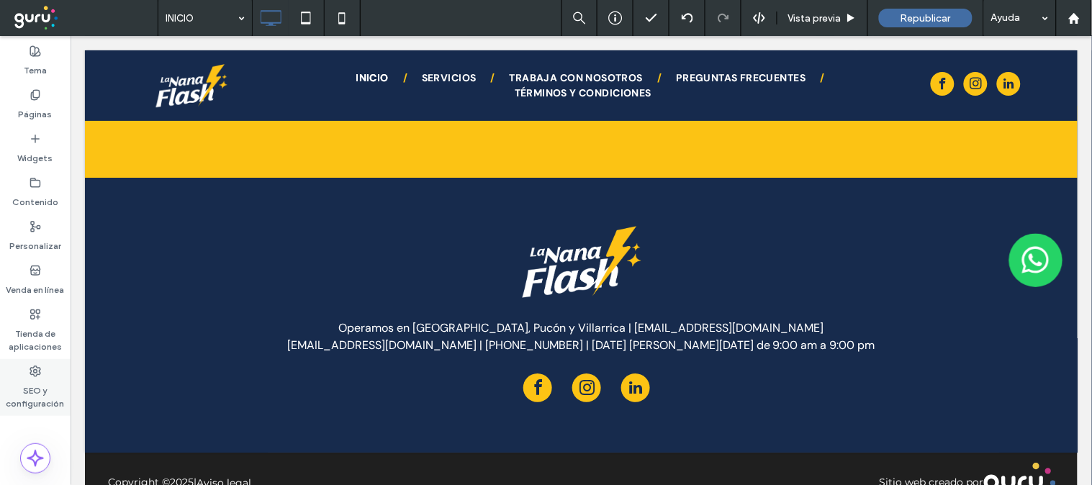
click at [40, 401] on label "SEO y configuración" at bounding box center [35, 393] width 71 height 33
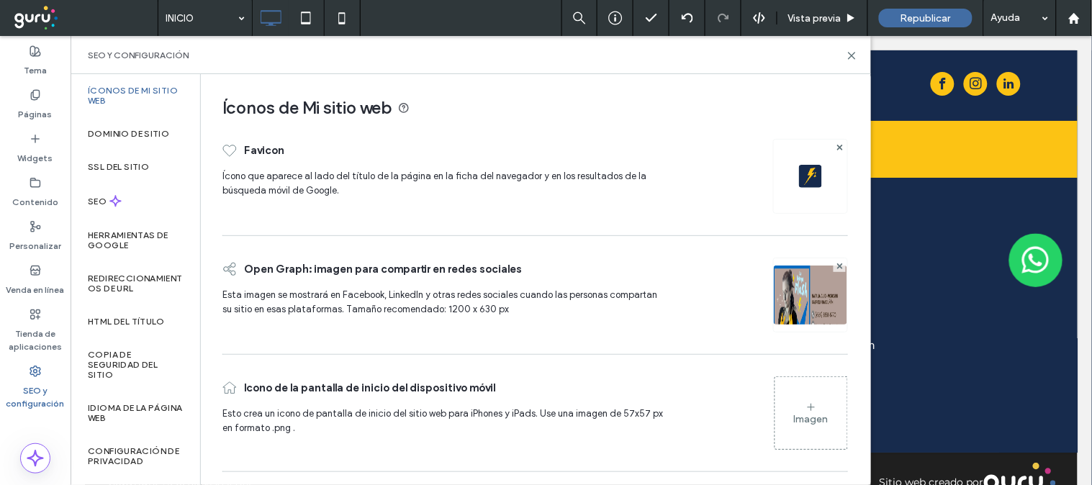
click at [803, 173] on img at bounding box center [810, 176] width 23 height 23
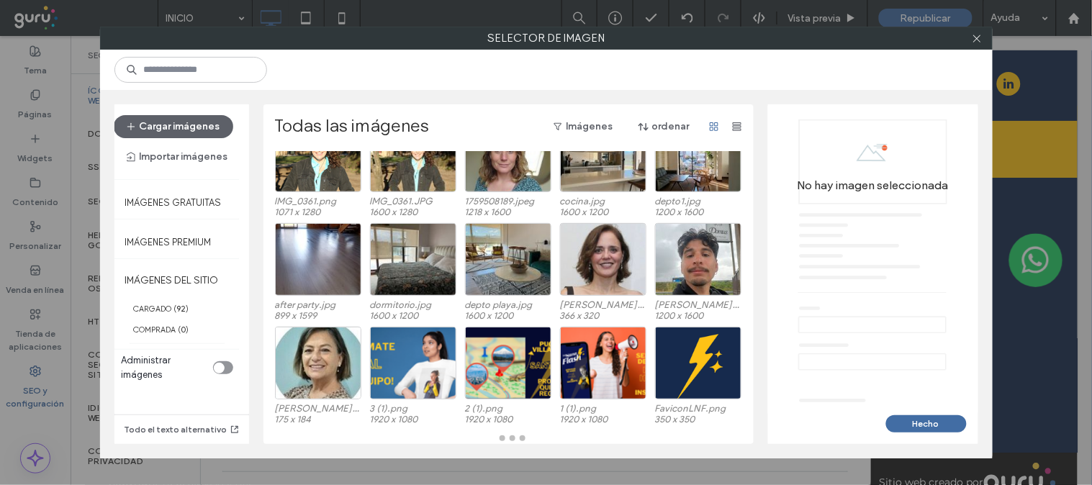
scroll to position [164, 0]
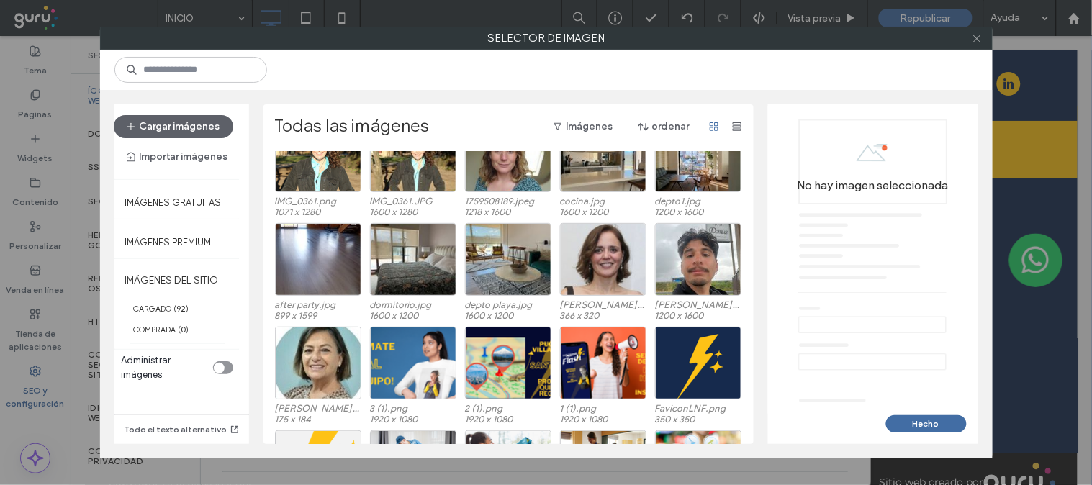
click at [974, 37] on icon at bounding box center [977, 38] width 11 height 11
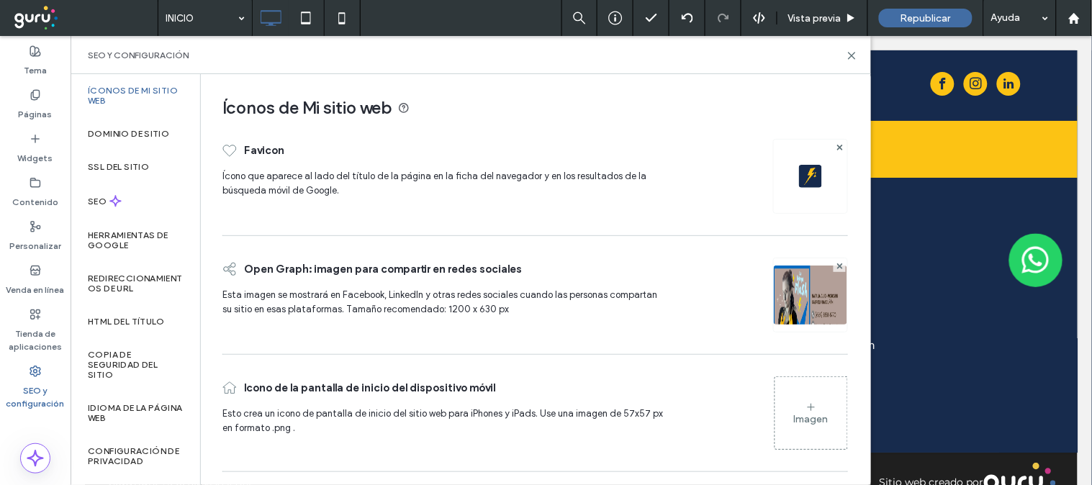
click at [800, 278] on img at bounding box center [810, 315] width 73 height 98
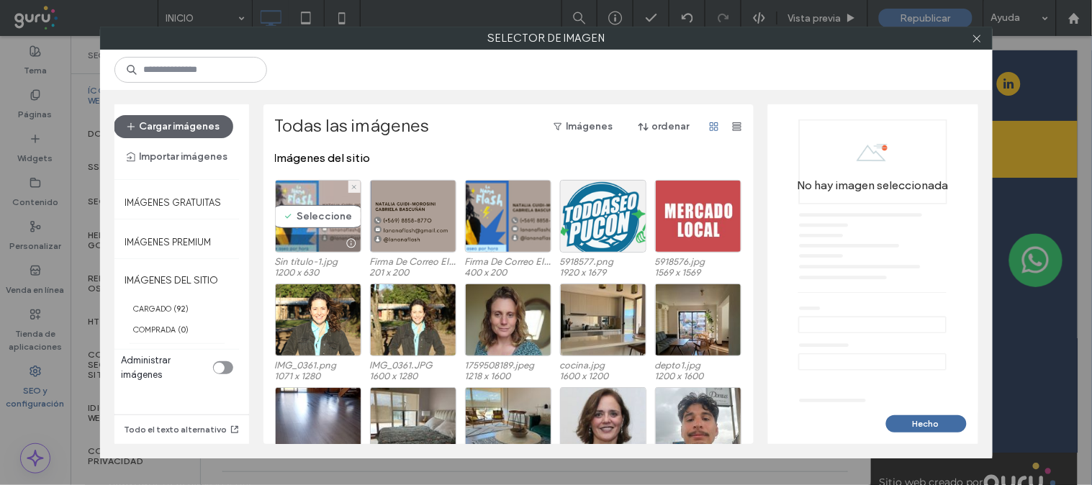
click at [317, 231] on div "Seleccione" at bounding box center [318, 216] width 86 height 73
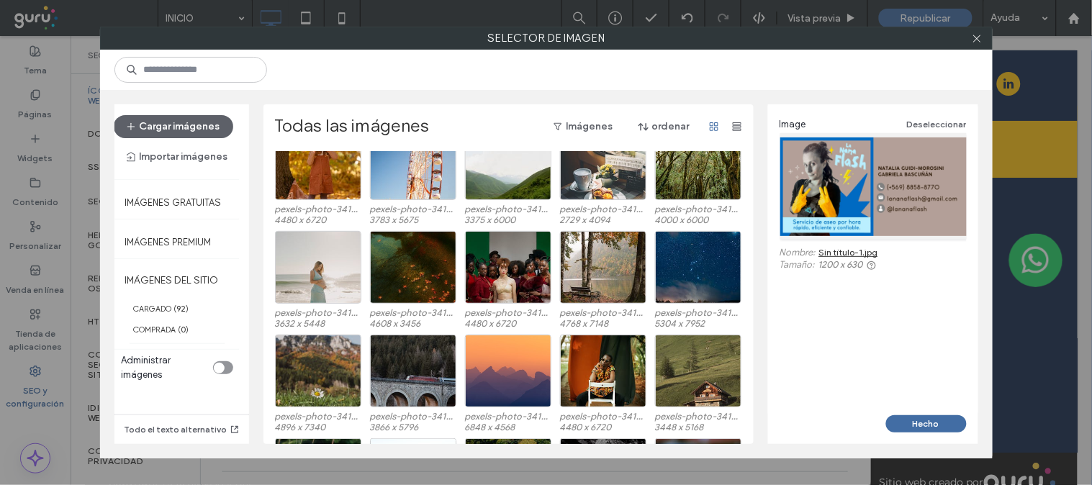
scroll to position [3004, 0]
click at [974, 45] on span at bounding box center [977, 38] width 11 height 22
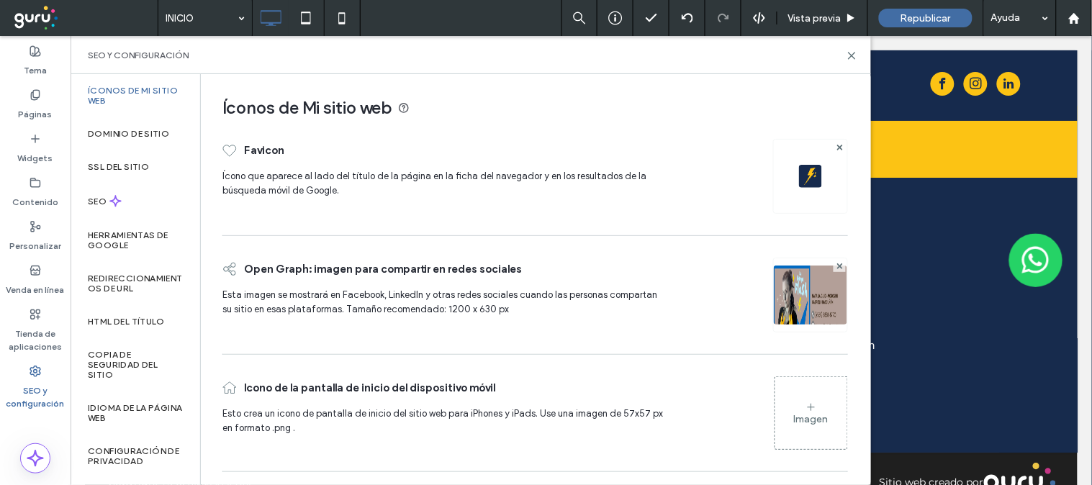
click at [804, 293] on img at bounding box center [810, 315] width 73 height 98
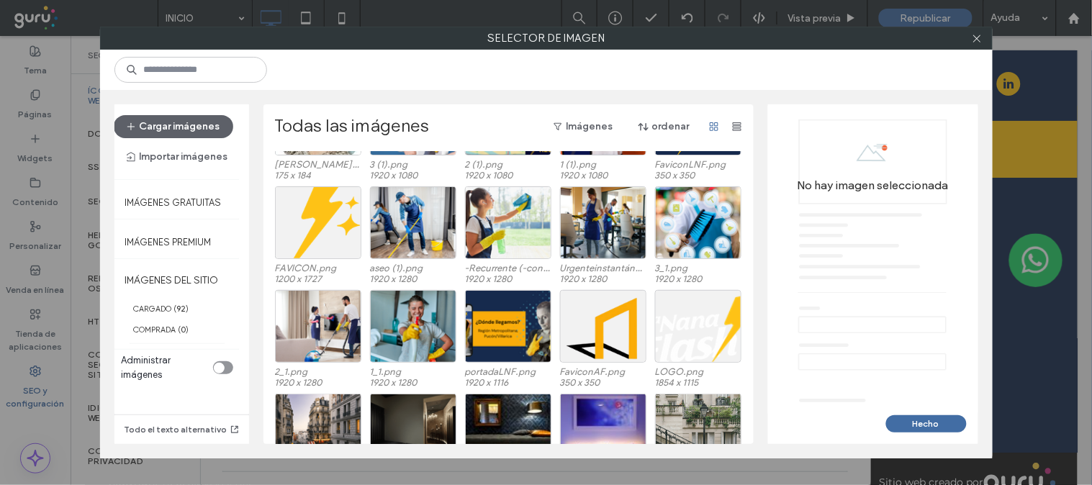
scroll to position [412, 0]
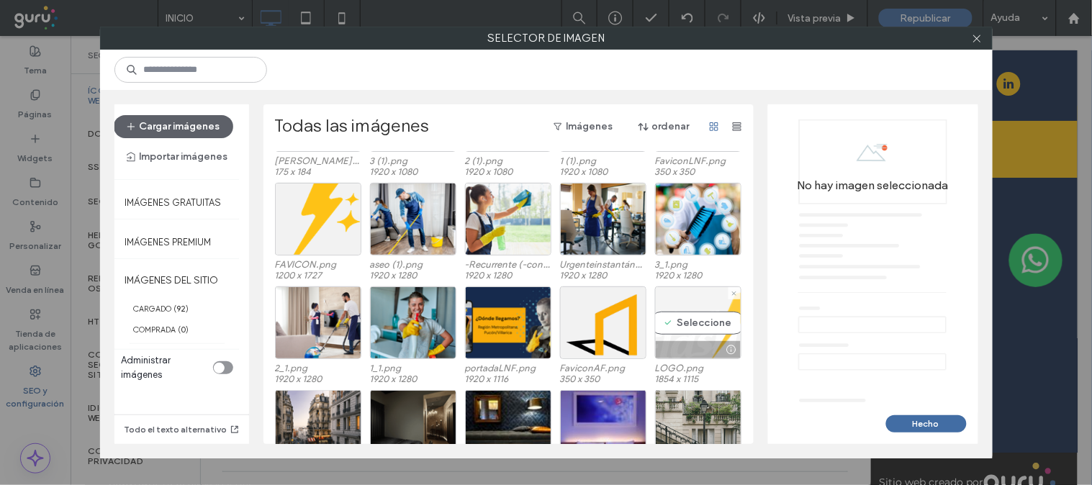
click at [665, 309] on div "Seleccione" at bounding box center [698, 322] width 86 height 73
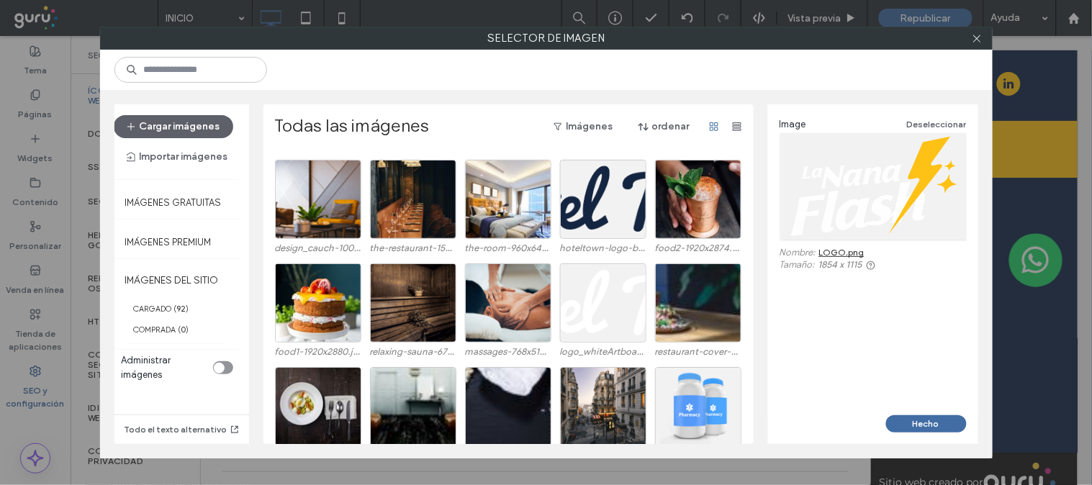
scroll to position [1200, 0]
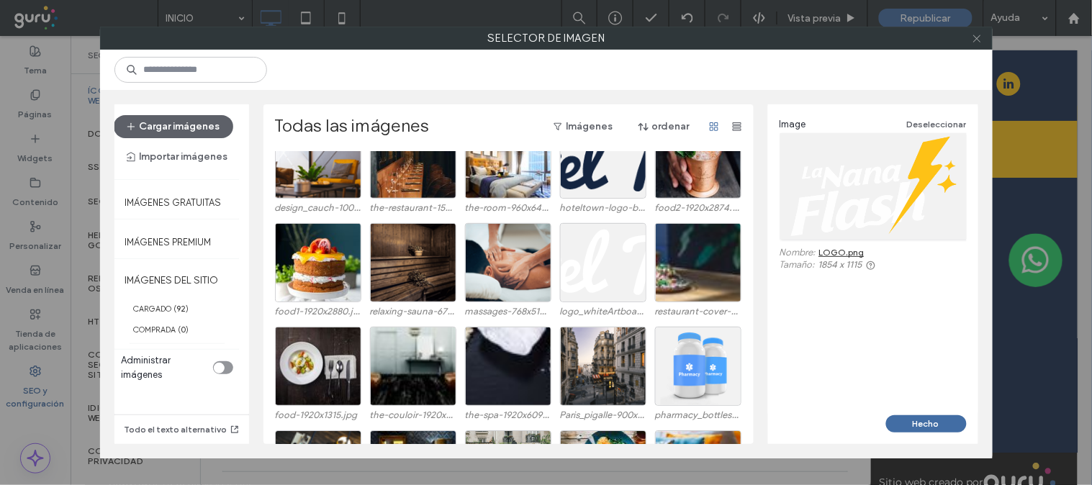
click at [979, 37] on icon at bounding box center [977, 38] width 11 height 11
